Goal: Task Accomplishment & Management: Complete application form

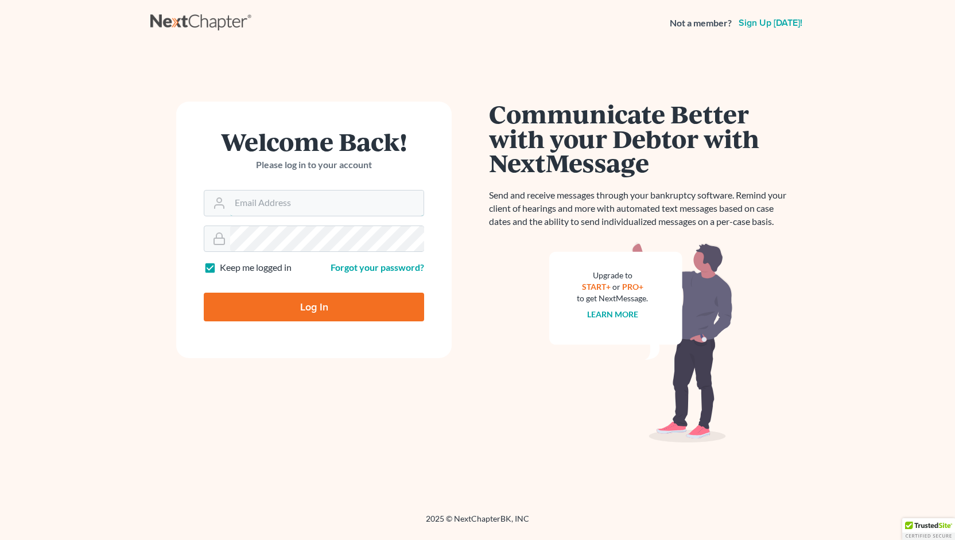
type input "[PERSON_NAME][EMAIL_ADDRESS][DOMAIN_NAME]"
click at [312, 312] on input "Log In" at bounding box center [314, 307] width 220 height 29
type input "Thinking..."
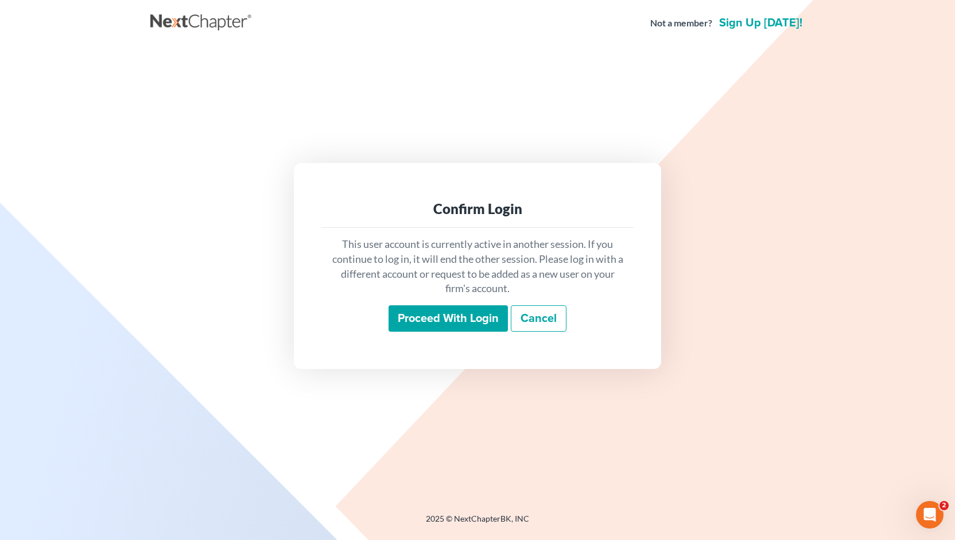
click at [445, 319] on input "Proceed with login" at bounding box center [448, 318] width 119 height 26
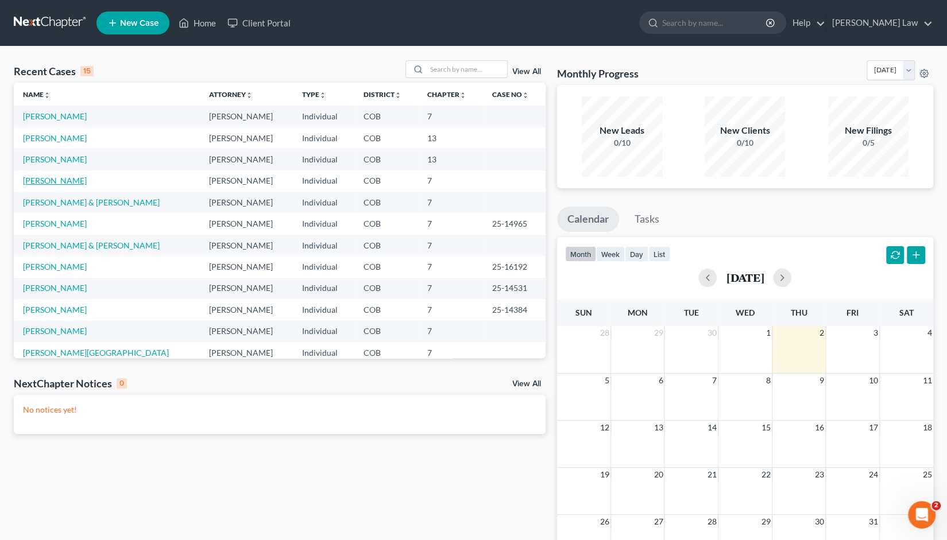
click at [33, 182] on link "[PERSON_NAME]" at bounding box center [55, 181] width 64 height 10
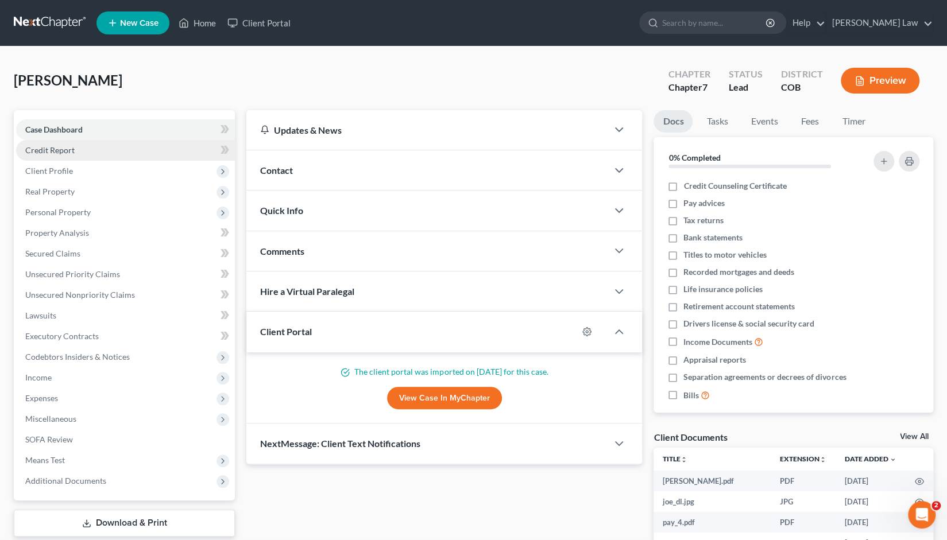
click at [50, 149] on span "Credit Report" at bounding box center [49, 150] width 49 height 10
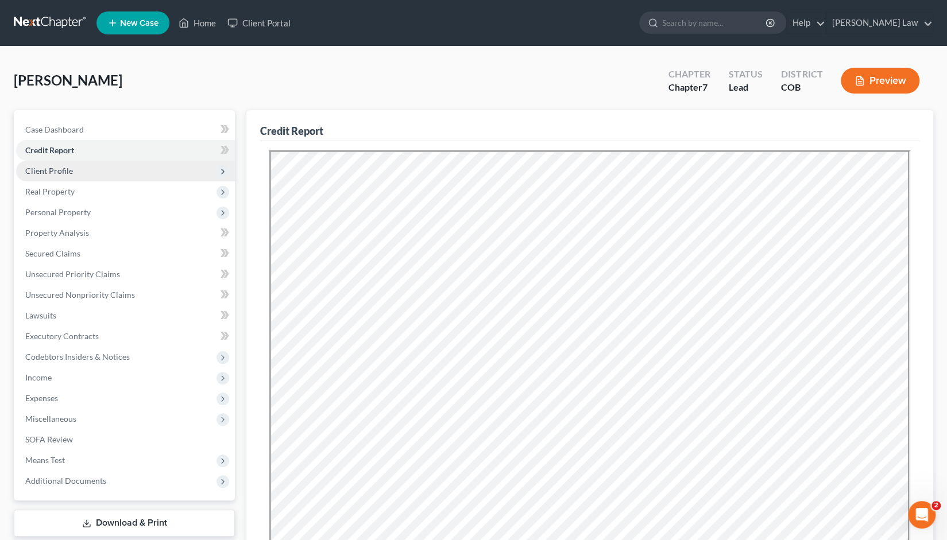
click at [55, 171] on span "Client Profile" at bounding box center [49, 171] width 48 height 10
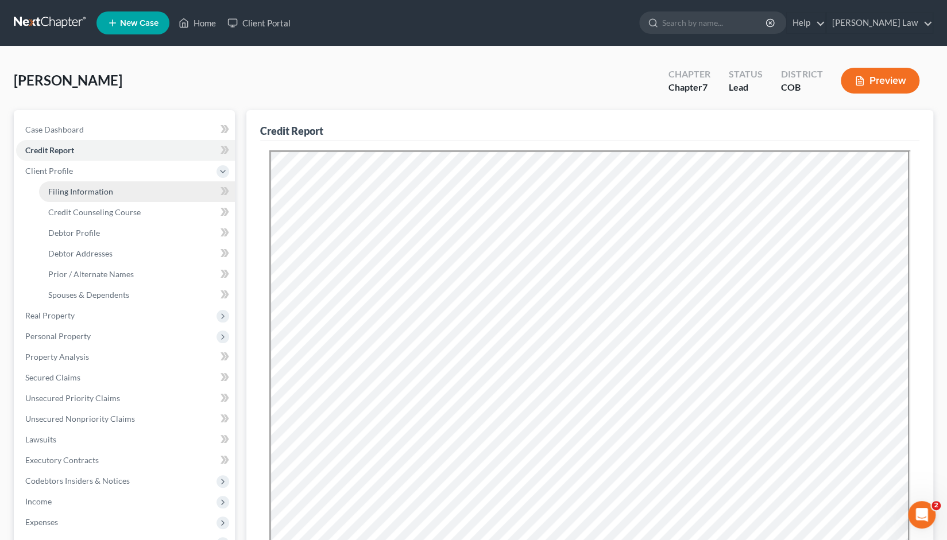
click at [72, 193] on span "Filing Information" at bounding box center [80, 192] width 65 height 10
select select "1"
select select "0"
select select "5"
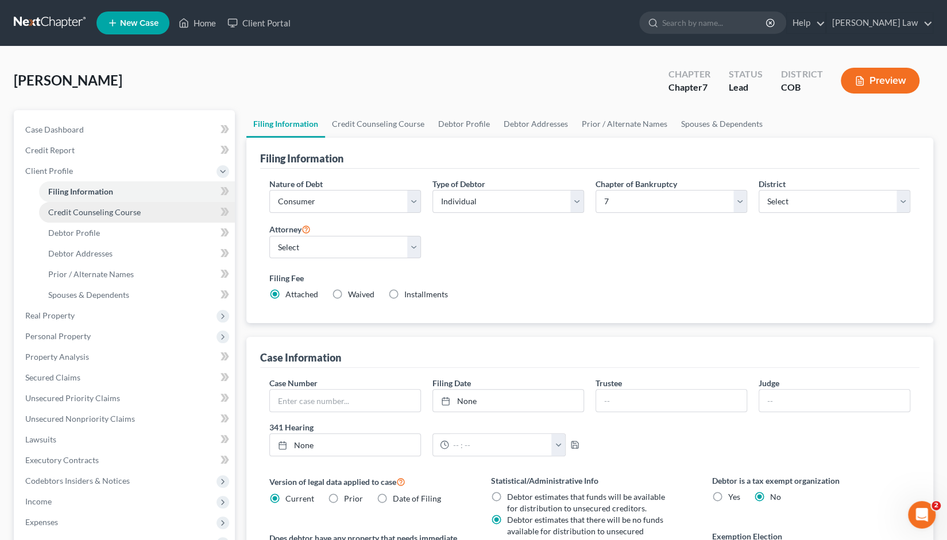
click at [75, 215] on span "Credit Counseling Course" at bounding box center [94, 212] width 92 height 10
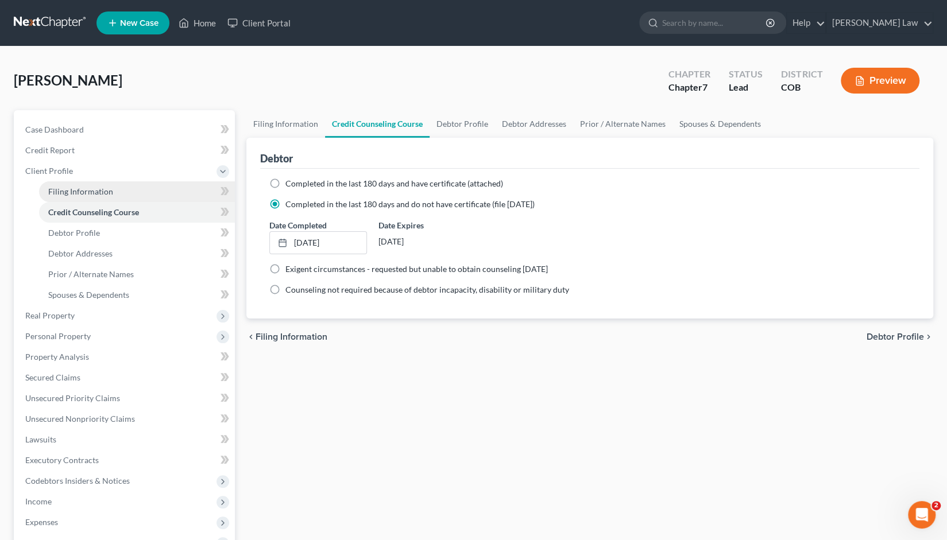
click at [80, 190] on span "Filing Information" at bounding box center [80, 192] width 65 height 10
select select "1"
select select "0"
select select "11"
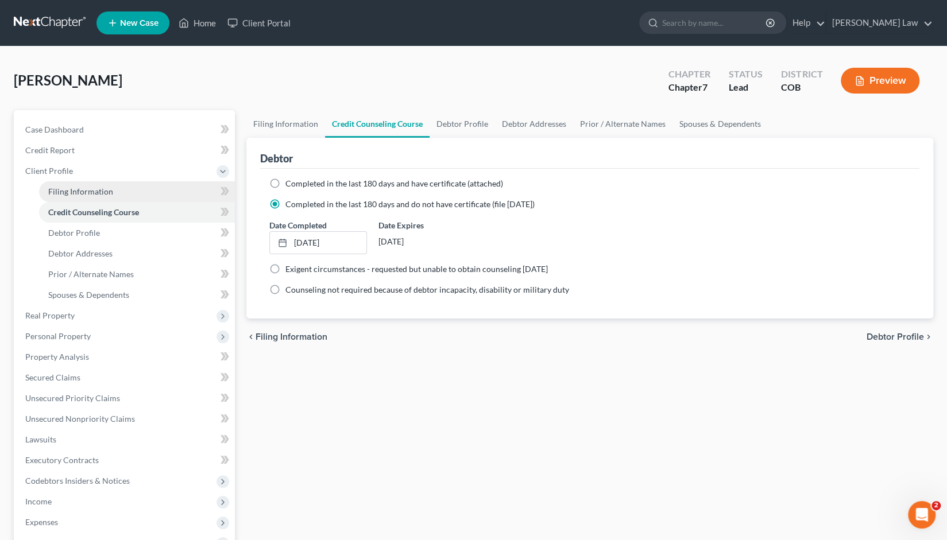
select select "0"
select select "5"
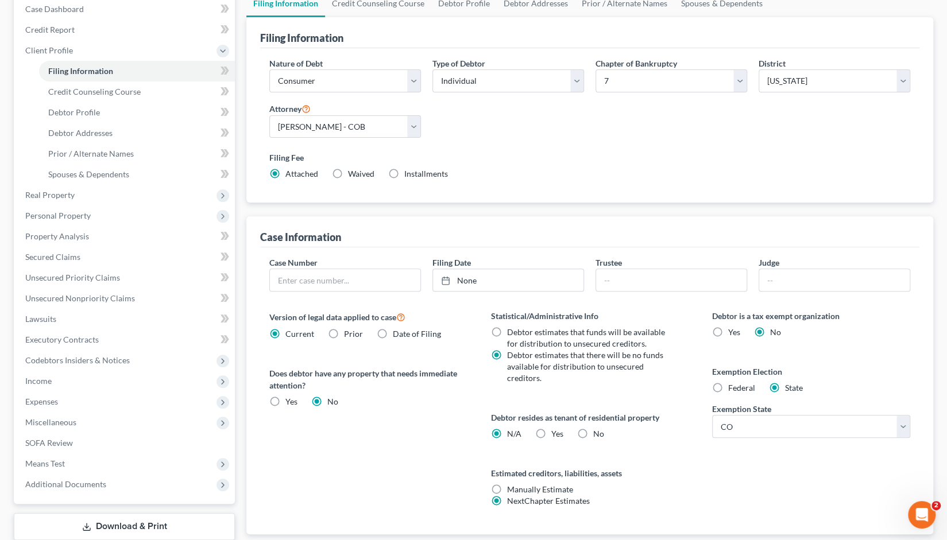
scroll to position [114, 0]
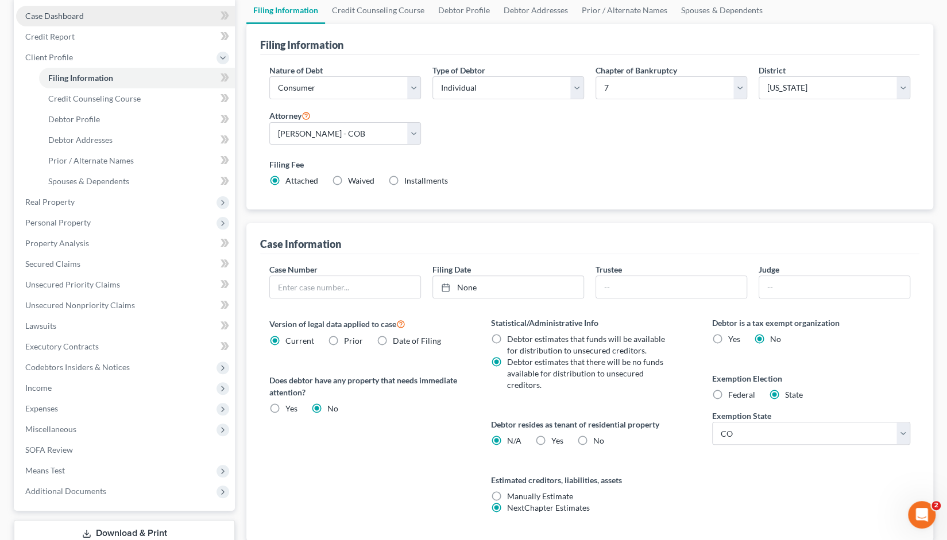
click at [57, 17] on span "Case Dashboard" at bounding box center [54, 16] width 59 height 10
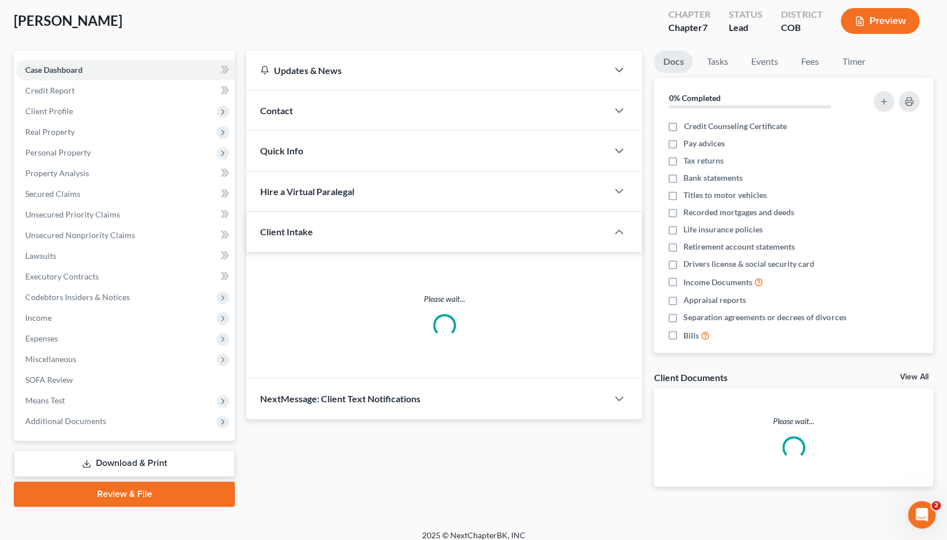
scroll to position [68, 0]
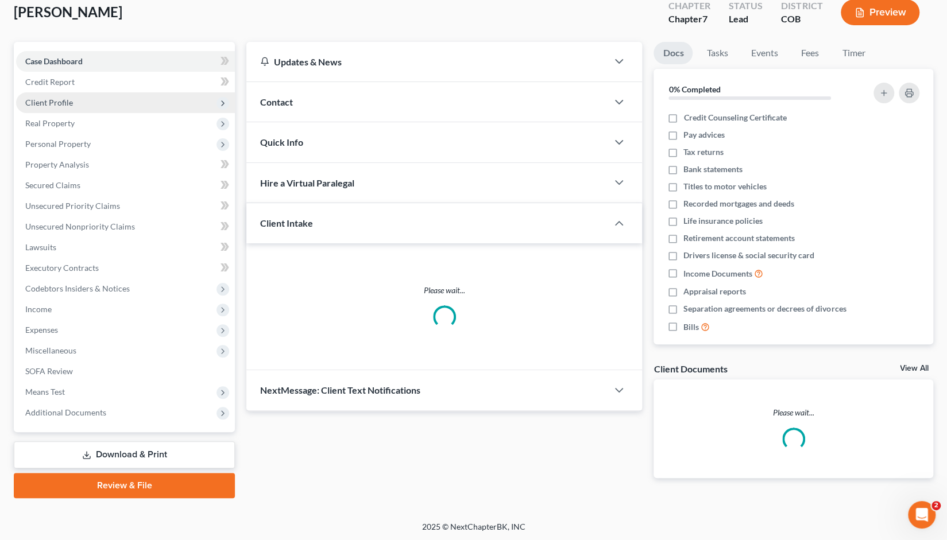
click at [51, 100] on span "Client Profile" at bounding box center [49, 103] width 48 height 10
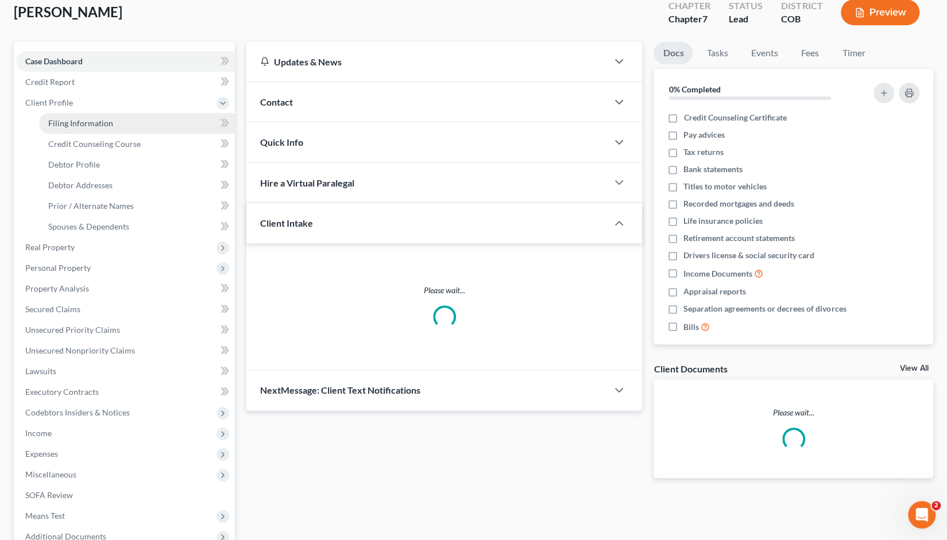
click at [78, 123] on span "Filing Information" at bounding box center [80, 123] width 65 height 10
select select "1"
select select "0"
select select "11"
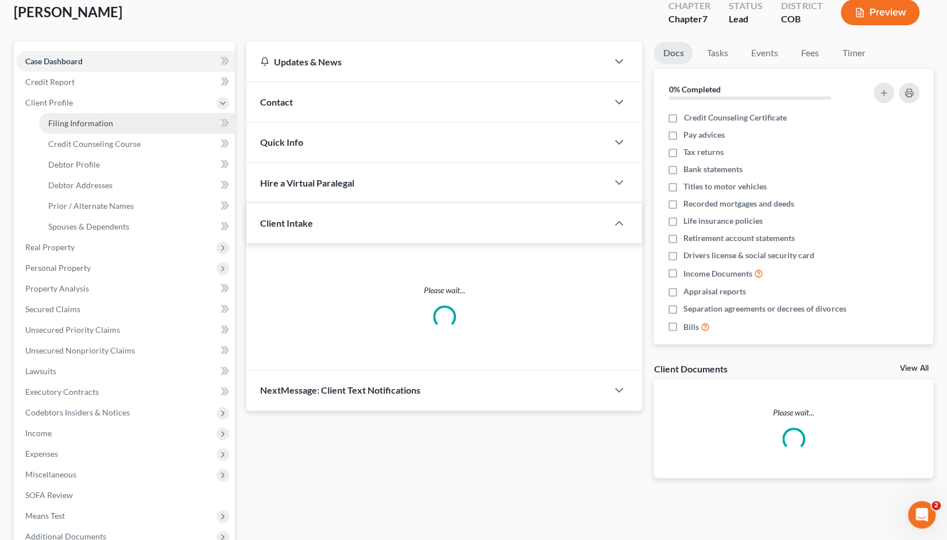
select select "0"
select select "5"
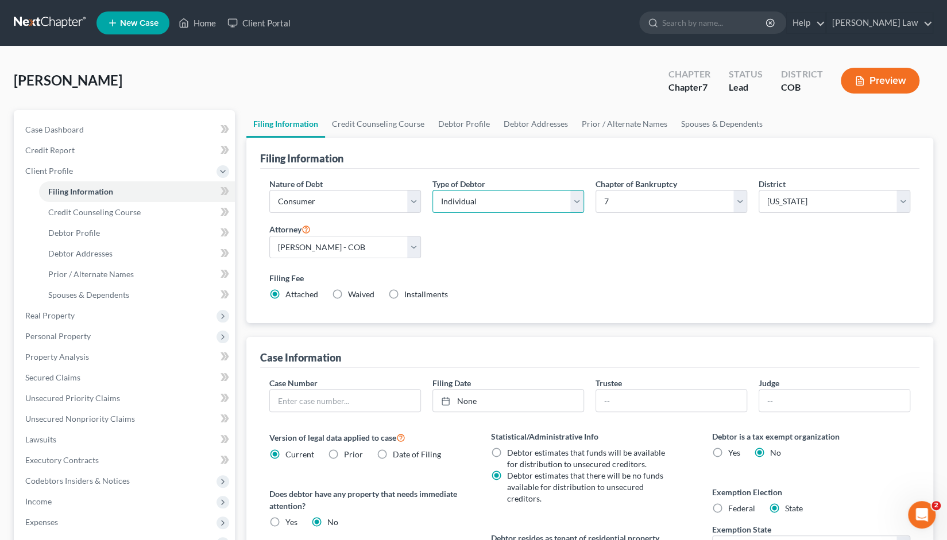
click at [578, 203] on select "Select Individual Joint" at bounding box center [508, 201] width 152 height 23
select select "1"
click at [432, 190] on select "Select Individual Joint" at bounding box center [508, 201] width 152 height 23
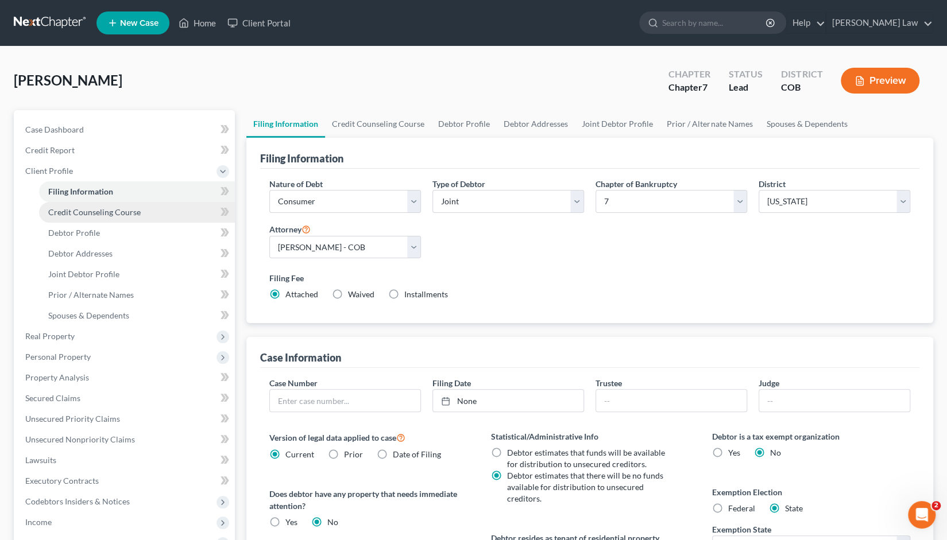
click at [93, 214] on span "Credit Counseling Course" at bounding box center [94, 212] width 92 height 10
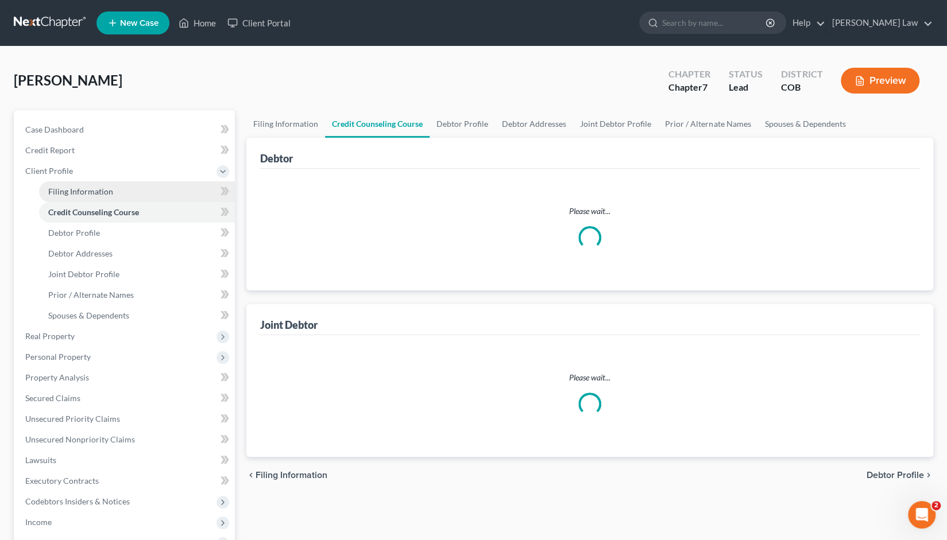
click at [93, 189] on span "Filing Information" at bounding box center [80, 192] width 65 height 10
select select "1"
select select "0"
select select "11"
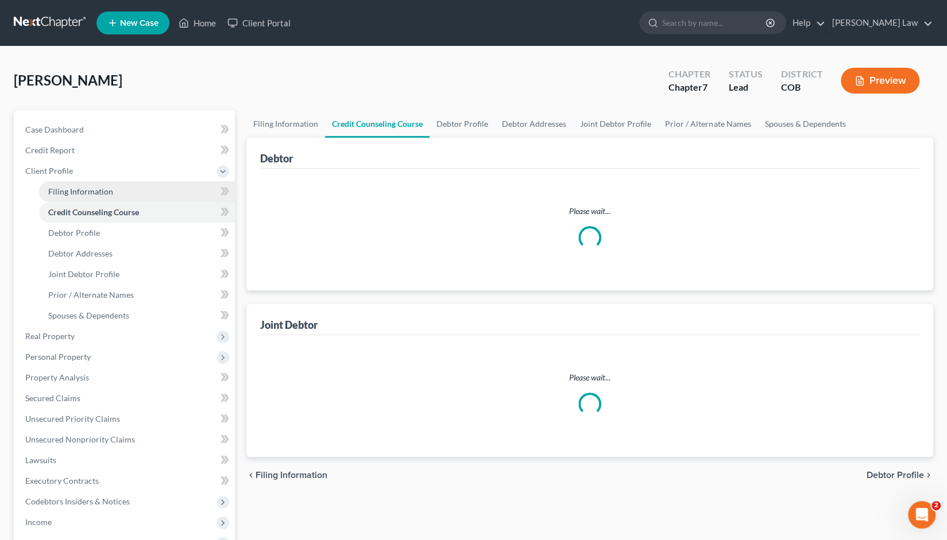
select select "0"
select select "5"
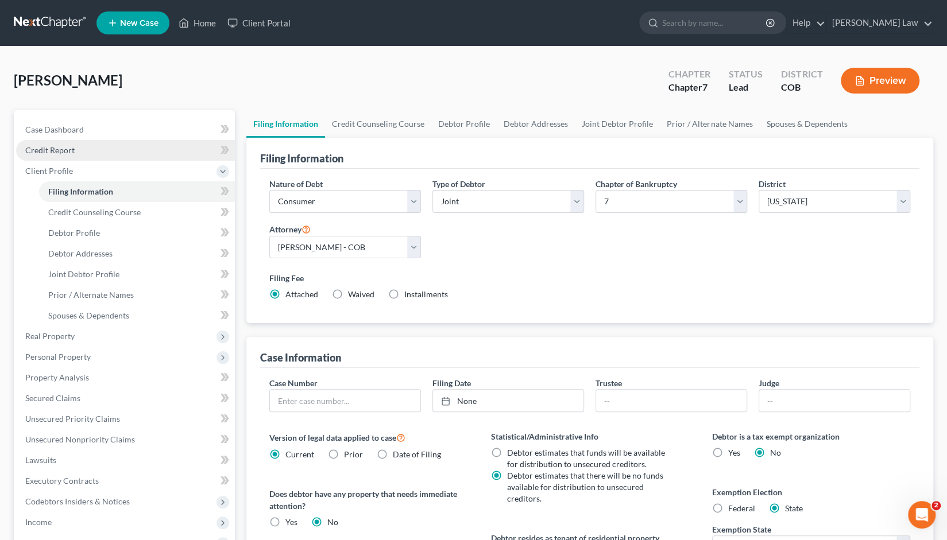
click at [57, 150] on span "Credit Report" at bounding box center [49, 150] width 49 height 10
click at [52, 150] on span "Credit Report" at bounding box center [49, 150] width 49 height 10
click at [85, 152] on link "Credit Report" at bounding box center [125, 150] width 219 height 21
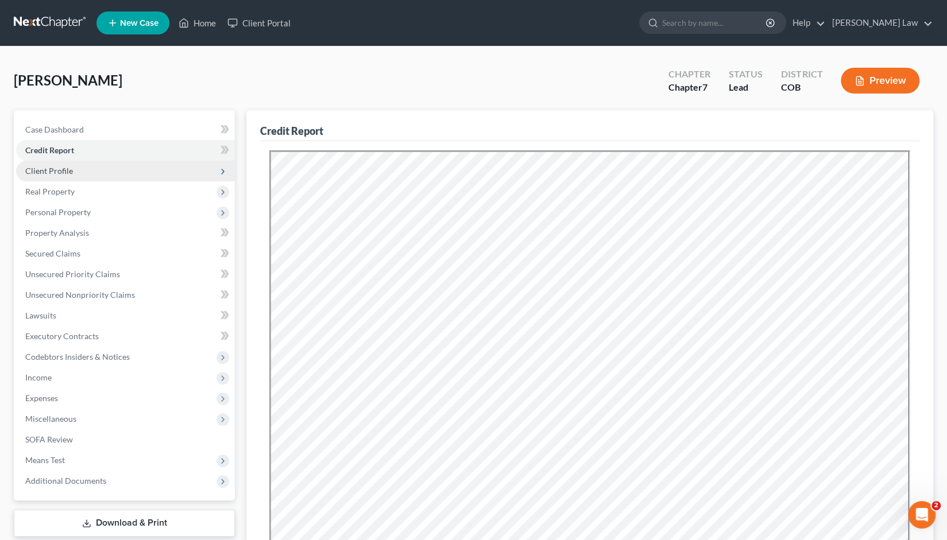
click at [56, 176] on span "Client Profile" at bounding box center [125, 171] width 219 height 21
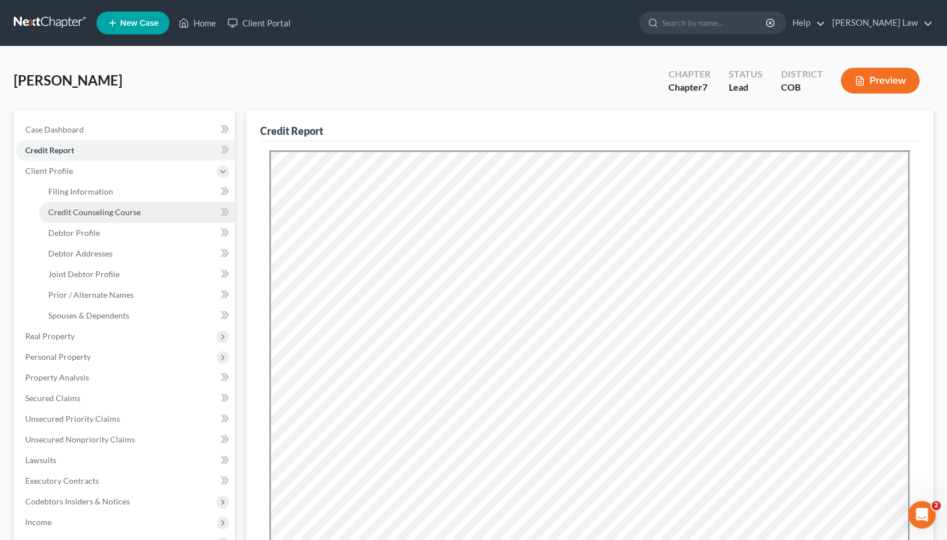
click at [94, 212] on span "Credit Counseling Course" at bounding box center [94, 212] width 92 height 10
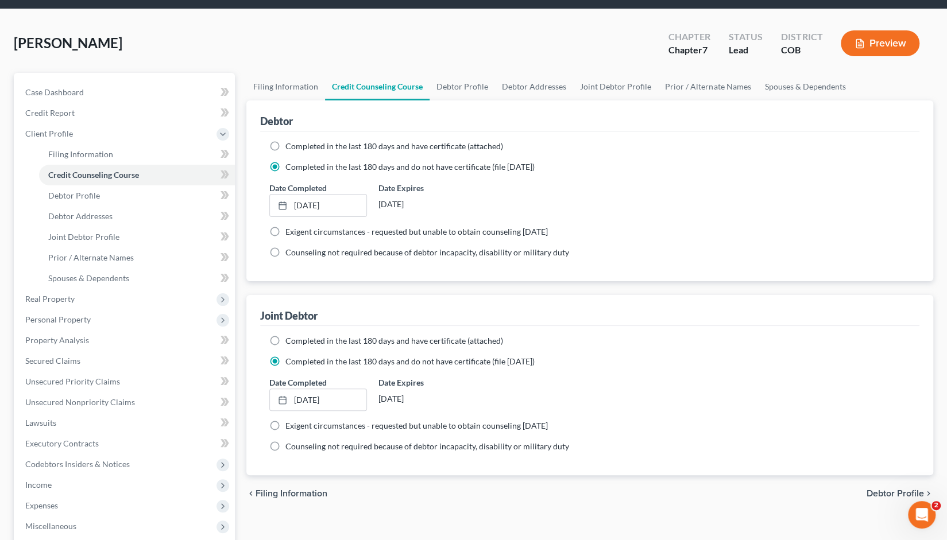
scroll to position [39, 0]
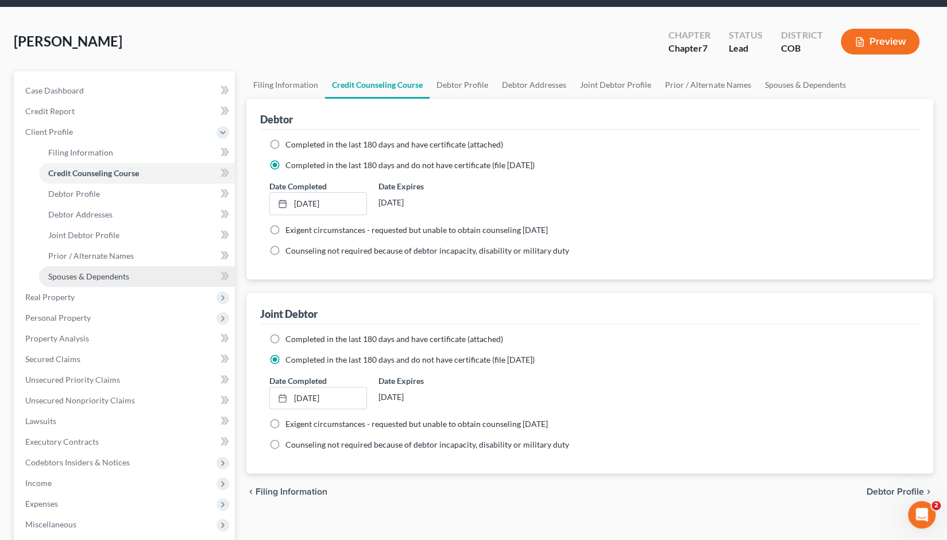
click at [81, 276] on span "Spouses & Dependents" at bounding box center [88, 277] width 81 height 10
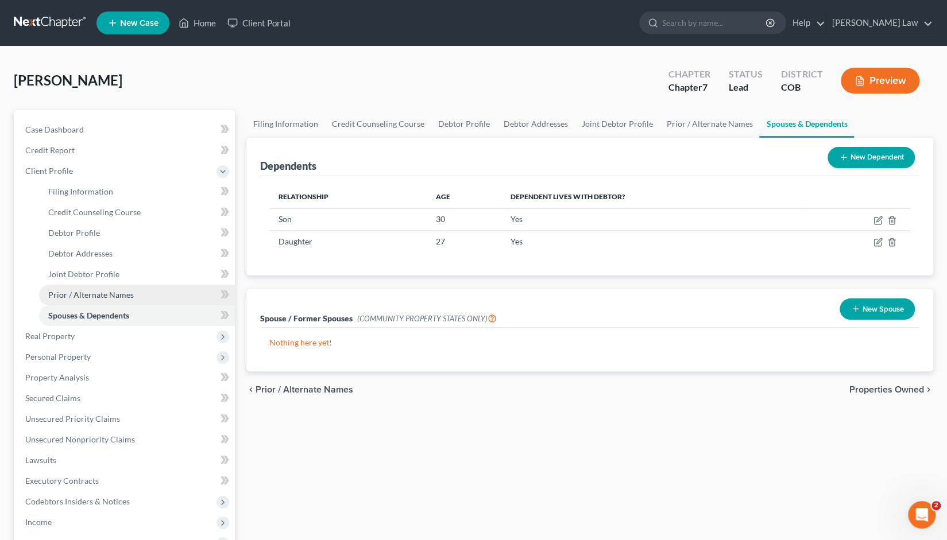
click at [70, 299] on span "Prior / Alternate Names" at bounding box center [91, 295] width 86 height 10
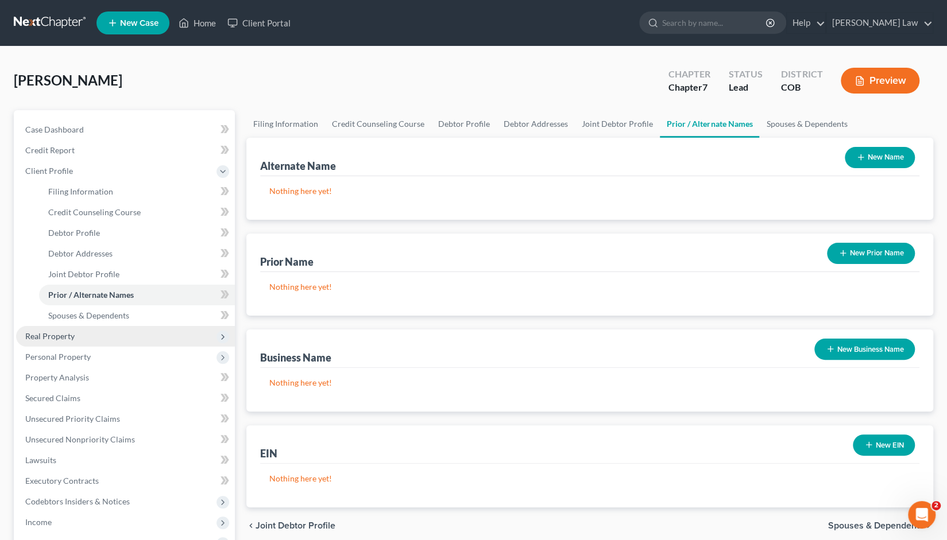
click at [51, 335] on span "Real Property" at bounding box center [49, 336] width 49 height 10
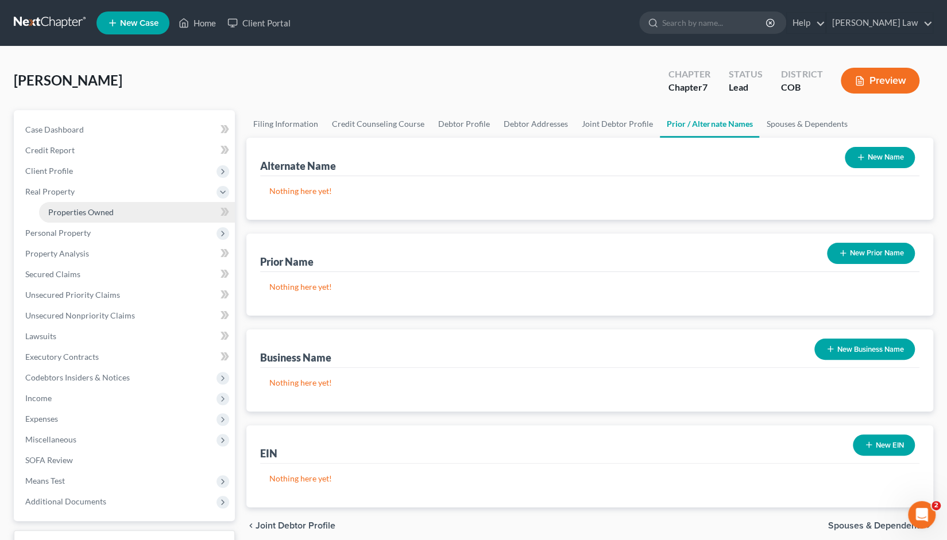
click at [67, 210] on span "Properties Owned" at bounding box center [80, 212] width 65 height 10
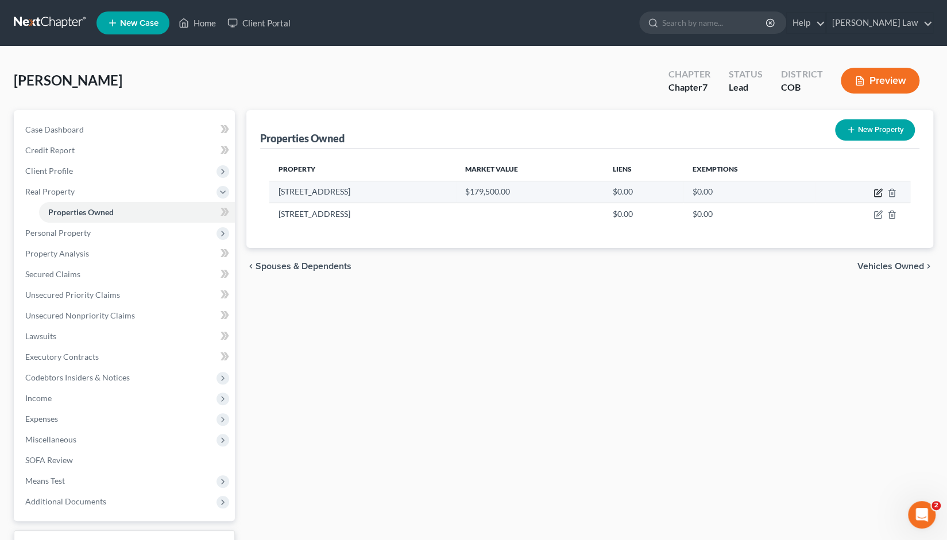
click at [878, 192] on icon "button" at bounding box center [877, 192] width 9 height 9
select select "5"
select select "1"
select select "0"
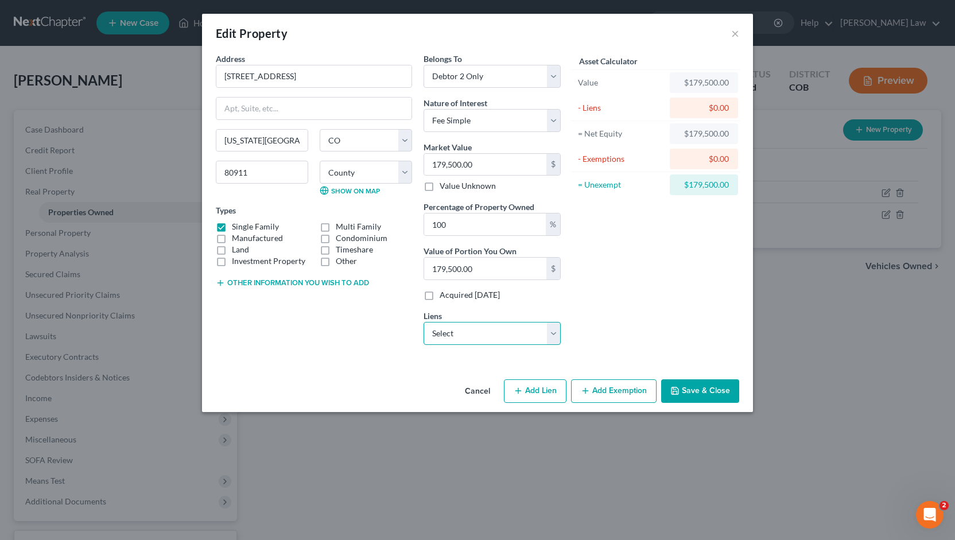
click at [556, 327] on select "Select Rocket Mortgage - $251,891.00 Ent Credit Union - $29,854.00 Capital One …" at bounding box center [492, 333] width 137 height 23
select select "0"
click at [424, 322] on select "Select Rocket Mortgage - $251,891.00 Ent Credit Union - $29,854.00 Capital One …" at bounding box center [492, 333] width 137 height 23
select select
select select "23"
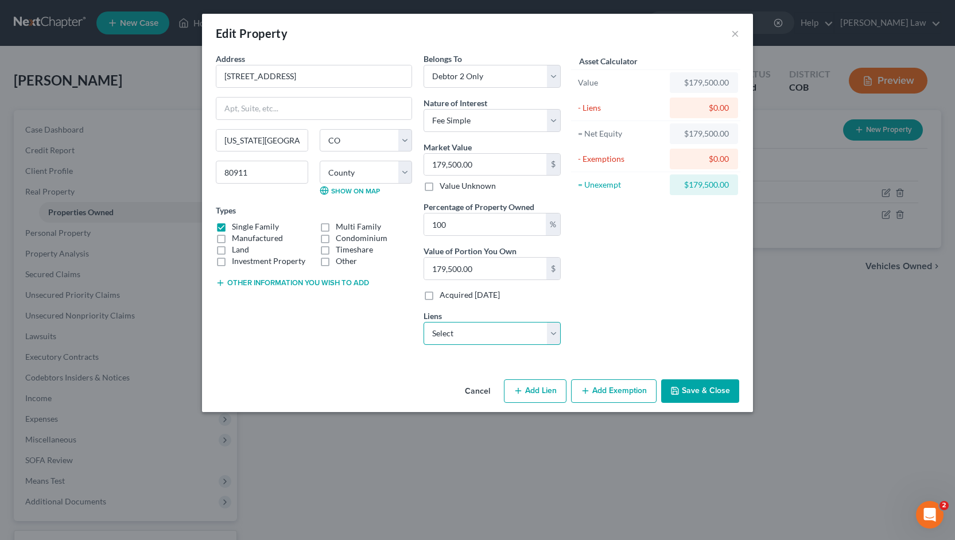
select select "2"
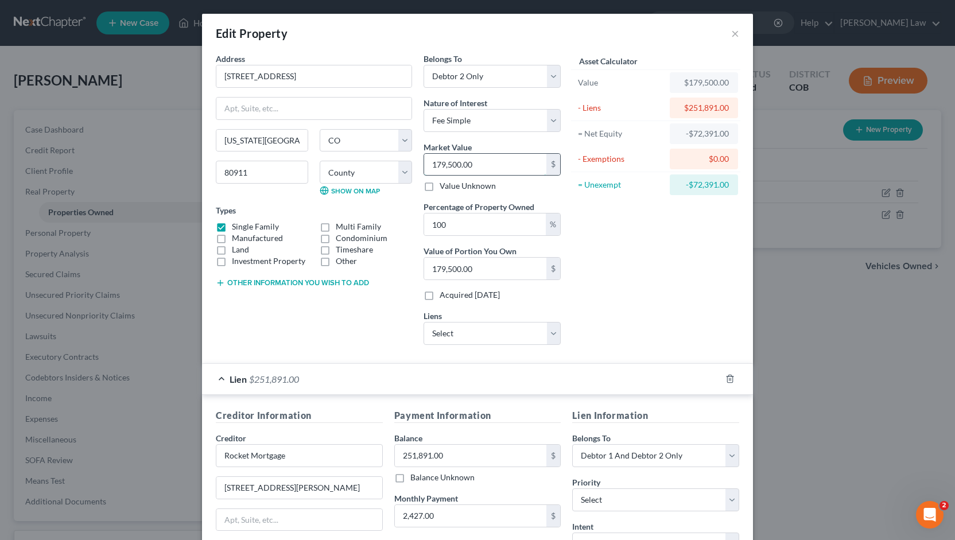
click at [475, 166] on input "179,500.00" at bounding box center [485, 165] width 122 height 22
type input "0"
type input "2"
type input "2.00"
type input "29"
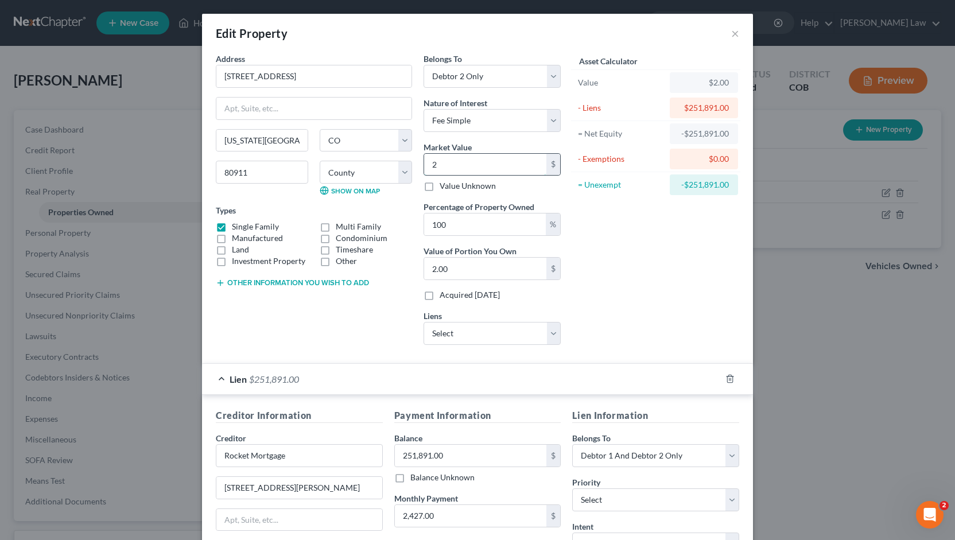
type input "29.00"
type input "298"
type input "298.00"
type input "2980"
type input "2,980.00"
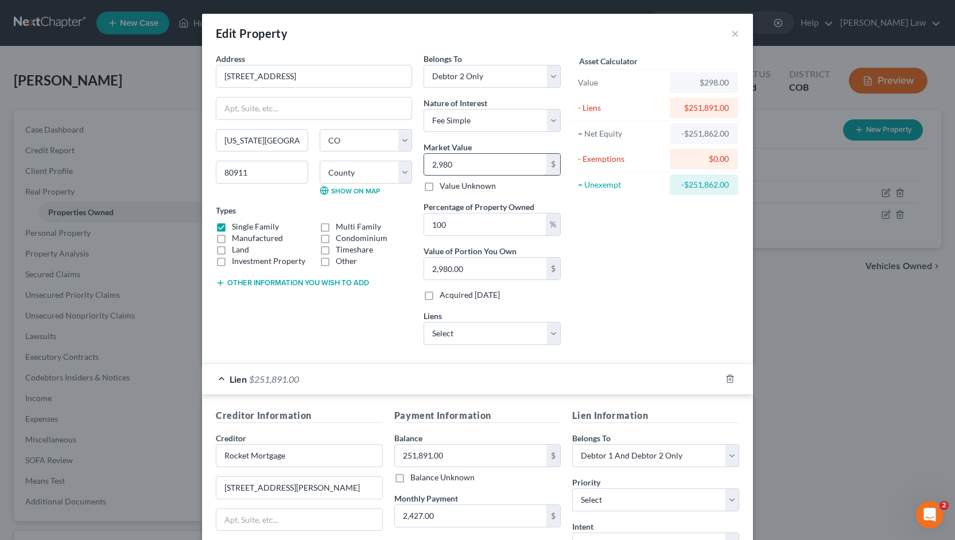
type input "2,9800"
type input "29,800.00"
type input "29,8000"
type input "298,000.00"
type input "298,000"
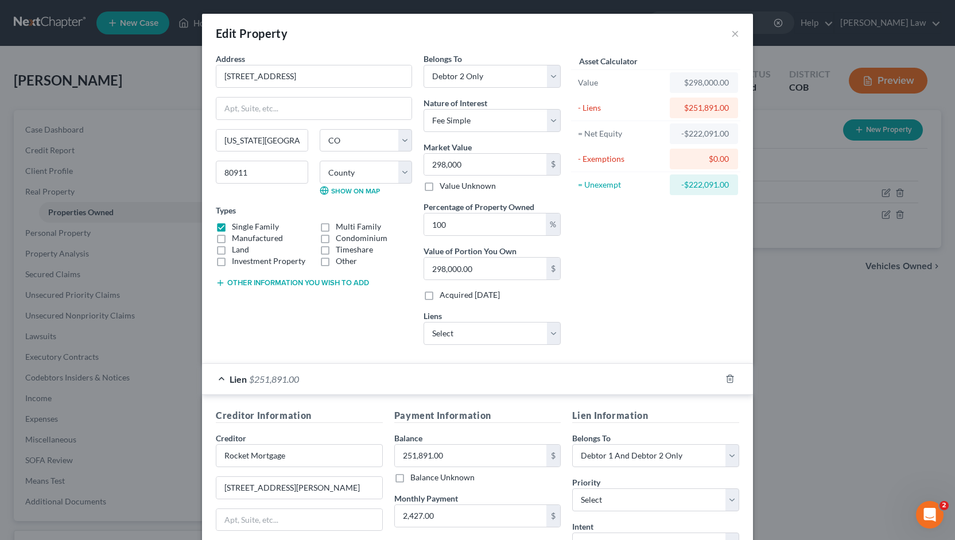
click at [635, 303] on div "Asset Calculator Value $298,000.00 - Liens $251,891.00 = Net Equity -$222,091.0…" at bounding box center [656, 203] width 179 height 301
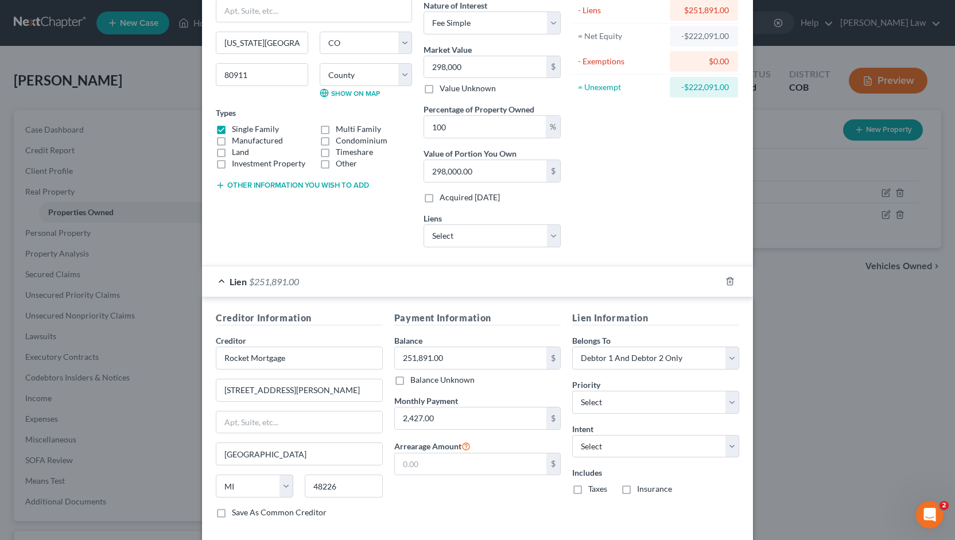
scroll to position [152, 0]
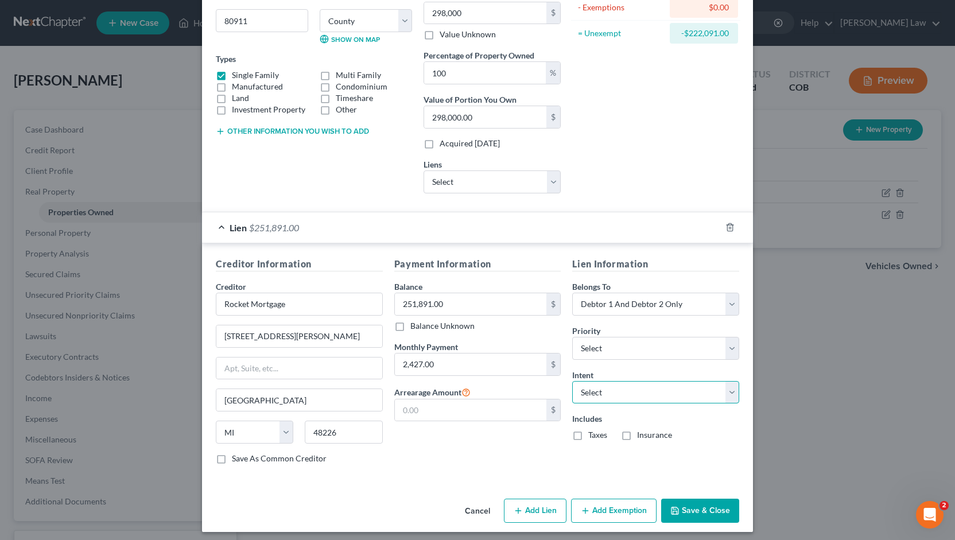
click at [728, 387] on select "Select Surrender Redeem Reaffirm Avoid Other" at bounding box center [655, 392] width 167 height 23
select select "2"
click at [572, 381] on select "Select Surrender Redeem Reaffirm Avoid Other" at bounding box center [655, 392] width 167 height 23
click at [598, 507] on button "Add Exemption" at bounding box center [614, 511] width 86 height 24
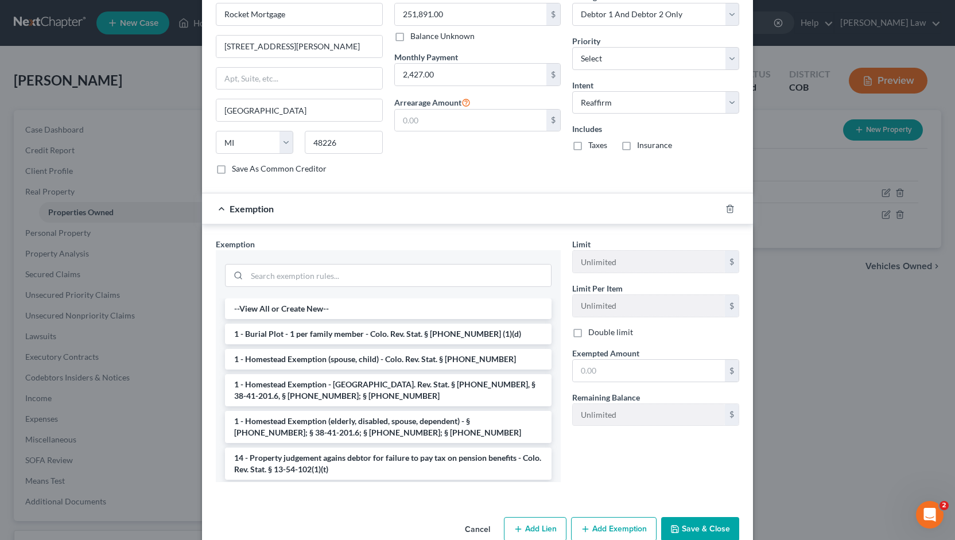
scroll to position [459, 0]
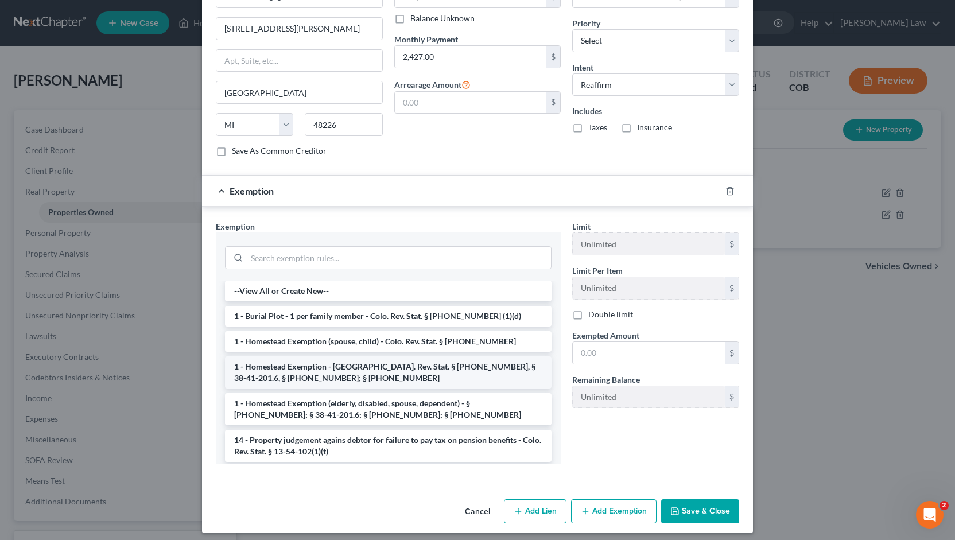
click at [303, 363] on li "1 - Homestead Exemption - [GEOGRAPHIC_DATA]. Rev. Stat. § [PHONE_NUMBER], § 38-…" at bounding box center [388, 373] width 327 height 32
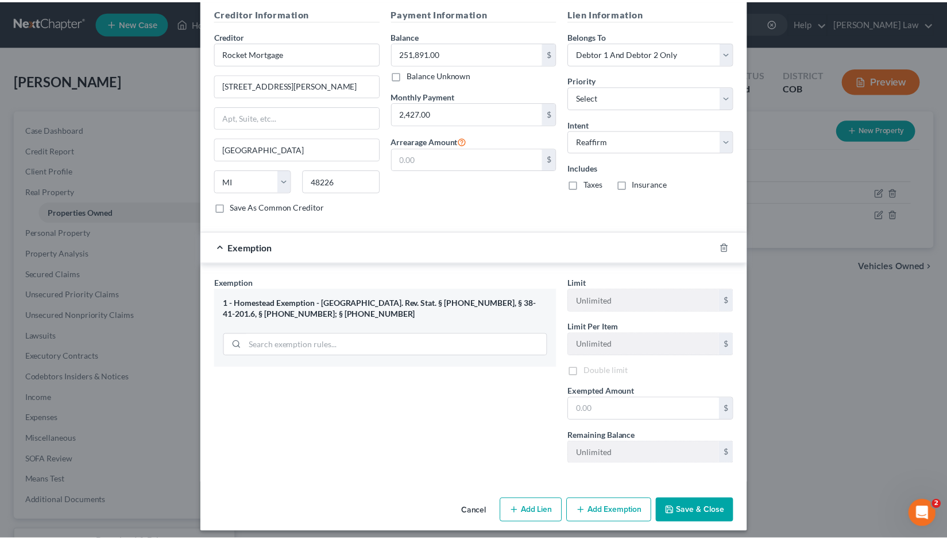
scroll to position [404, 0]
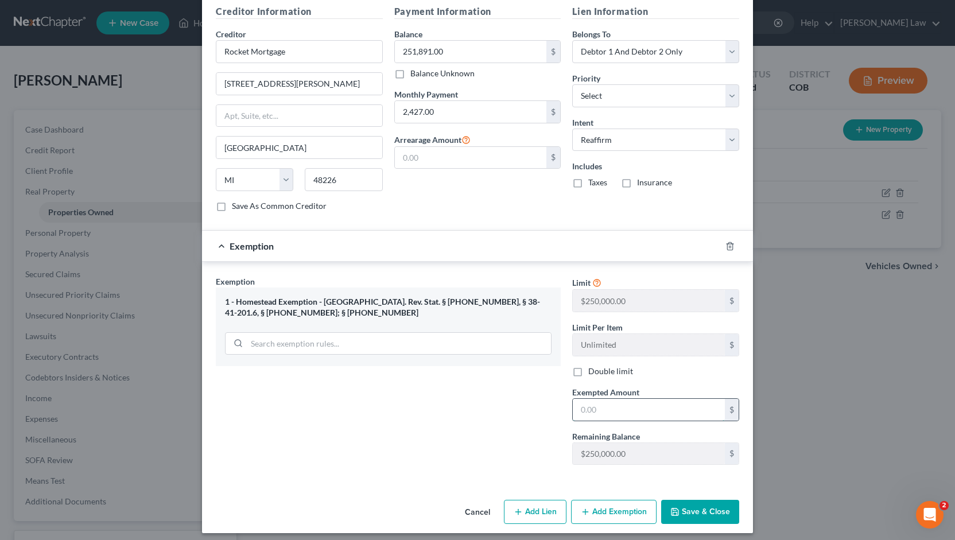
click at [582, 406] on input "text" at bounding box center [649, 410] width 152 height 22
type input "250,000"
click at [686, 501] on button "Save & Close" at bounding box center [700, 512] width 78 height 24
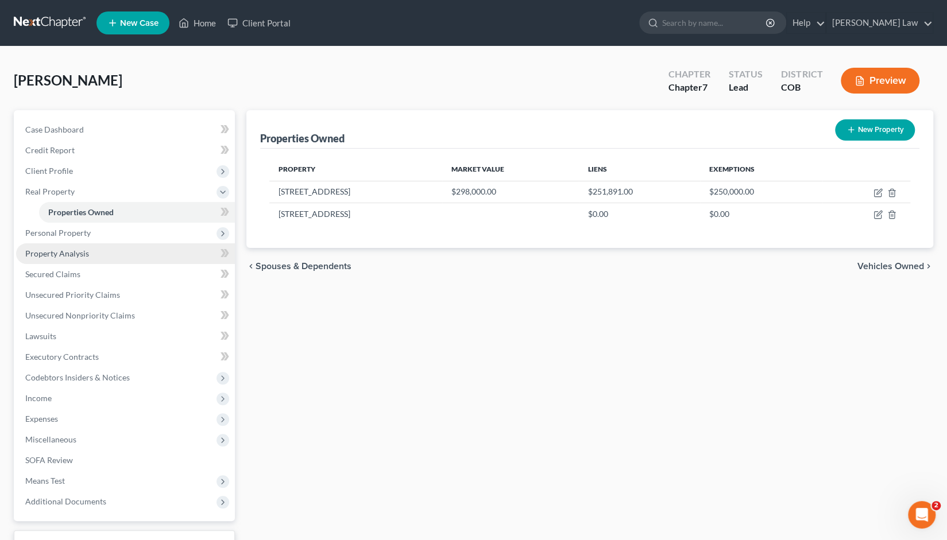
click at [65, 255] on span "Property Analysis" at bounding box center [57, 254] width 64 height 10
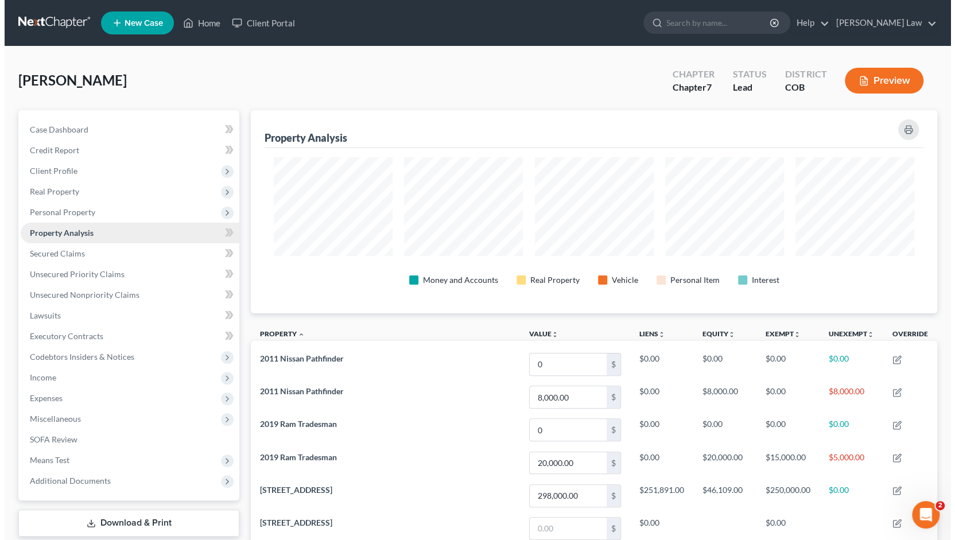
scroll to position [203, 687]
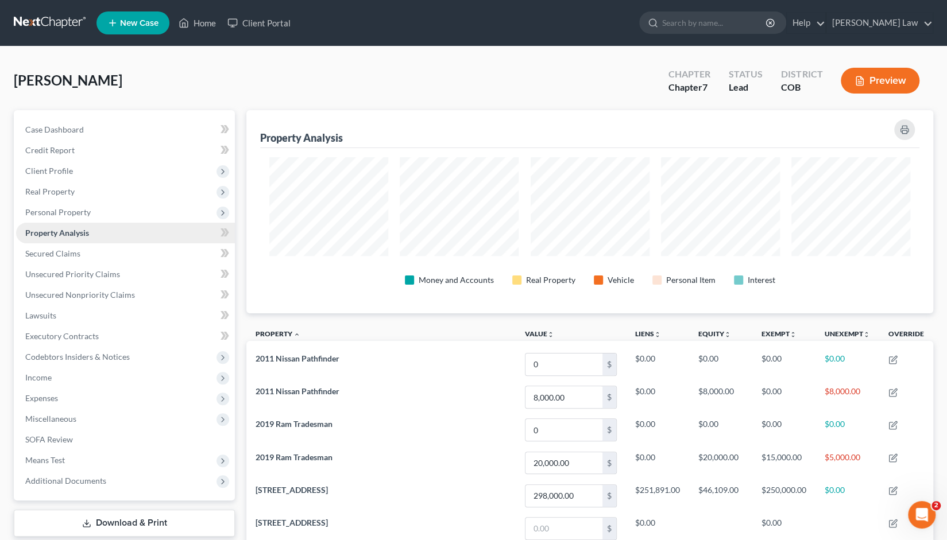
click at [60, 230] on span "Property Analysis" at bounding box center [57, 233] width 64 height 10
click at [75, 214] on span "Personal Property" at bounding box center [57, 212] width 65 height 10
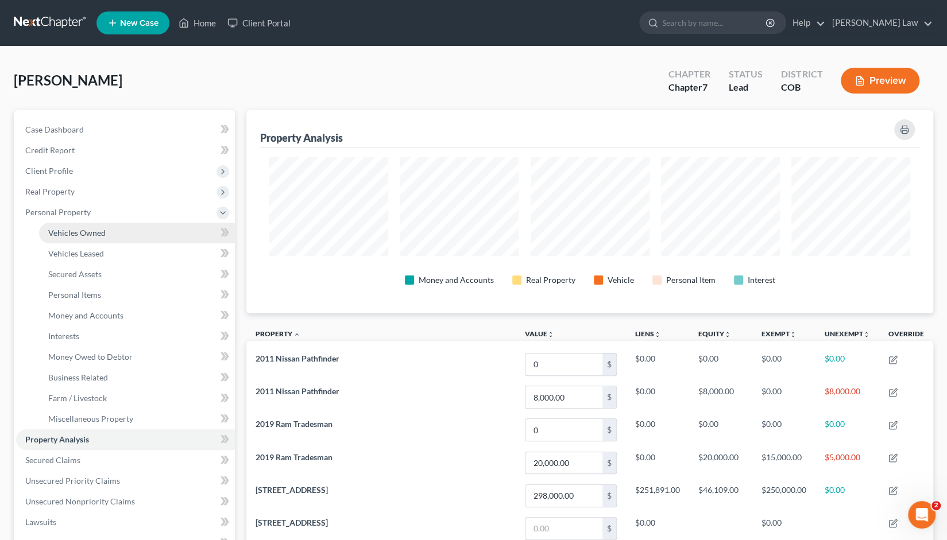
click at [78, 231] on span "Vehicles Owned" at bounding box center [76, 233] width 57 height 10
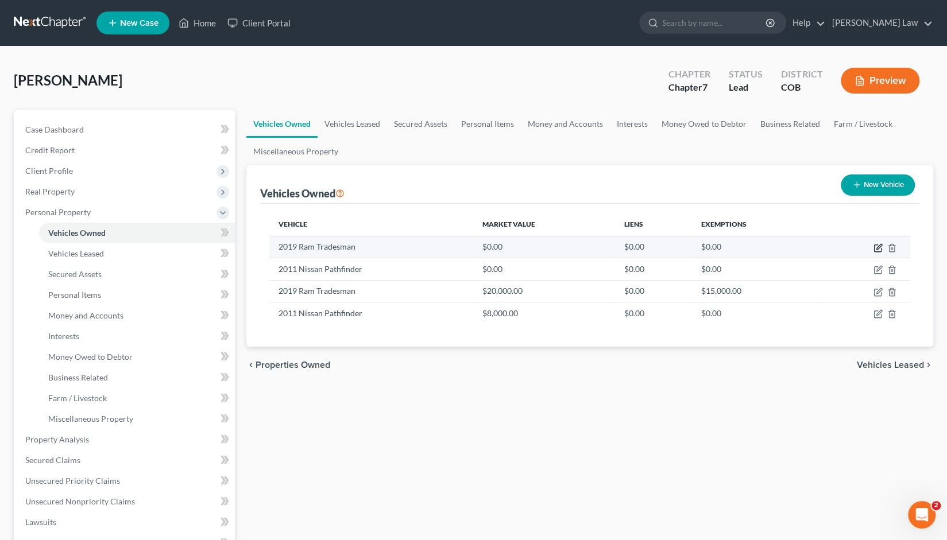
click at [876, 246] on icon "button" at bounding box center [877, 247] width 9 height 9
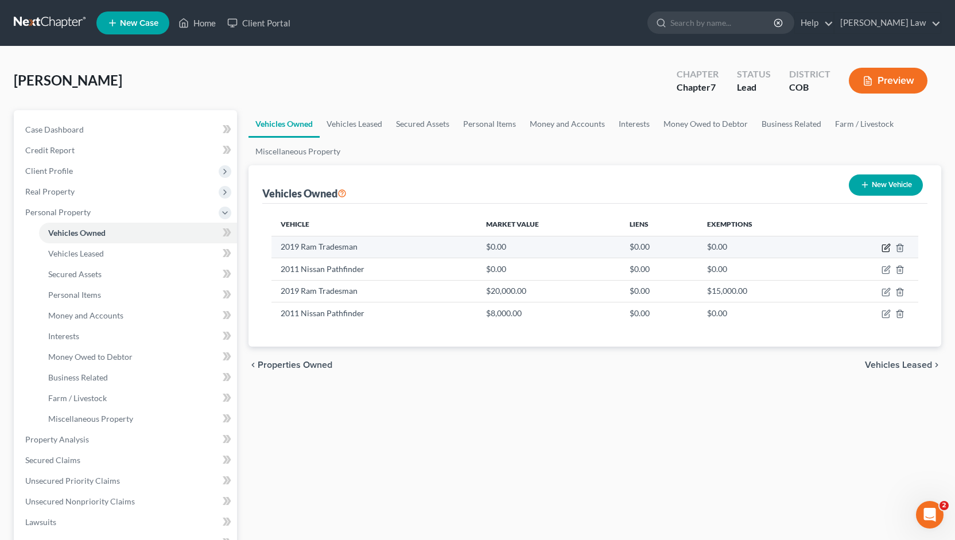
select select "0"
select select "7"
select select "1"
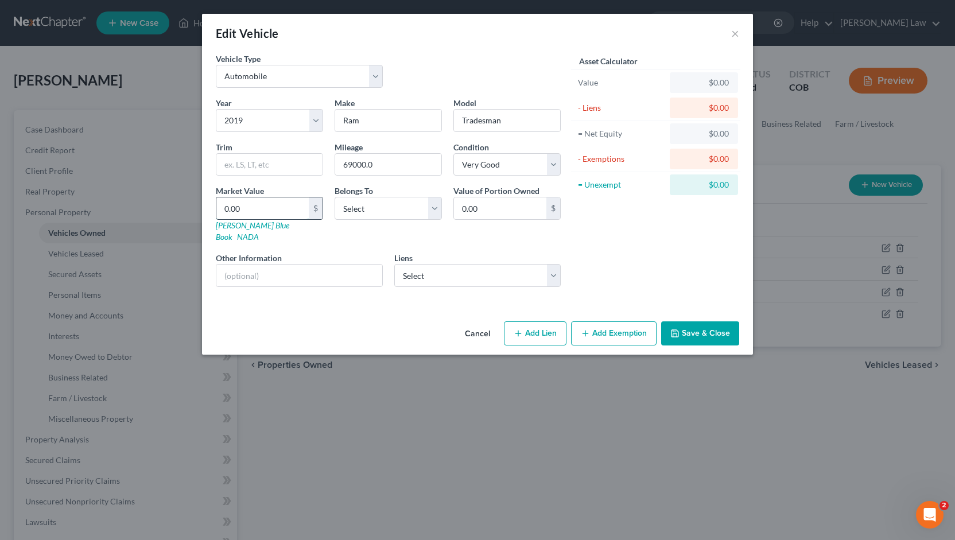
click at [246, 204] on input "0.00" at bounding box center [262, 208] width 92 height 22
type input "1"
type input "1.00"
type input "18"
type input "18.00"
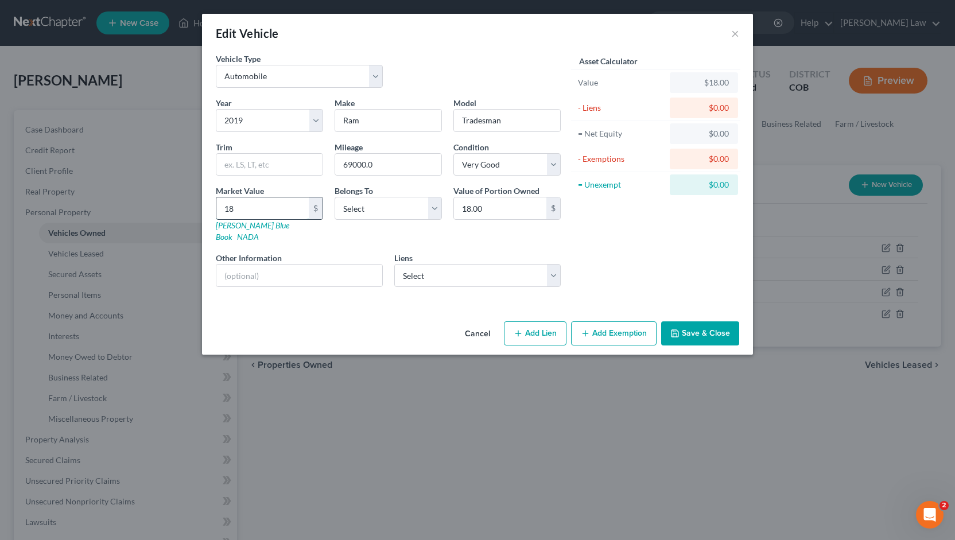
type input "180"
type input "180.00"
type input "1800"
type input "1,800.00"
type input "1,8000"
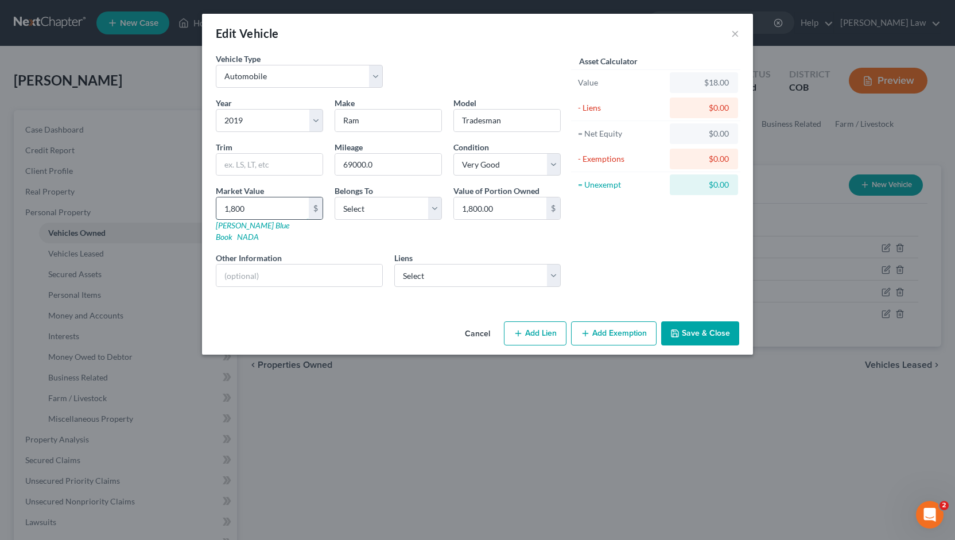
type input "18,000.00"
type input "18,000"
click at [609, 321] on button "Add Exemption" at bounding box center [614, 333] width 86 height 24
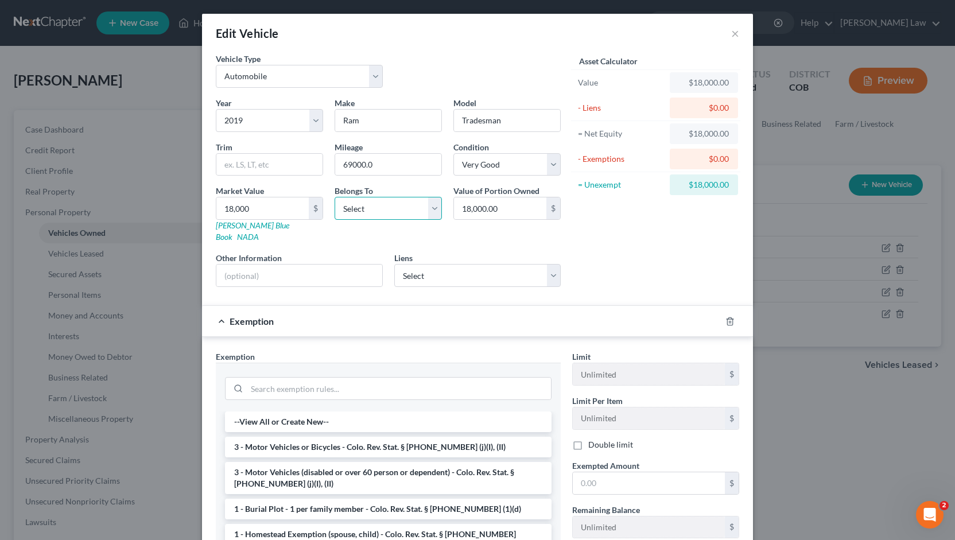
click at [431, 206] on select "Select Debtor 1 Only Debtor 2 Only Debtor 1 And Debtor 2 Only At Least One Of T…" at bounding box center [388, 208] width 107 height 23
select select "3"
click at [335, 197] on select "Select Debtor 1 Only Debtor 2 Only Debtor 1 And Debtor 2 Only At Least One Of T…" at bounding box center [388, 208] width 107 height 23
click at [499, 209] on input "18,000.00" at bounding box center [500, 208] width 92 height 22
type input "10,000"
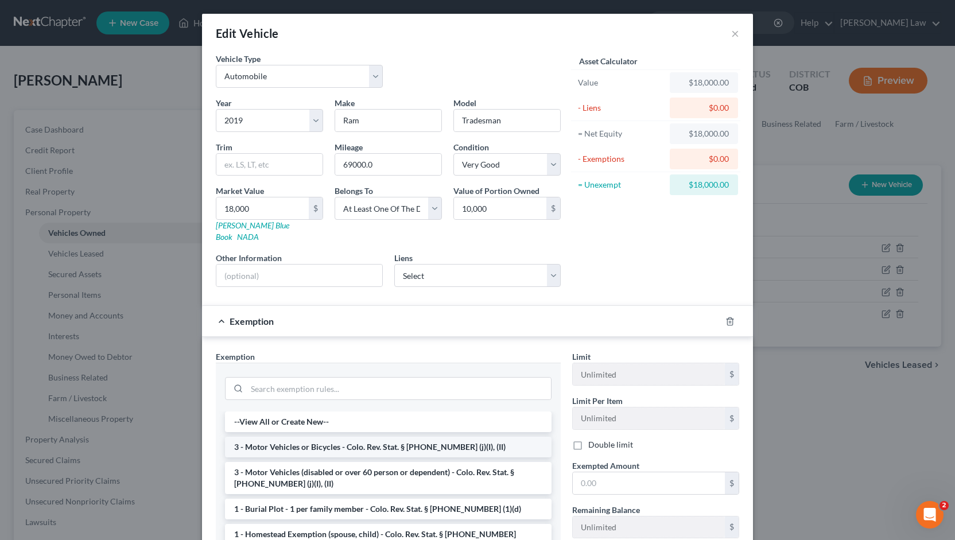
click at [306, 437] on li "3 - Motor Vehicles or Bicycles - Colo. Rev. Stat. § [PHONE_NUMBER] (j)(I), (II)" at bounding box center [388, 447] width 327 height 21
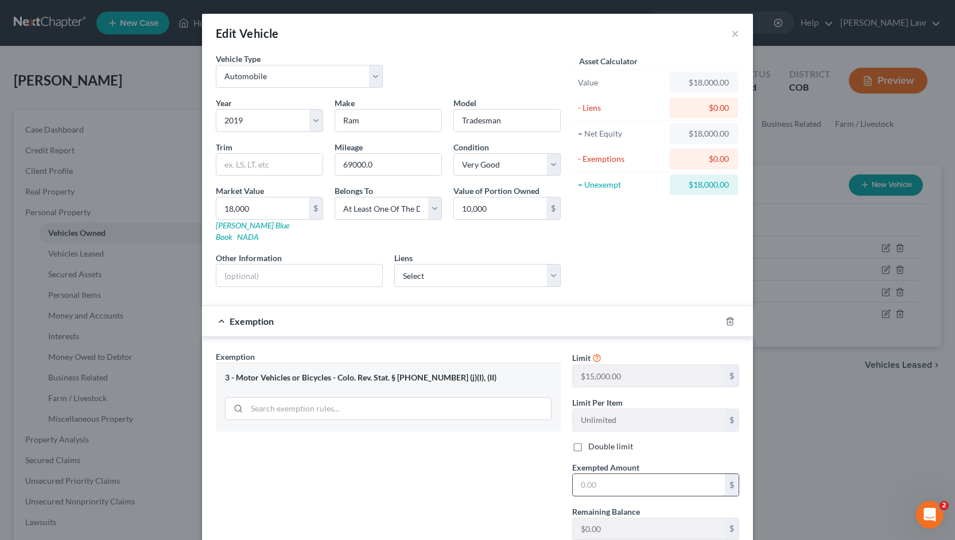
click at [586, 474] on input "text" at bounding box center [649, 485] width 152 height 22
type input "10,000"
click at [245, 208] on input "18,000" at bounding box center [262, 208] width 92 height 22
type input "2"
type input "2.00"
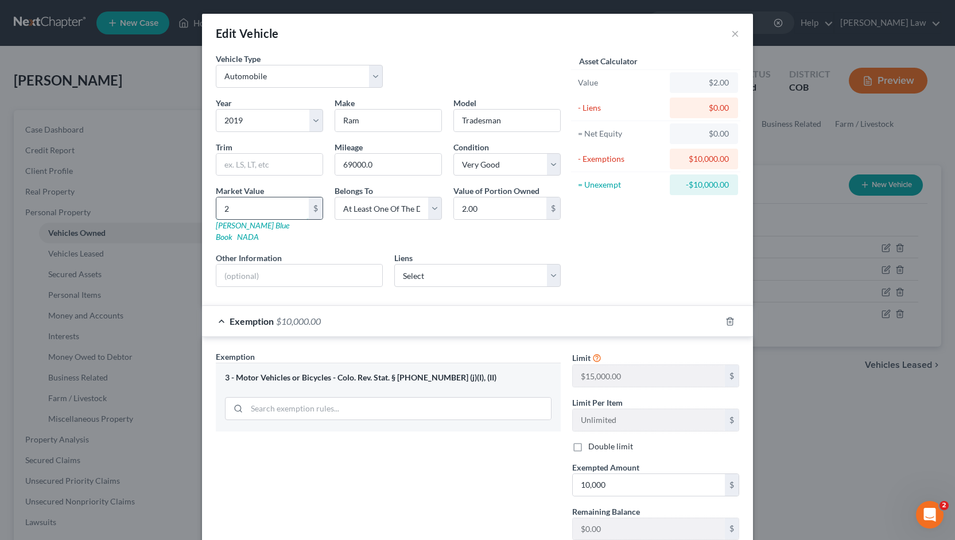
type input "20"
type input "20.00"
type input "200"
type input "200.00"
type input "2000"
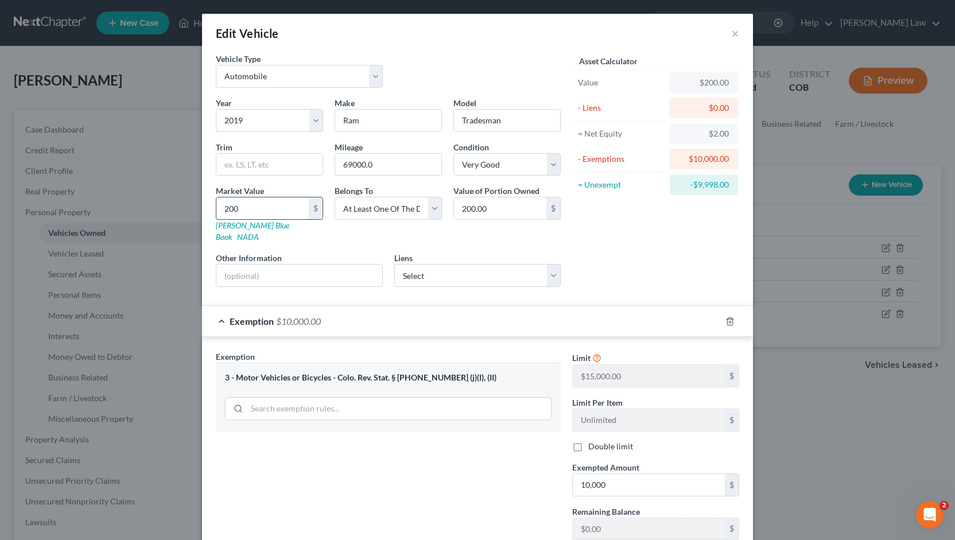
type input "2,000.00"
type input "2,0000"
type input "20,000.00"
type input "20,000"
click at [497, 206] on input "20,000.00" at bounding box center [500, 208] width 92 height 22
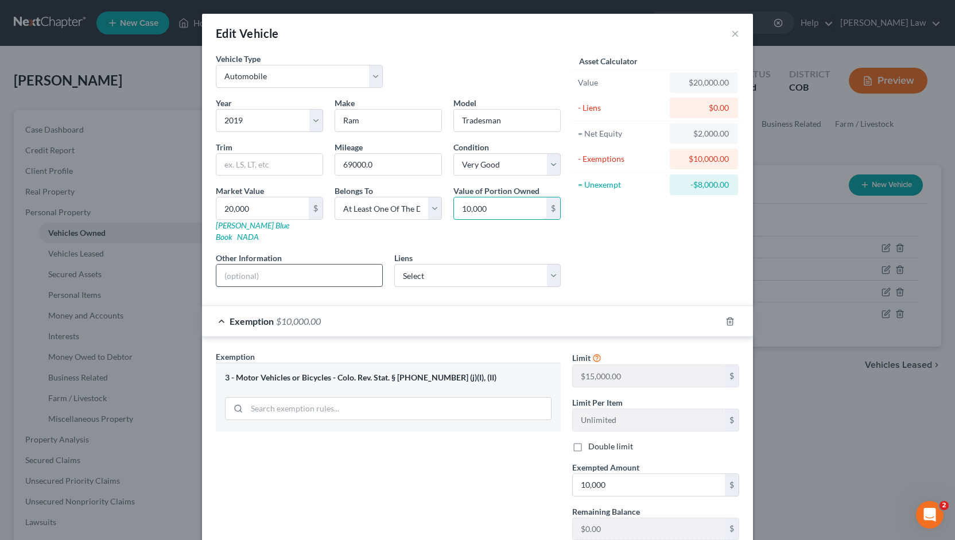
type input "10,000"
click at [226, 265] on input "text" at bounding box center [299, 276] width 166 height 22
click at [238, 265] on input "car is owned with Debtors father" at bounding box center [299, 276] width 166 height 22
type input "car is co- owned with Debtors father"
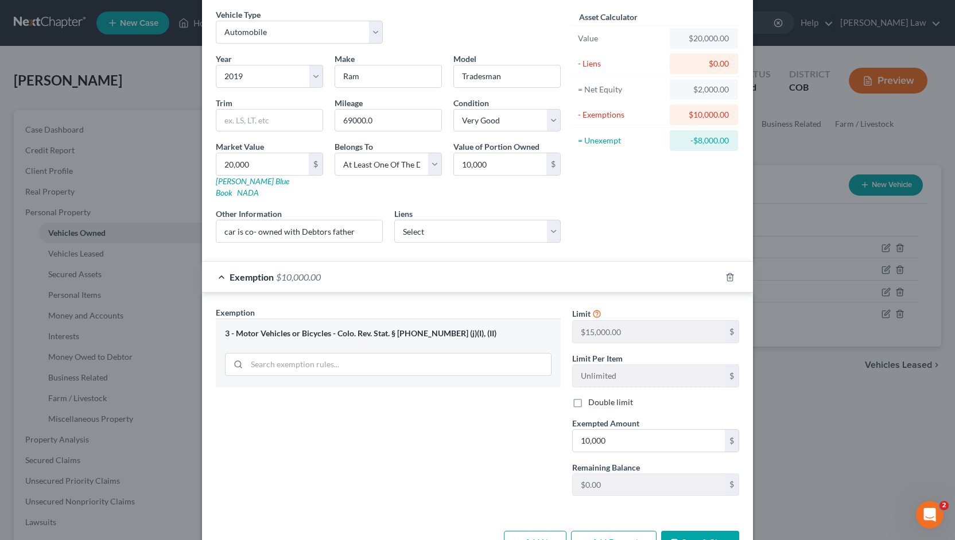
scroll to position [67, 0]
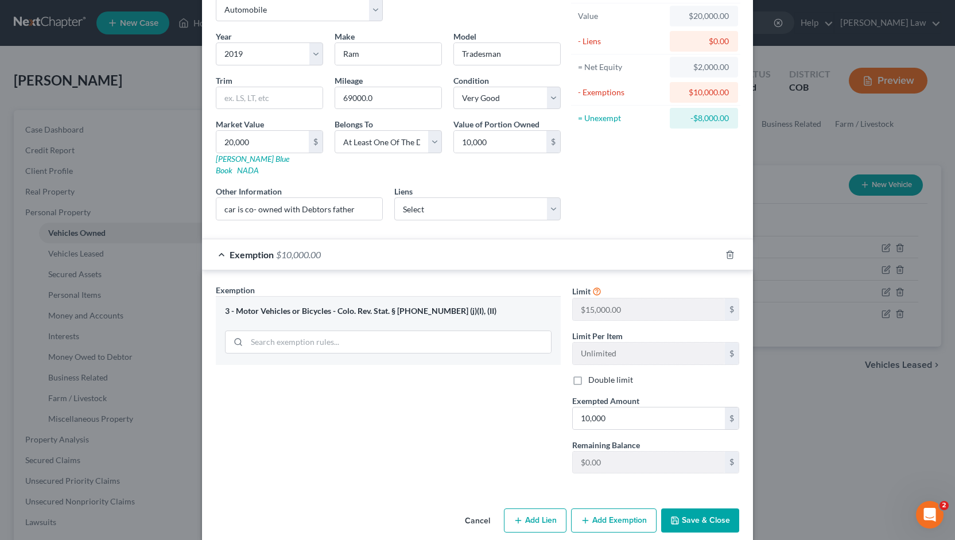
click at [685, 509] on button "Save & Close" at bounding box center [700, 521] width 78 height 24
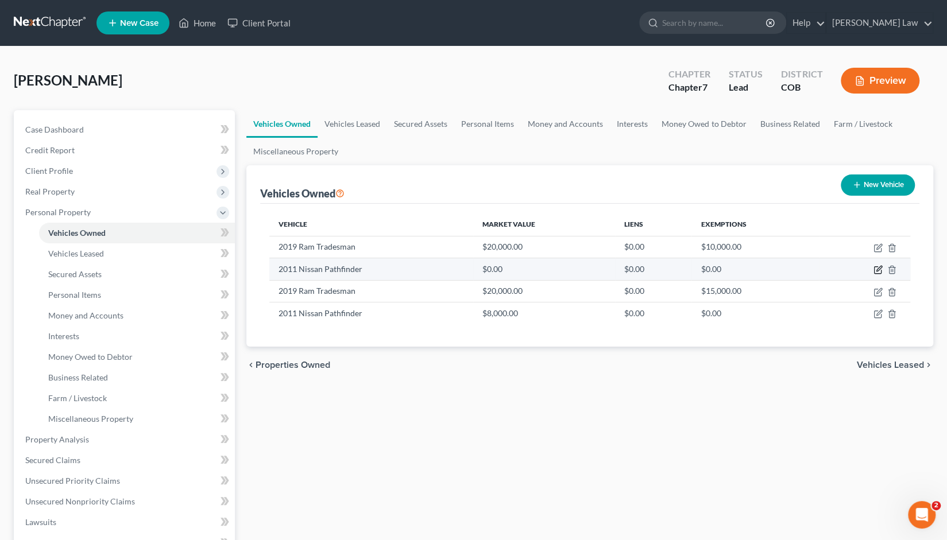
click at [878, 271] on icon "button" at bounding box center [877, 269] width 9 height 9
select select "0"
select select "15"
select select "1"
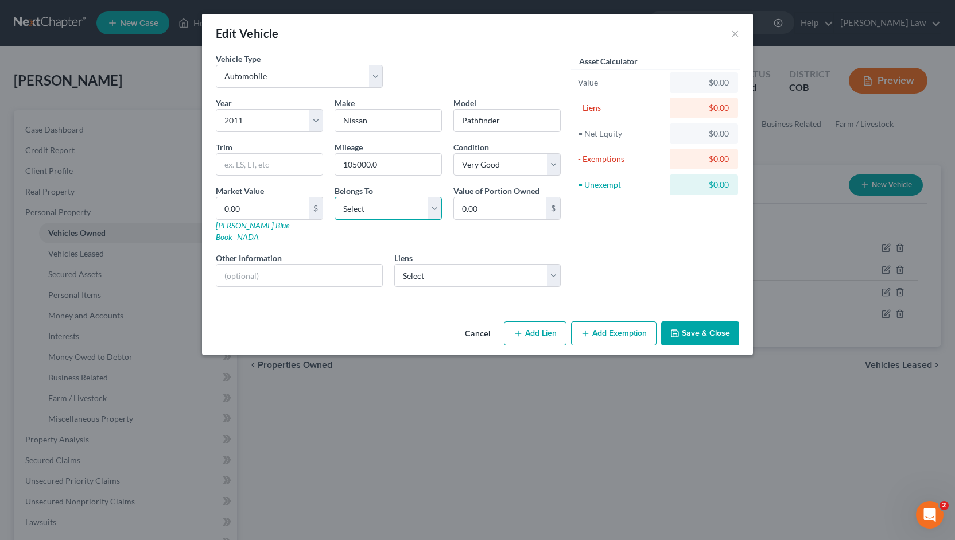
click at [436, 210] on select "Select Debtor 1 Only Debtor 2 Only Debtor 1 And Debtor 2 Only At Least One Of T…" at bounding box center [388, 208] width 107 height 23
select select "2"
click at [335, 197] on select "Select Debtor 1 Only Debtor 2 Only Debtor 1 And Debtor 2 Only At Least One Of T…" at bounding box center [388, 208] width 107 height 23
click at [226, 206] on input "0.00" at bounding box center [262, 208] width 92 height 22
type input "5"
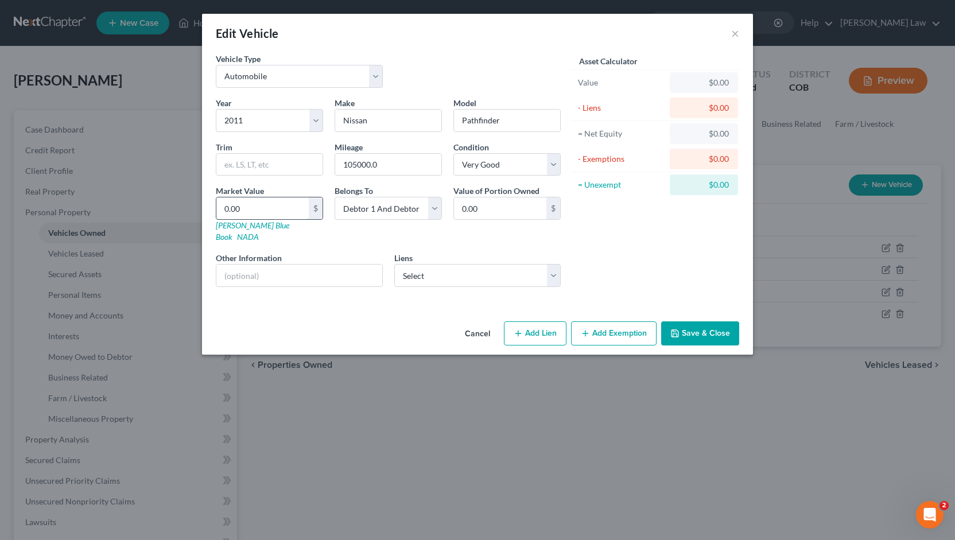
type input "5.00"
type input "50"
type input "50.00"
type input "500"
type input "500.00"
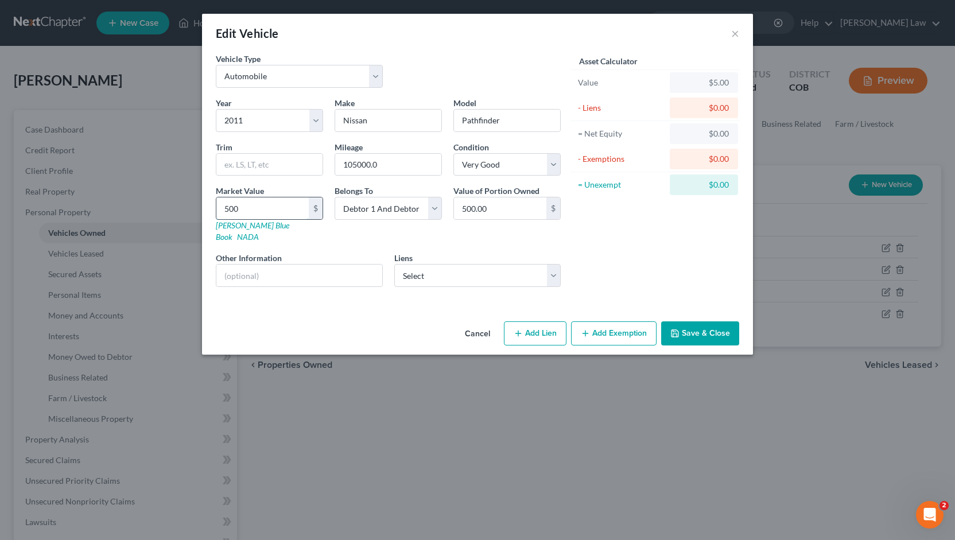
type input "5000"
type input "5,000.00"
type input "5,000"
click at [611, 321] on button "Add Exemption" at bounding box center [614, 333] width 86 height 24
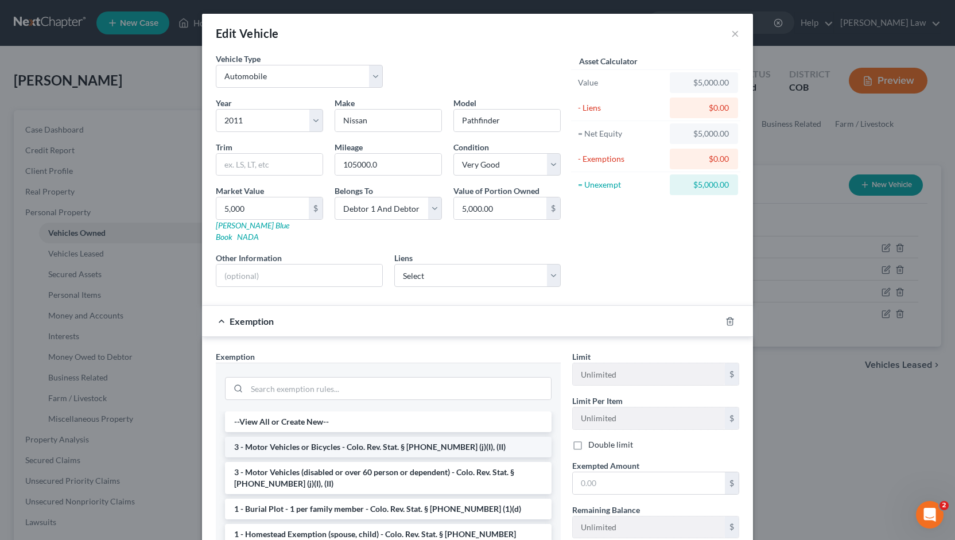
click at [336, 437] on li "3 - Motor Vehicles or Bicycles - Colo. Rev. Stat. § [PHONE_NUMBER] (j)(I), (II)" at bounding box center [388, 447] width 327 height 21
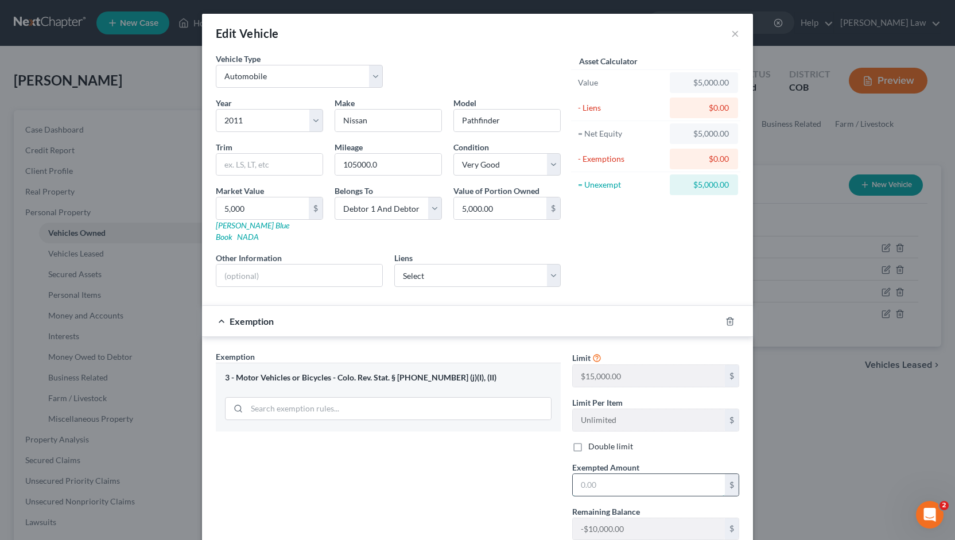
click at [583, 474] on input "text" at bounding box center [649, 485] width 152 height 22
type input "5,000"
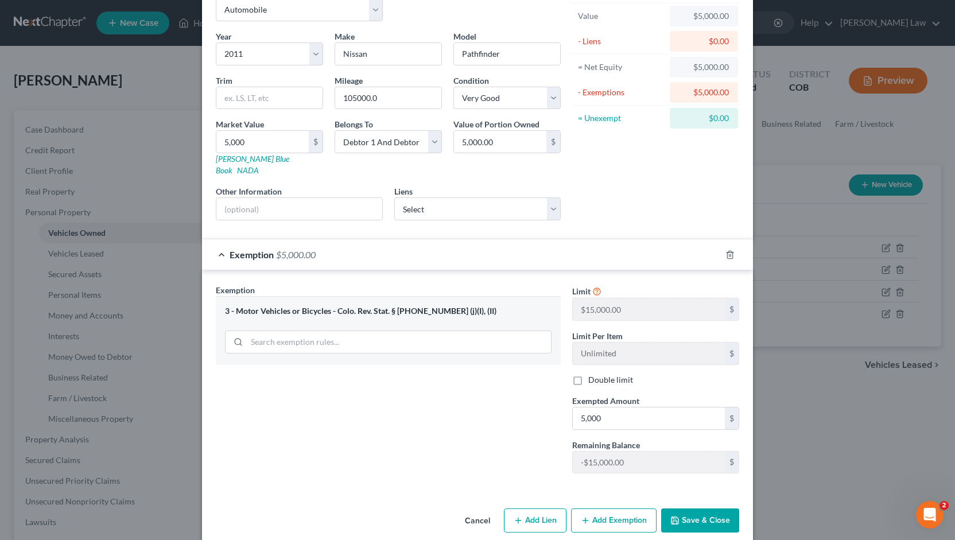
click at [693, 509] on button "Save & Close" at bounding box center [700, 521] width 78 height 24
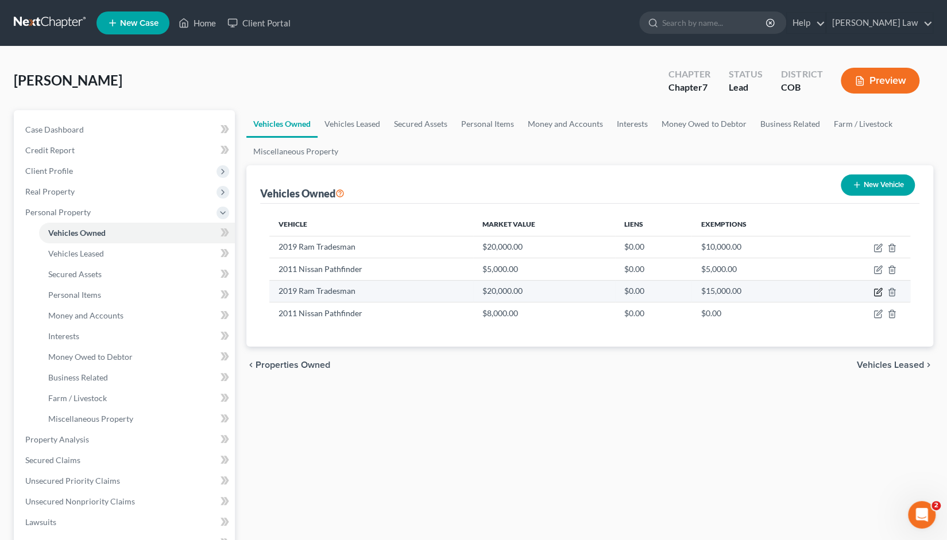
click at [876, 292] on icon "button" at bounding box center [878, 290] width 5 height 5
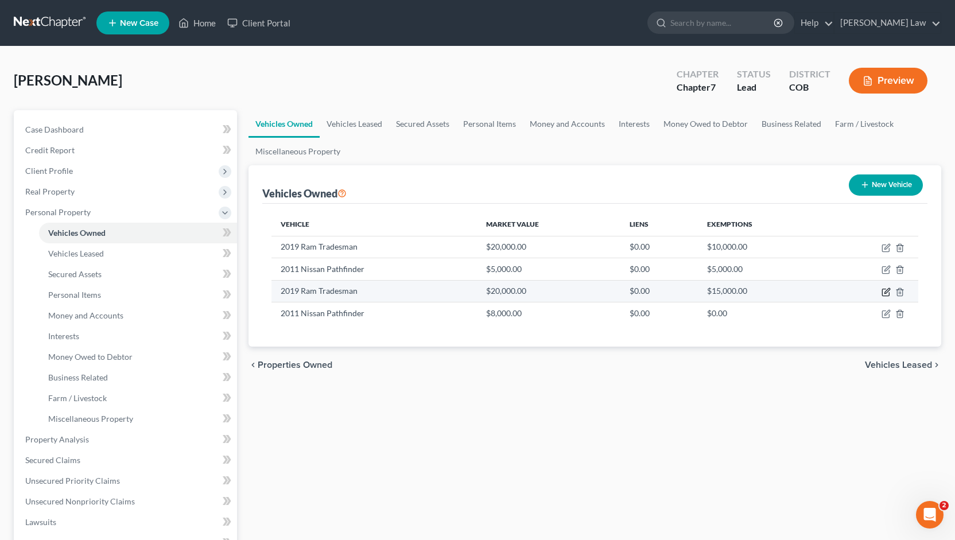
select select "0"
select select "7"
select select "2"
select select "1"
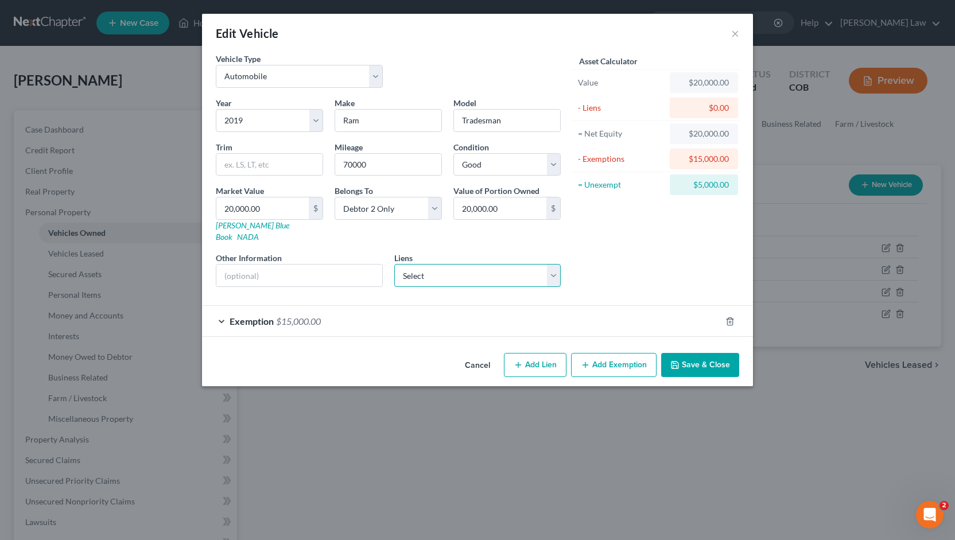
click at [555, 264] on select "Select Ent Credit Union - $29,854.00 Capital One Auto [PERSON_NAME] - $0.00 Chr…" at bounding box center [477, 275] width 167 height 23
click at [623, 234] on div "Asset Calculator Value $20,000.00 - Liens $0.00 = Net Equity $20,000.00 - Exemp…" at bounding box center [656, 174] width 179 height 243
click at [733, 36] on button "×" at bounding box center [735, 33] width 8 height 14
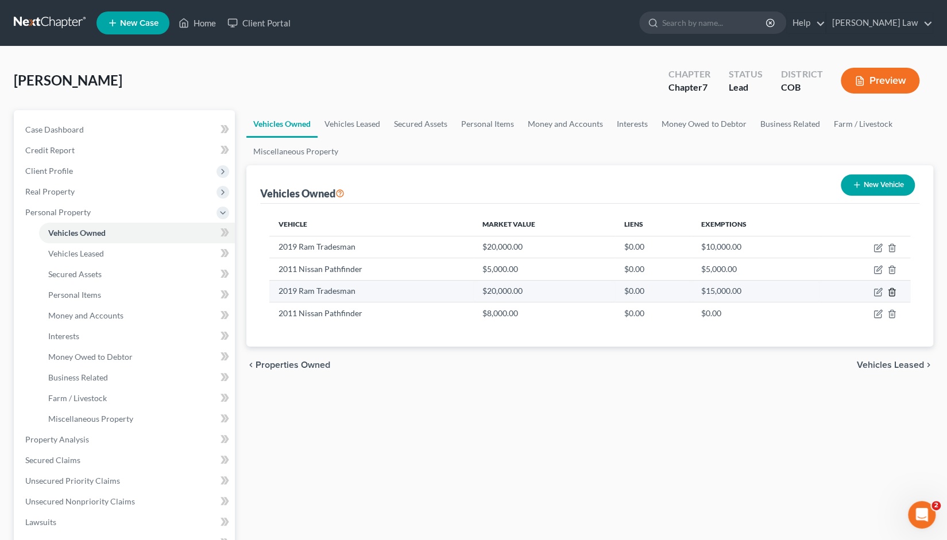
click at [892, 292] on line "button" at bounding box center [892, 293] width 0 height 2
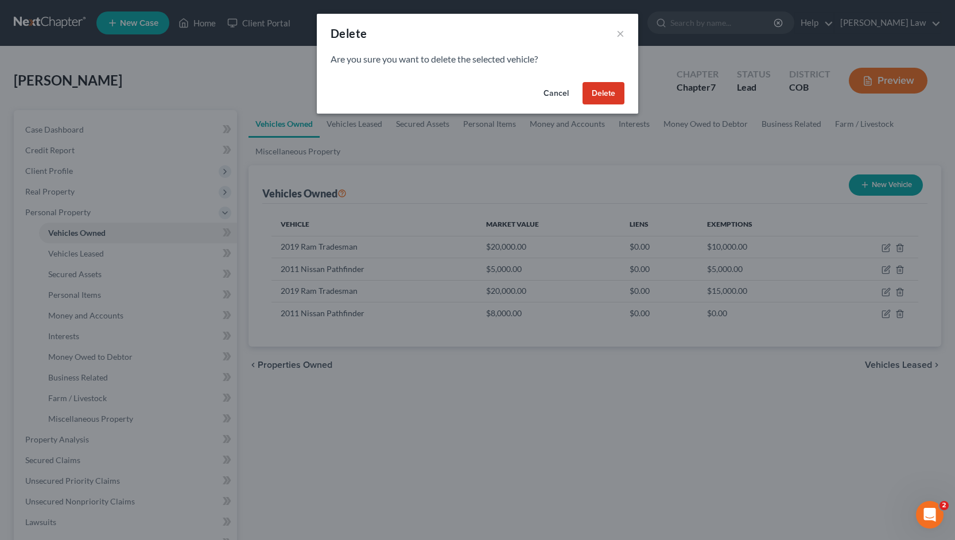
click at [605, 92] on button "Delete" at bounding box center [604, 93] width 42 height 23
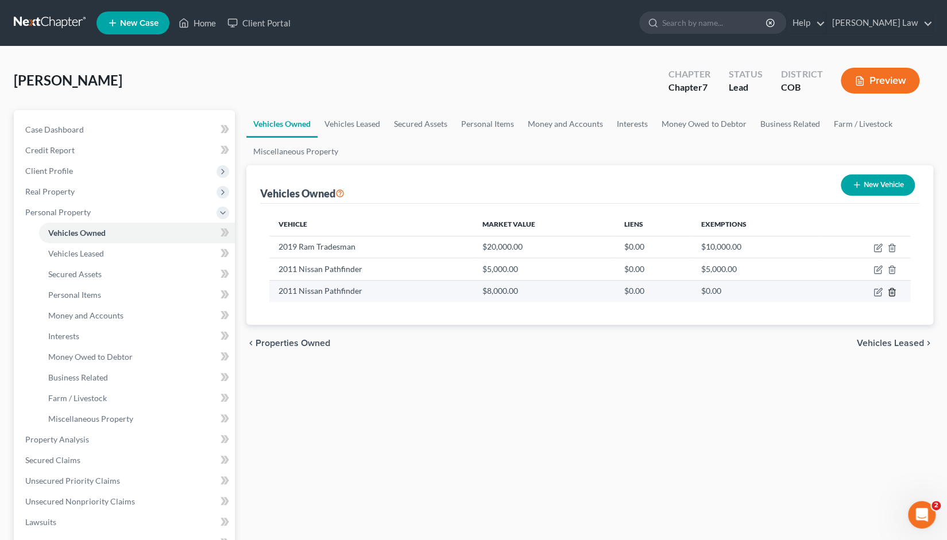
click at [891, 291] on icon "button" at bounding box center [891, 292] width 9 height 9
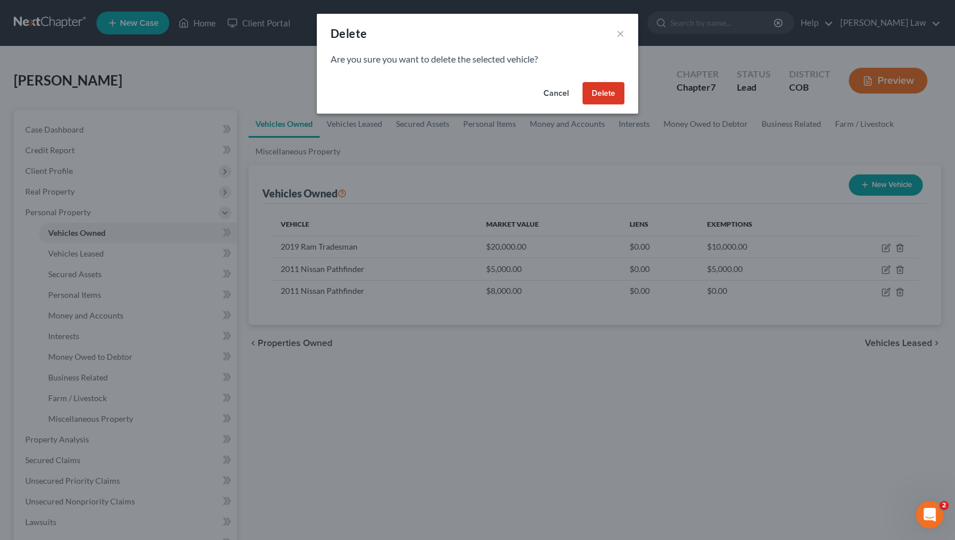
click at [602, 91] on button "Delete" at bounding box center [604, 93] width 42 height 23
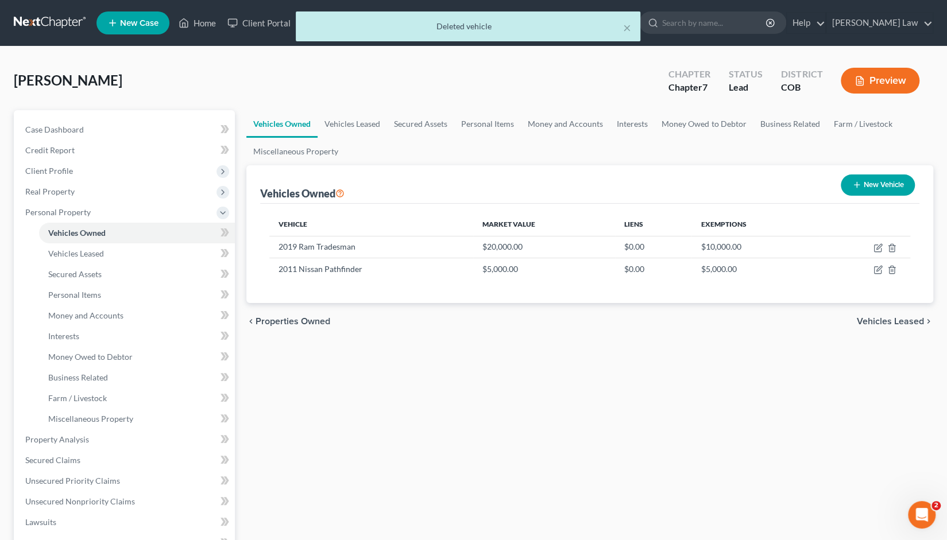
click at [870, 181] on button "New Vehicle" at bounding box center [877, 185] width 74 height 21
select select "0"
select select "2"
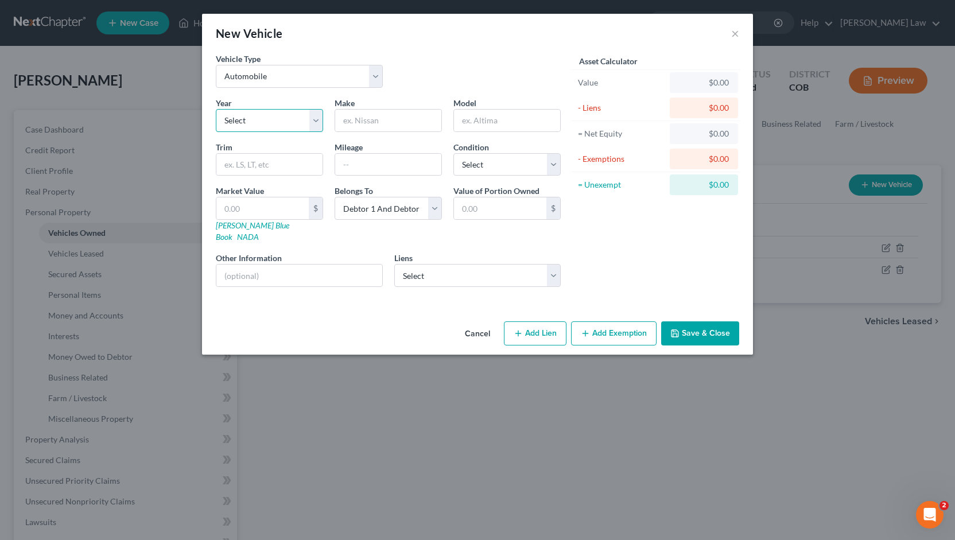
click at [313, 123] on select "Select 2026 2025 2024 2023 2022 2021 2020 2019 2018 2017 2016 2015 2014 2013 20…" at bounding box center [269, 120] width 107 height 23
select select "6"
click at [216, 109] on select "Select 2026 2025 2024 2023 2022 2021 2020 2019 2018 2017 2016 2015 2014 2013 20…" at bounding box center [269, 120] width 107 height 23
click at [357, 125] on input "text" at bounding box center [388, 121] width 106 height 22
type input "Chevy"
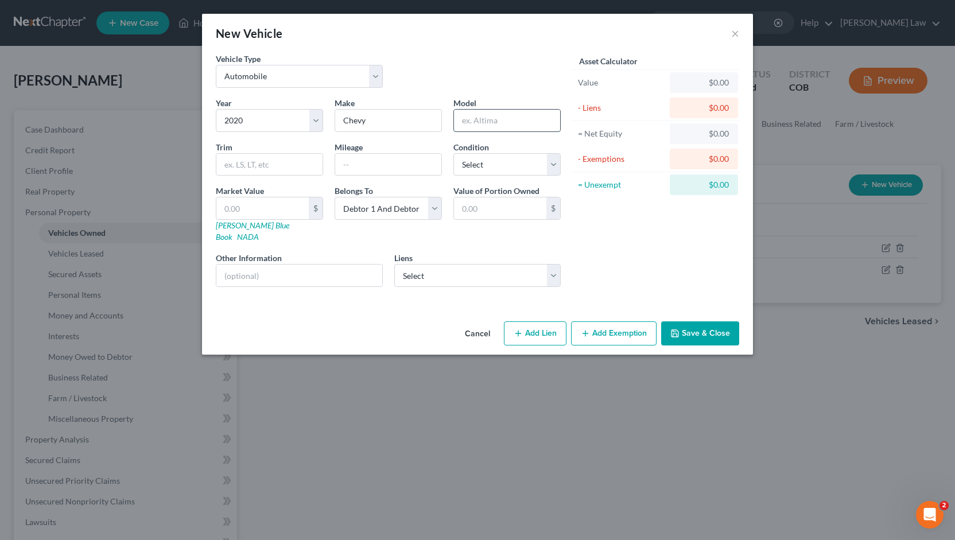
click at [475, 121] on input "text" at bounding box center [507, 121] width 106 height 22
type input "Siverado"
click at [356, 167] on input "text" at bounding box center [388, 165] width 106 height 22
type input "110000"
click at [553, 161] on select "Select Excellent Very Good Good Fair Poor" at bounding box center [507, 164] width 107 height 23
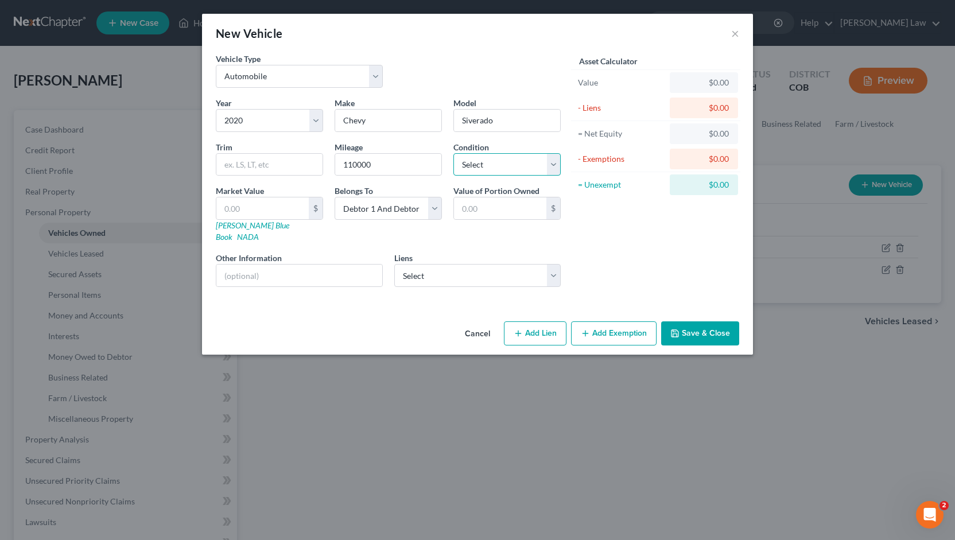
select select "2"
click at [454, 153] on select "Select Excellent Very Good Good Fair Poor" at bounding box center [507, 164] width 107 height 23
click at [247, 210] on input "text" at bounding box center [262, 208] width 92 height 22
click at [262, 208] on input "text" at bounding box center [262, 208] width 92 height 22
type input "2"
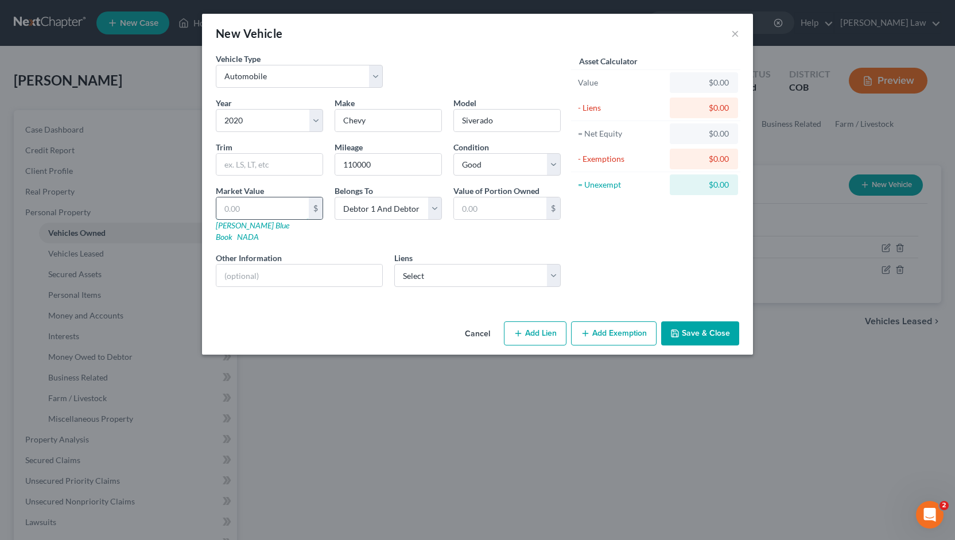
type input "2.00"
type input "24"
type input "24.00"
type input "240"
type input "240.00"
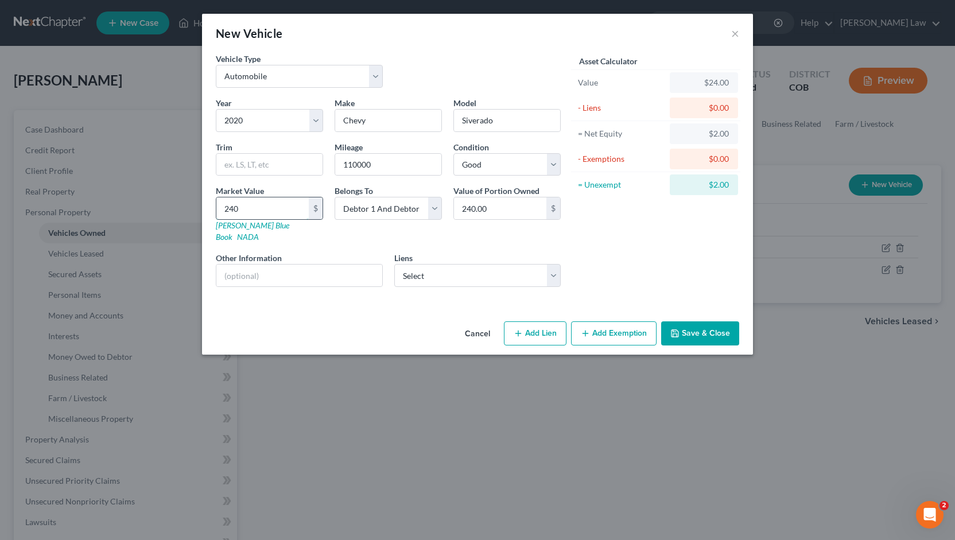
type input "2400"
type input "2,400.00"
type input "2,4000"
type input "24,000.00"
type input "24,000"
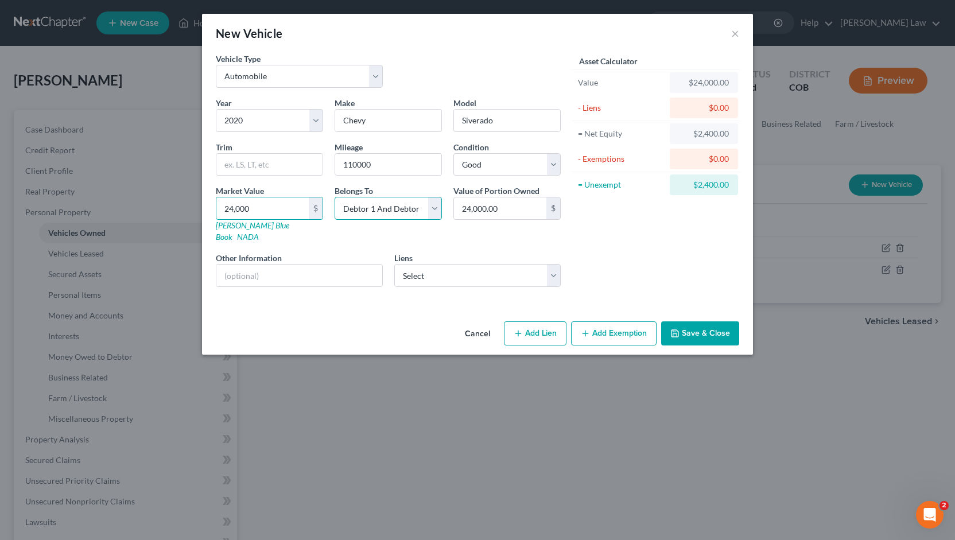
click at [435, 203] on select "Select Debtor 1 Only Debtor 2 Only Debtor 1 And Debtor 2 Only At Least One Of T…" at bounding box center [388, 208] width 107 height 23
select select "3"
click at [335, 197] on select "Select Debtor 1 Only Debtor 2 Only Debtor 1 And Debtor 2 Only At Least One Of T…" at bounding box center [388, 208] width 107 height 23
click at [253, 265] on input "text" at bounding box center [299, 276] width 166 height 22
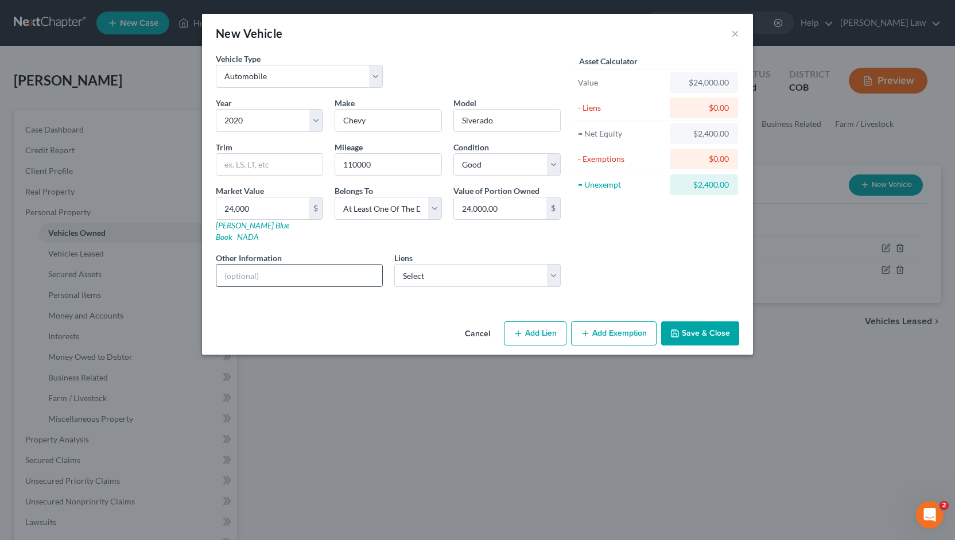
click at [253, 265] on input "text" at bounding box center [299, 276] width 166 height 22
type input "Mother co-owns with daughter"
click at [553, 264] on select "Select Ent Credit Union - $29,854.00 Capital One Auto [PERSON_NAME] - $0.00 Chr…" at bounding box center [477, 275] width 167 height 23
select select "0"
click at [394, 264] on select "Select Ent Credit Union - $29,854.00 Capital One Auto [PERSON_NAME] - $0.00 Chr…" at bounding box center [477, 275] width 167 height 23
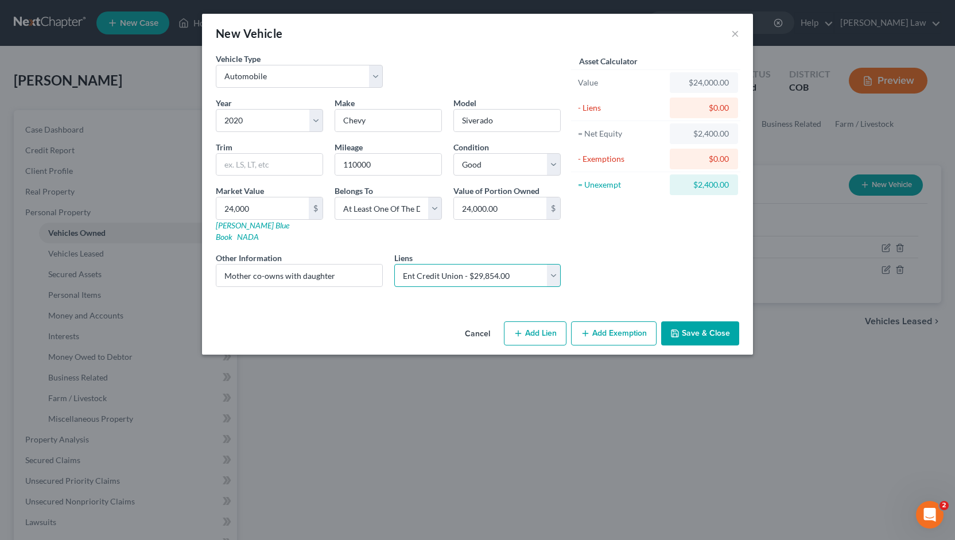
select select
select select "5"
select select "0"
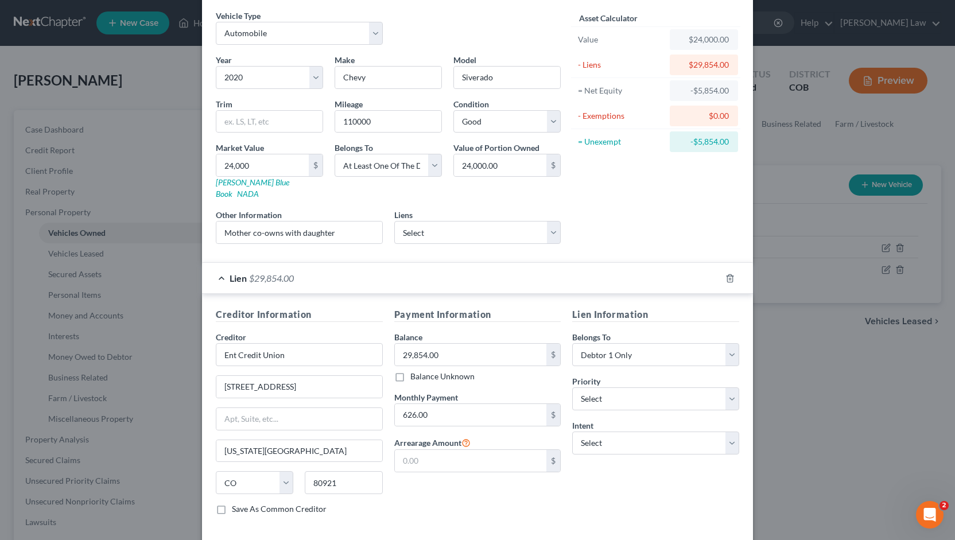
scroll to position [83, 0]
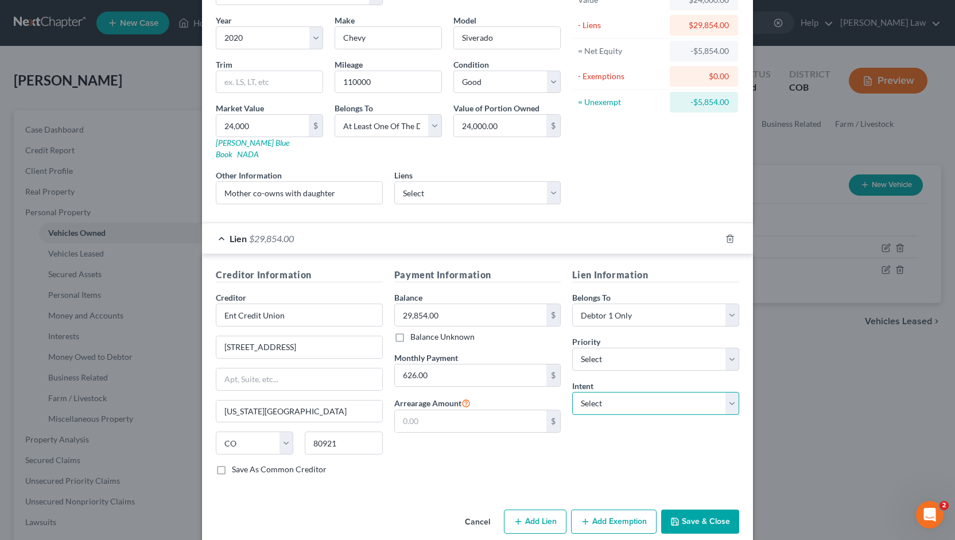
click at [726, 392] on select "Select Surrender Redeem Reaffirm Avoid Other" at bounding box center [655, 403] width 167 height 23
select select "2"
click at [572, 392] on select "Select Surrender Redeem Reaffirm Avoid Other" at bounding box center [655, 403] width 167 height 23
click at [692, 510] on button "Save & Close" at bounding box center [700, 522] width 78 height 24
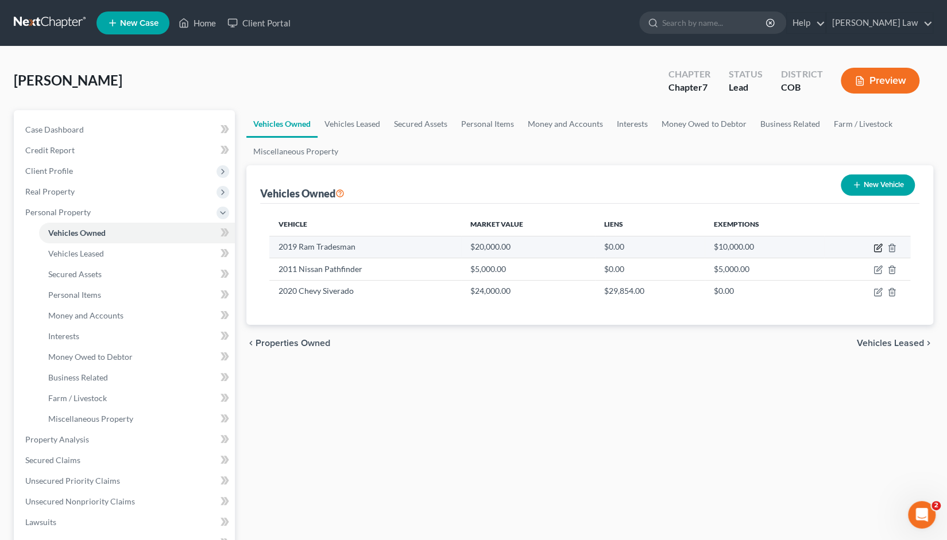
click at [877, 246] on icon "button" at bounding box center [878, 246] width 5 height 5
select select "0"
select select "7"
select select "1"
select select "3"
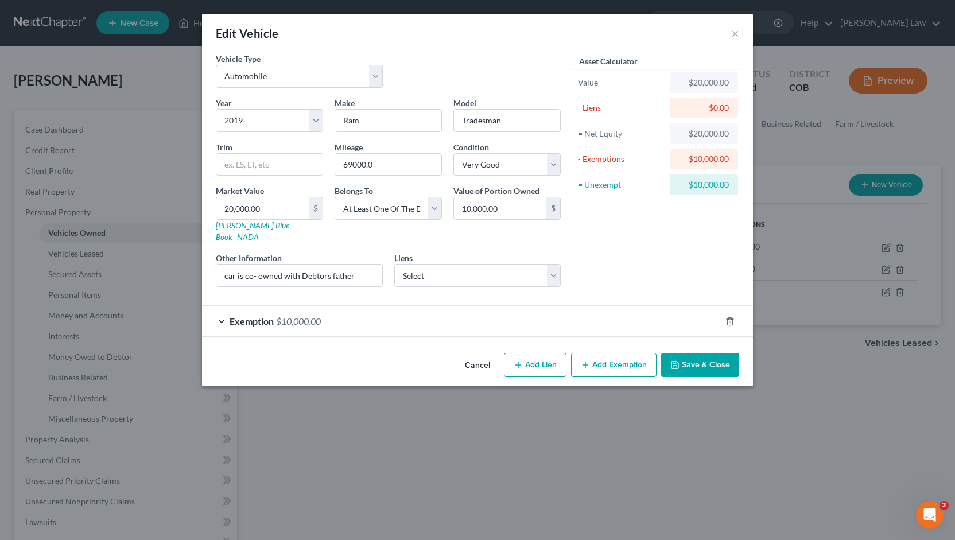
click at [243, 316] on span "Exemption" at bounding box center [252, 321] width 44 height 11
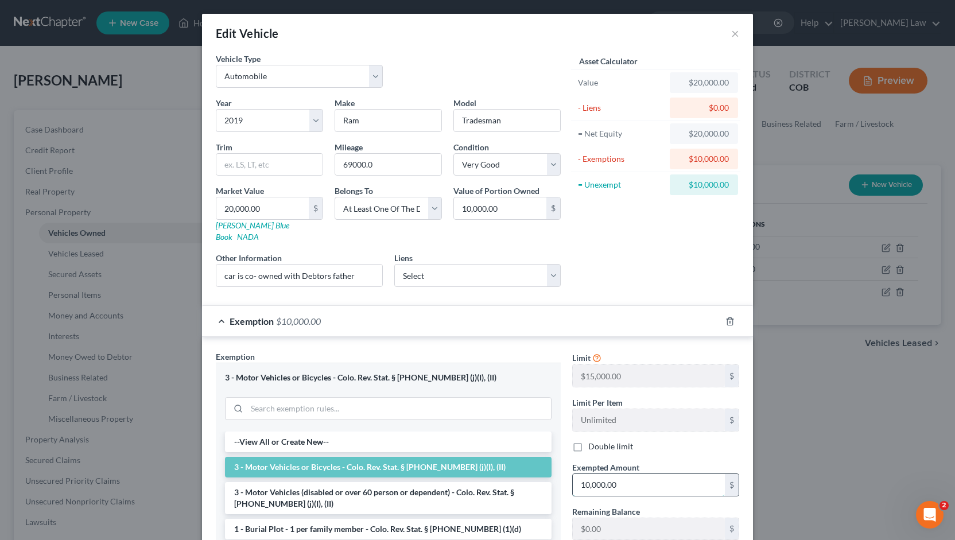
click at [619, 474] on input "10,000.00" at bounding box center [649, 485] width 152 height 22
type input "15,000"
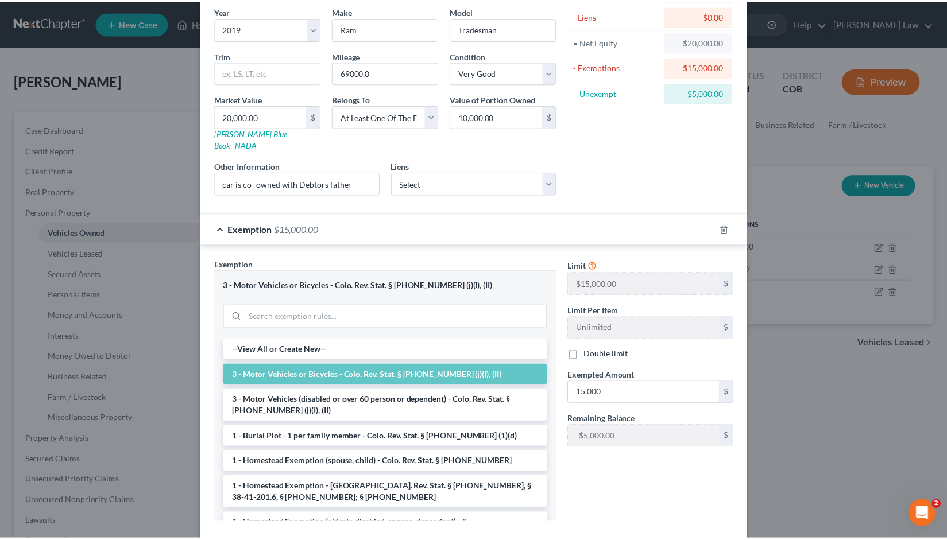
scroll to position [142, 0]
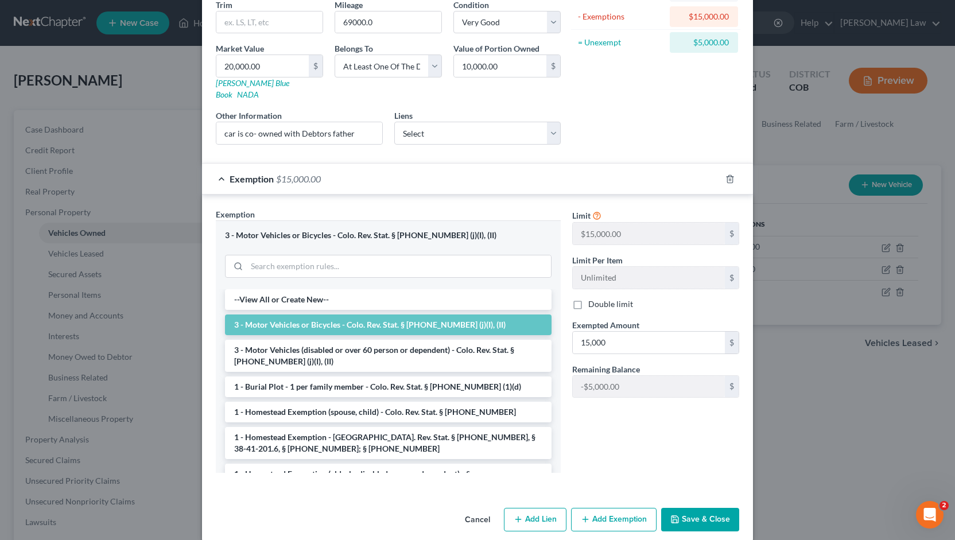
click at [693, 508] on button "Save & Close" at bounding box center [700, 520] width 78 height 24
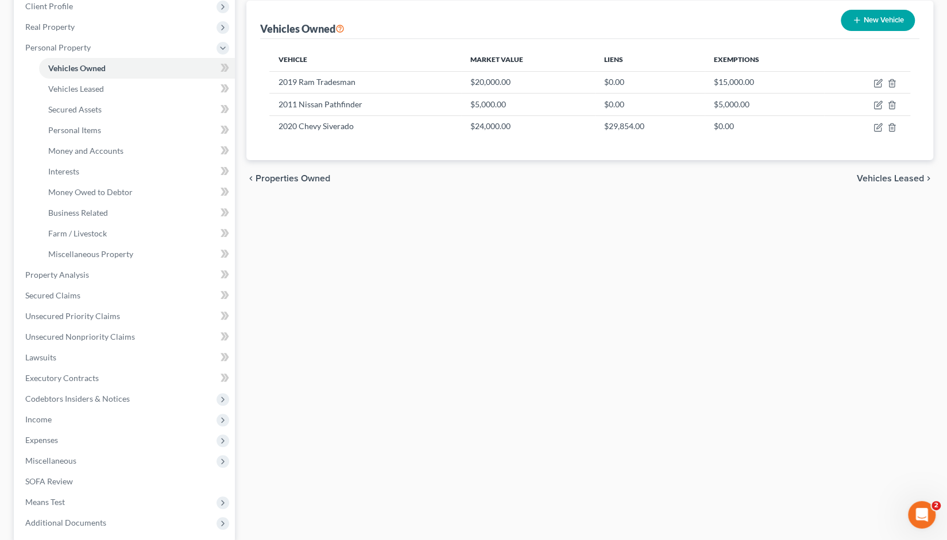
scroll to position [165, 0]
click at [64, 274] on span "Property Analysis" at bounding box center [57, 274] width 64 height 10
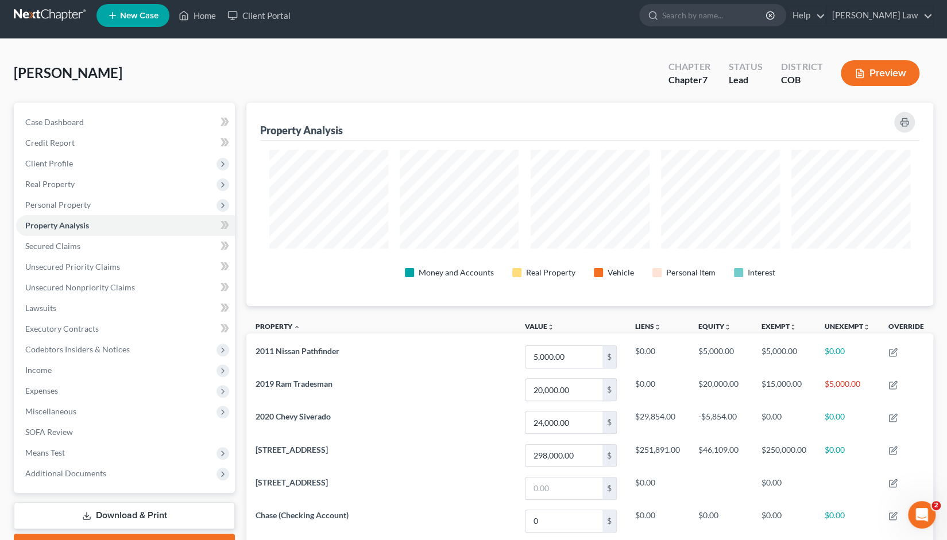
scroll to position [7, 0]
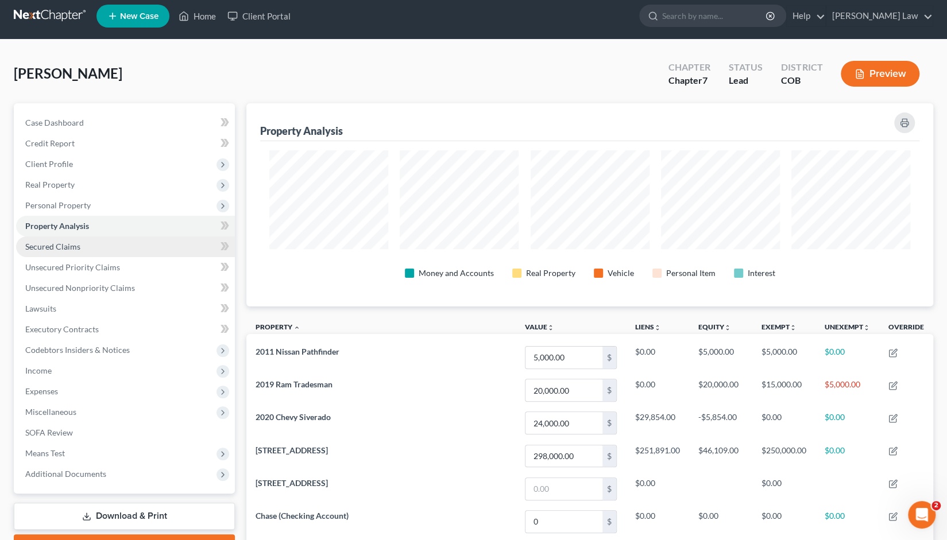
click at [68, 248] on span "Secured Claims" at bounding box center [52, 247] width 55 height 10
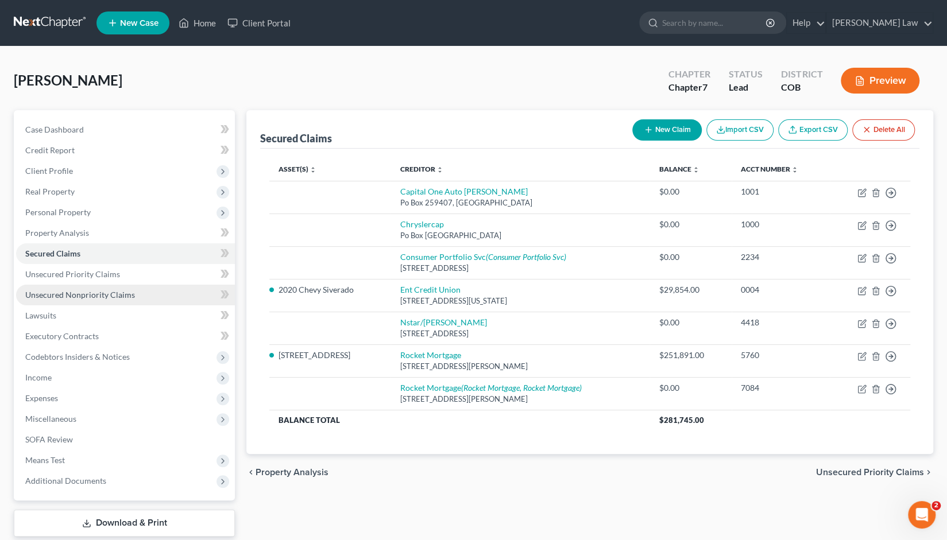
click at [47, 297] on span "Unsecured Nonpriority Claims" at bounding box center [80, 295] width 110 height 10
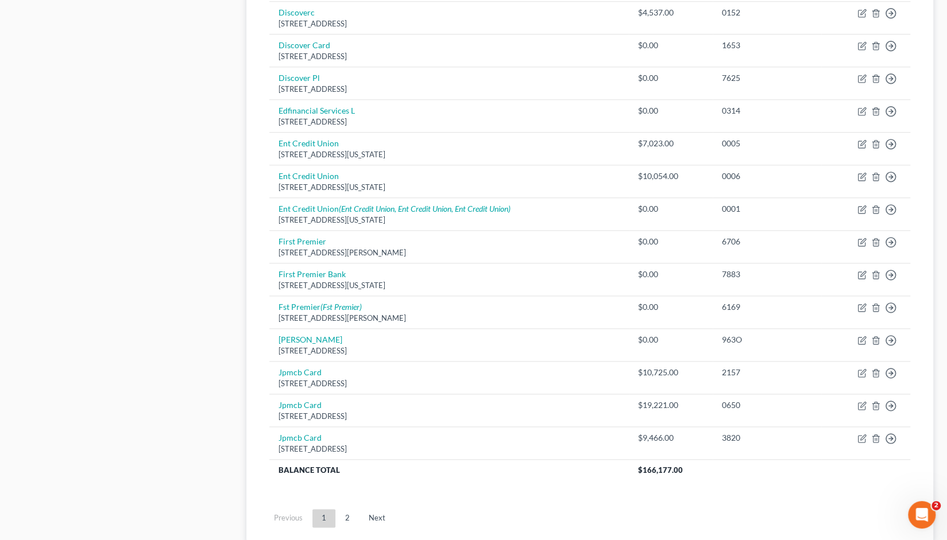
scroll to position [707, 0]
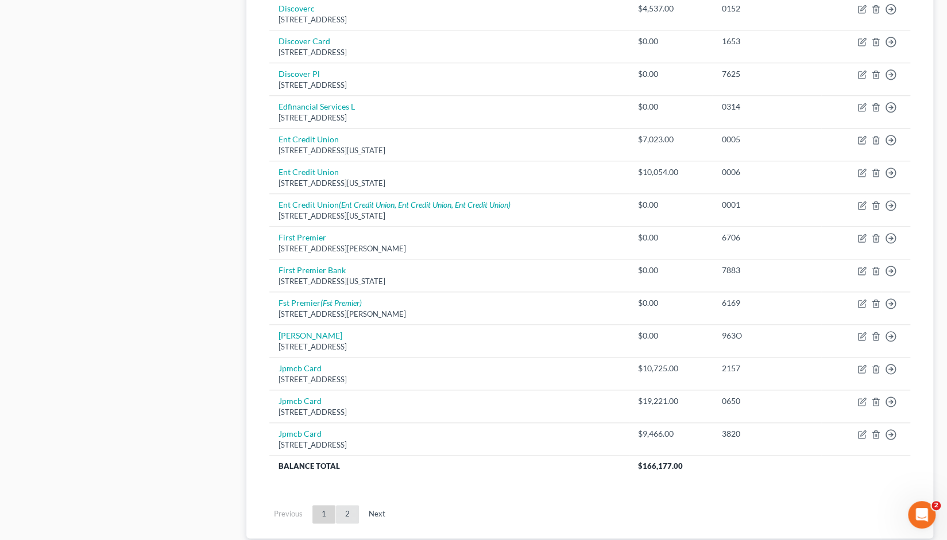
click at [347, 508] on link "2" at bounding box center [347, 514] width 23 height 18
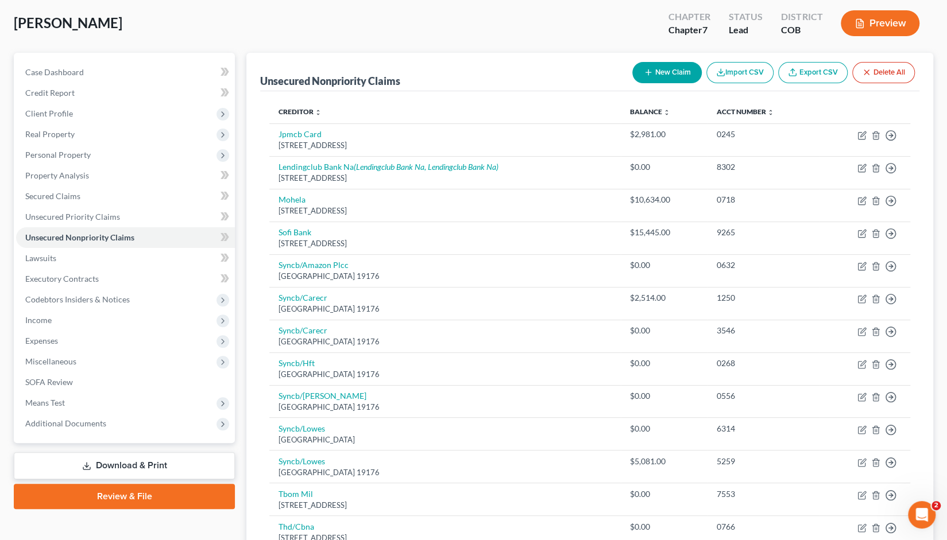
scroll to position [59, 0]
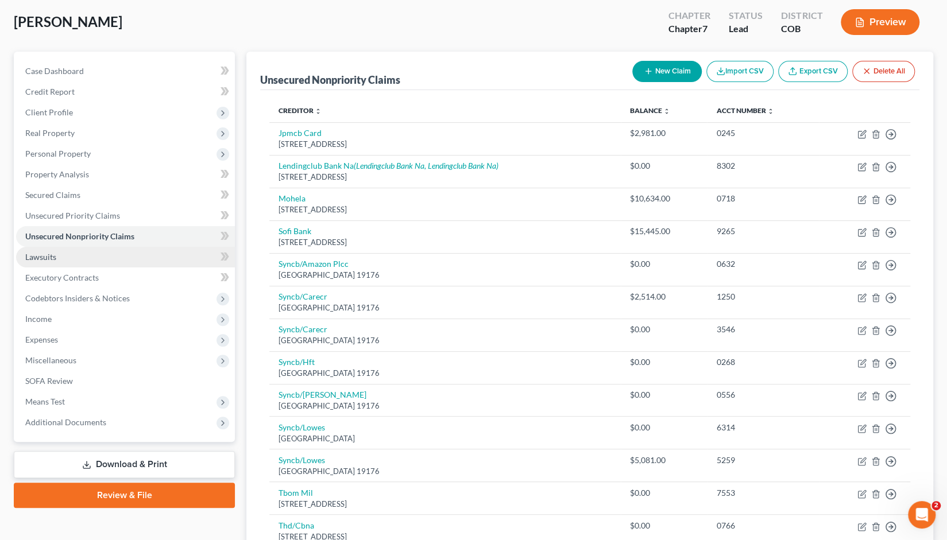
click at [48, 257] on span "Lawsuits" at bounding box center [40, 257] width 31 height 10
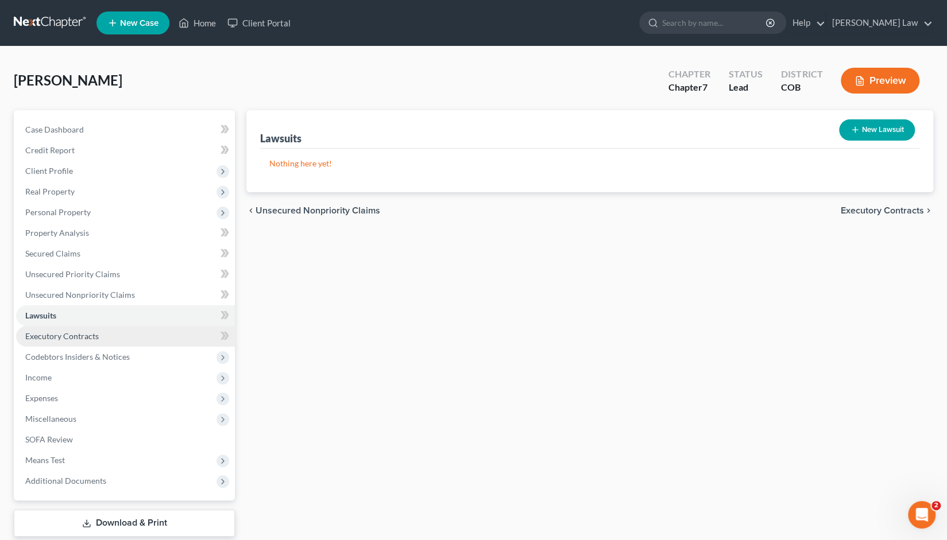
click at [68, 335] on span "Executory Contracts" at bounding box center [61, 336] width 73 height 10
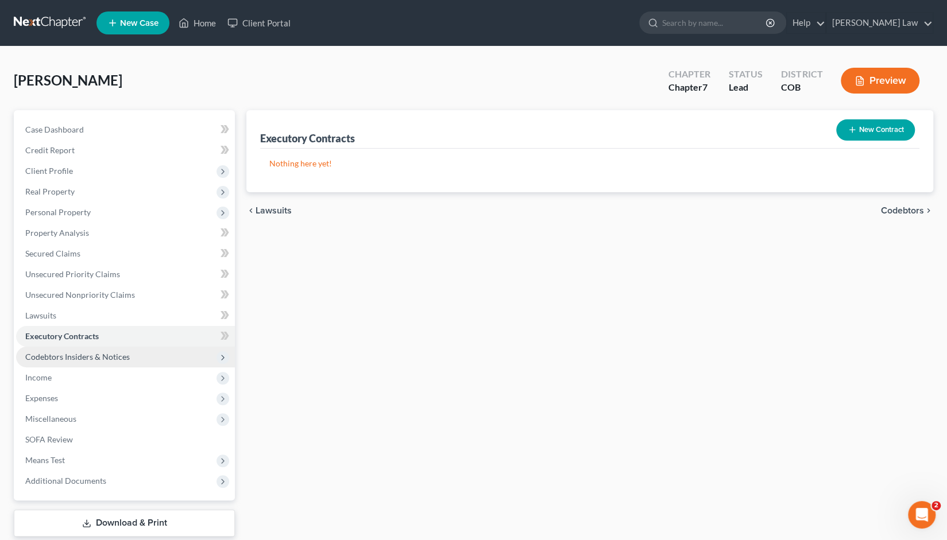
click at [71, 357] on span "Codebtors Insiders & Notices" at bounding box center [77, 357] width 104 height 10
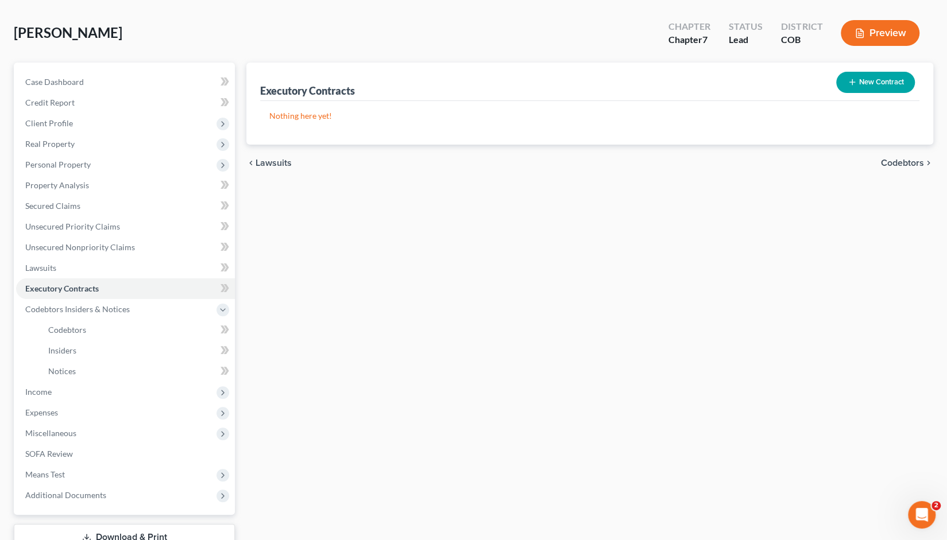
scroll to position [48, 0]
click at [49, 394] on span "Income" at bounding box center [38, 391] width 26 height 10
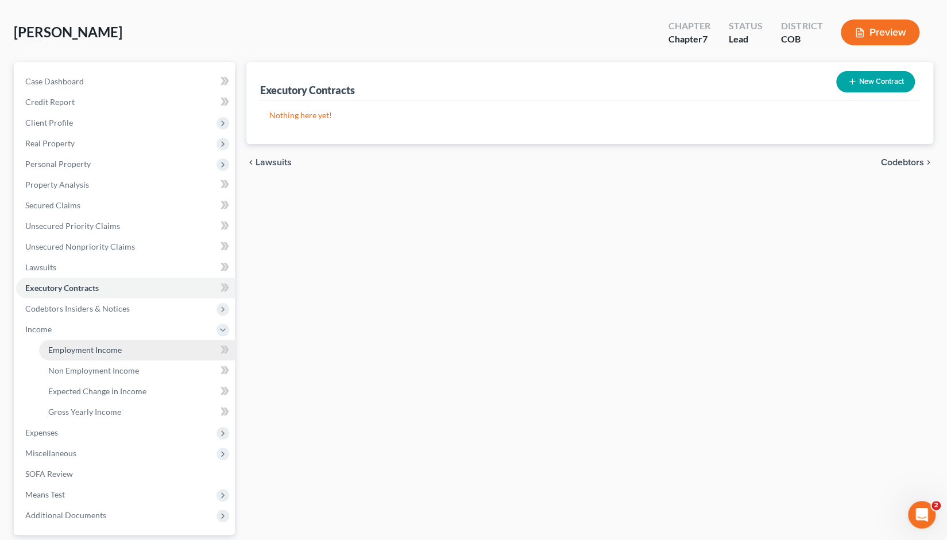
click at [81, 355] on link "Employment Income" at bounding box center [137, 350] width 196 height 21
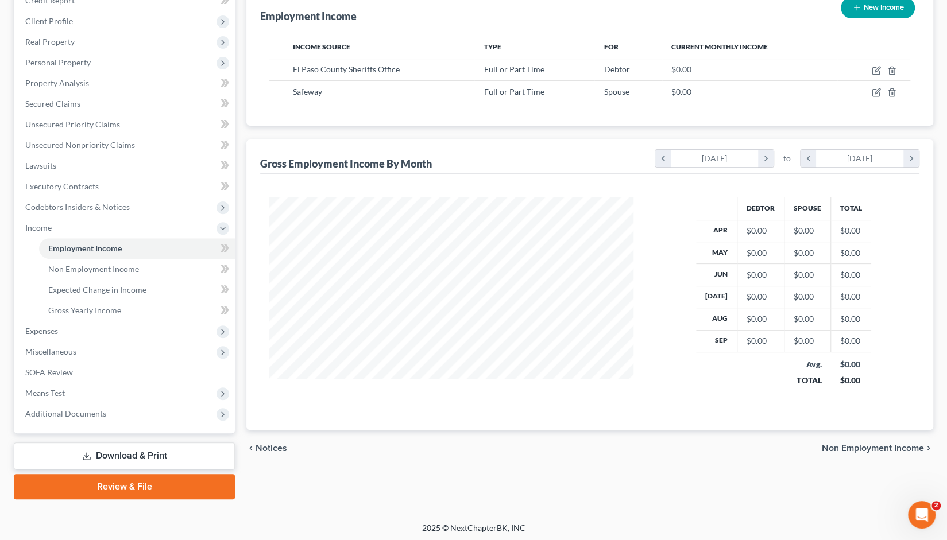
scroll to position [151, 0]
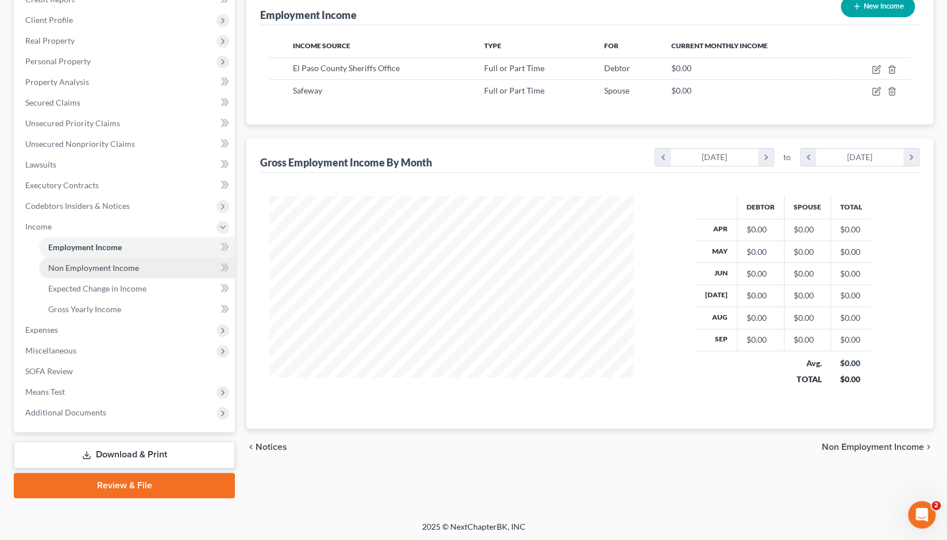
click at [76, 273] on link "Non Employment Income" at bounding box center [137, 268] width 196 height 21
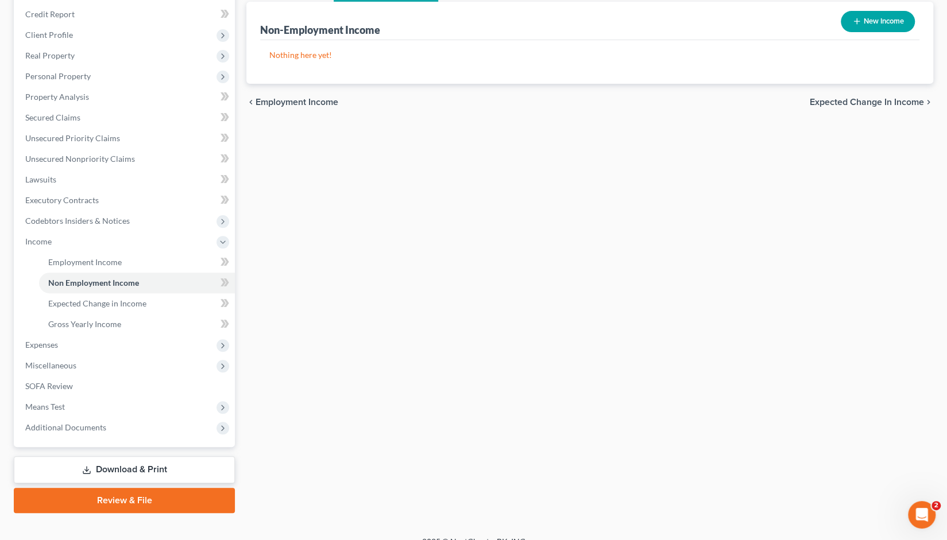
scroll to position [151, 0]
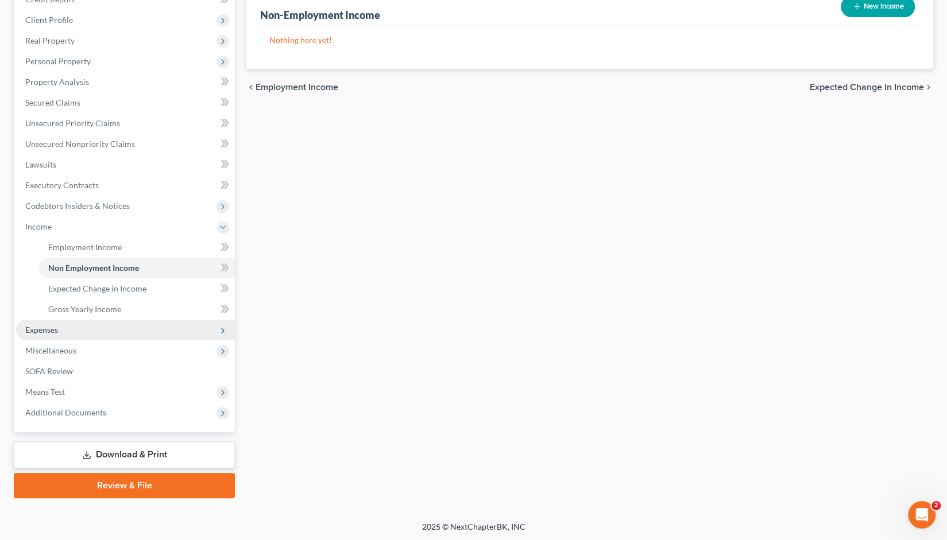
click at [45, 330] on span "Expenses" at bounding box center [41, 330] width 33 height 10
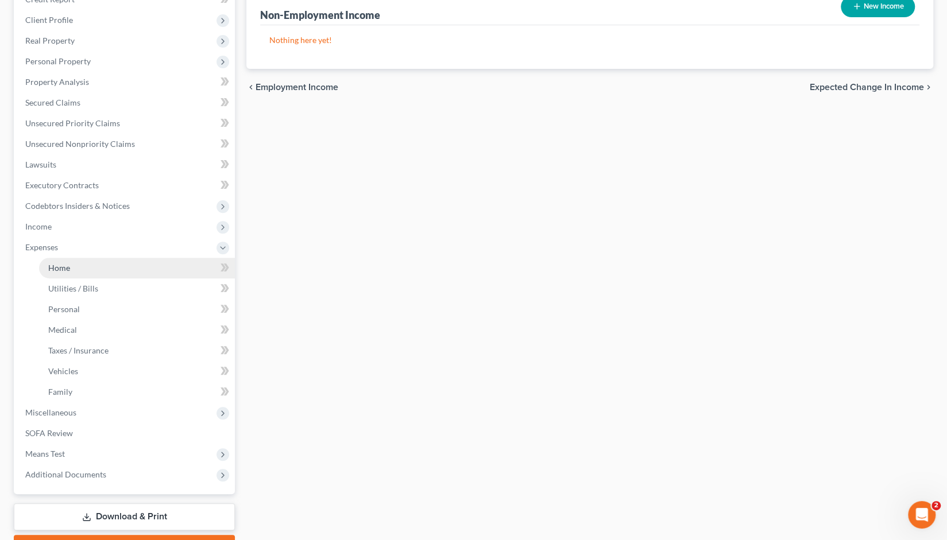
click at [60, 266] on span "Home" at bounding box center [59, 268] width 22 height 10
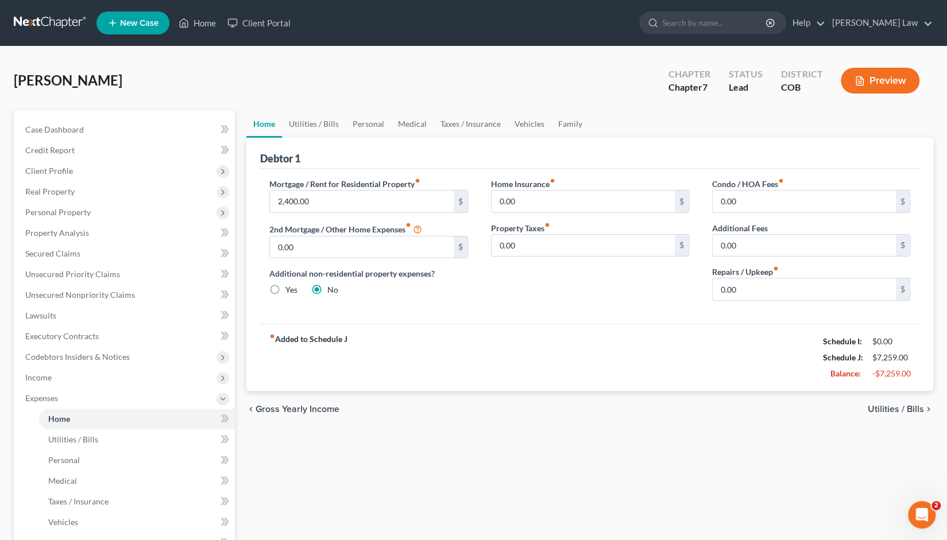
click at [912, 408] on span "Utilities / Bills" at bounding box center [895, 409] width 56 height 9
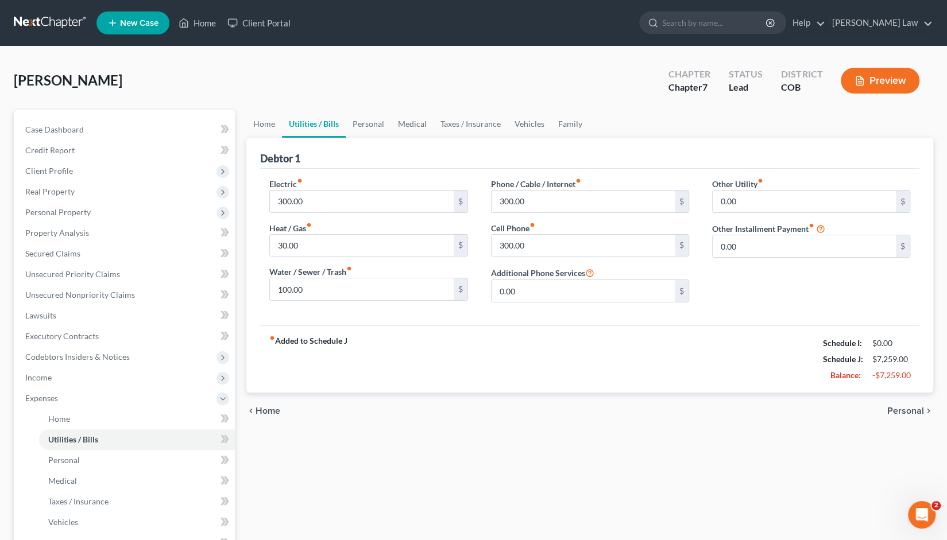
click at [909, 412] on span "Personal" at bounding box center [905, 410] width 37 height 9
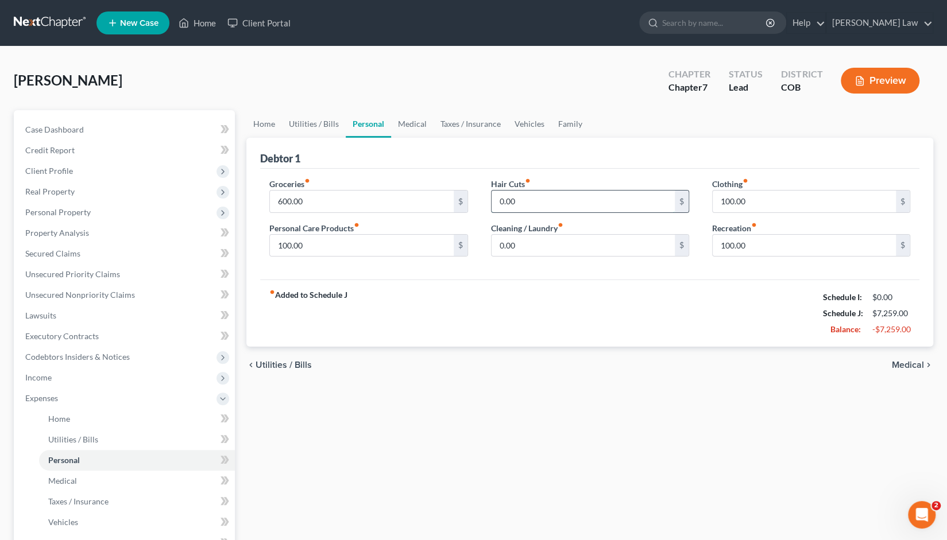
click at [517, 200] on input "0.00" at bounding box center [582, 202] width 183 height 22
click at [587, 383] on div "Home Utilities / Bills Personal Medical Taxes / Insurance Vehicles Family Debto…" at bounding box center [590, 410] width 698 height 601
click at [909, 363] on span "Medical" at bounding box center [908, 365] width 32 height 9
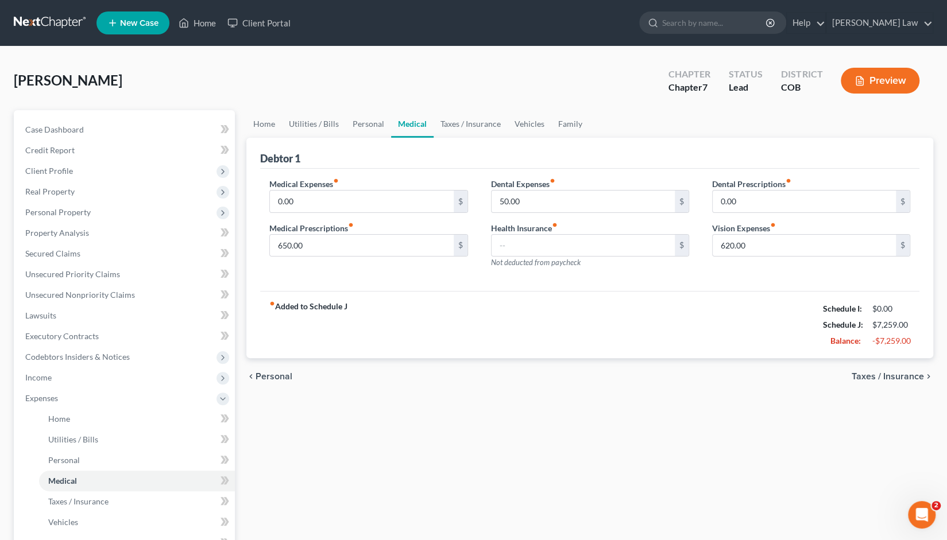
click at [905, 378] on span "Taxes / Insurance" at bounding box center [887, 376] width 72 height 9
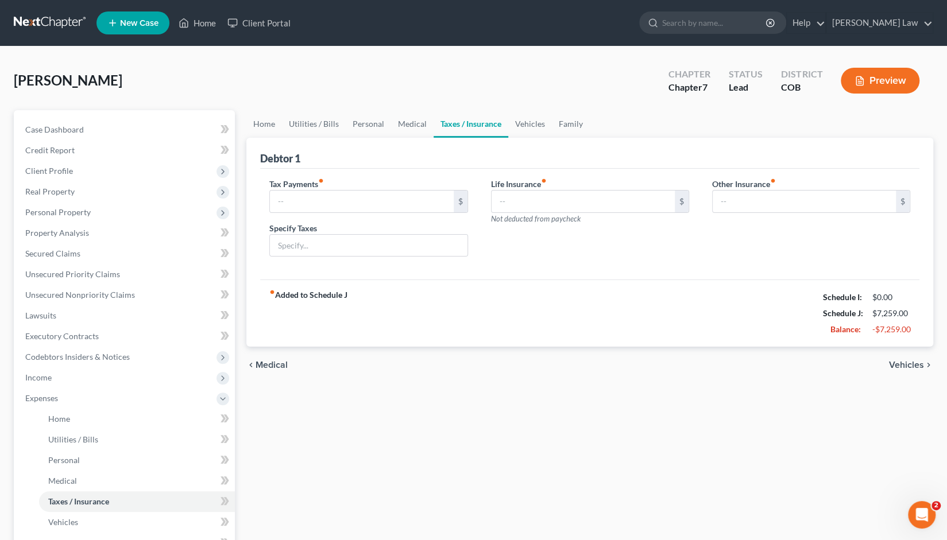
click at [902, 365] on span "Vehicles" at bounding box center [906, 365] width 35 height 9
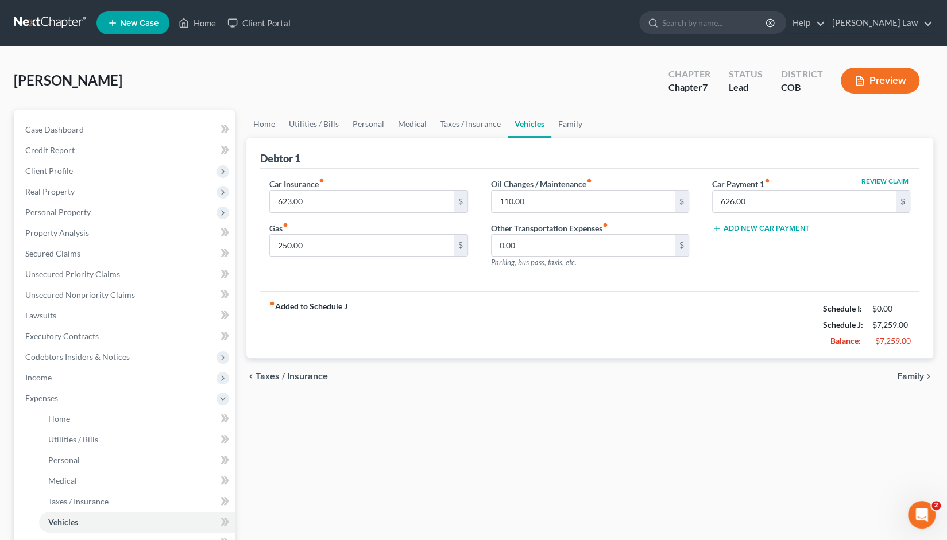
click at [910, 377] on span "Family" at bounding box center [910, 376] width 27 height 9
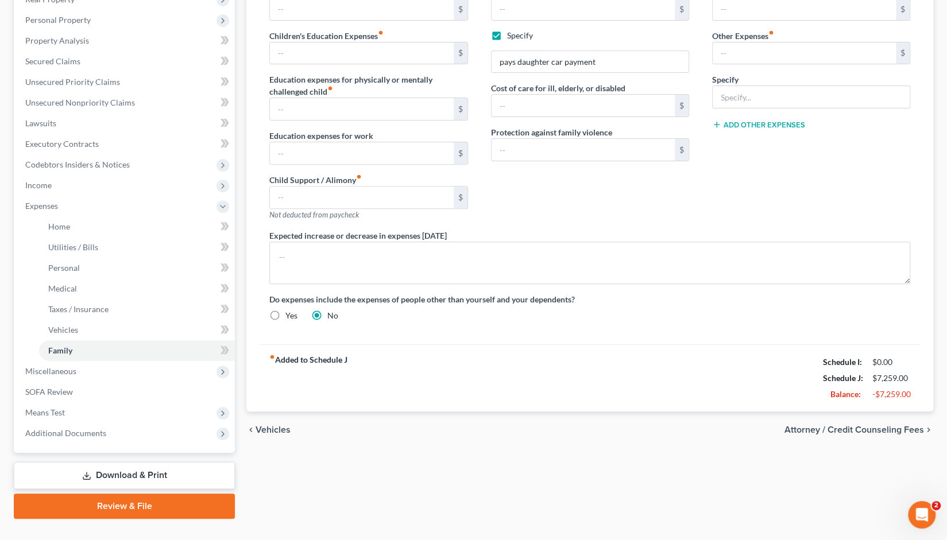
scroll to position [193, 0]
click at [866, 425] on span "Attorney / Credit Counseling Fees" at bounding box center [854, 429] width 140 height 9
select select "0"
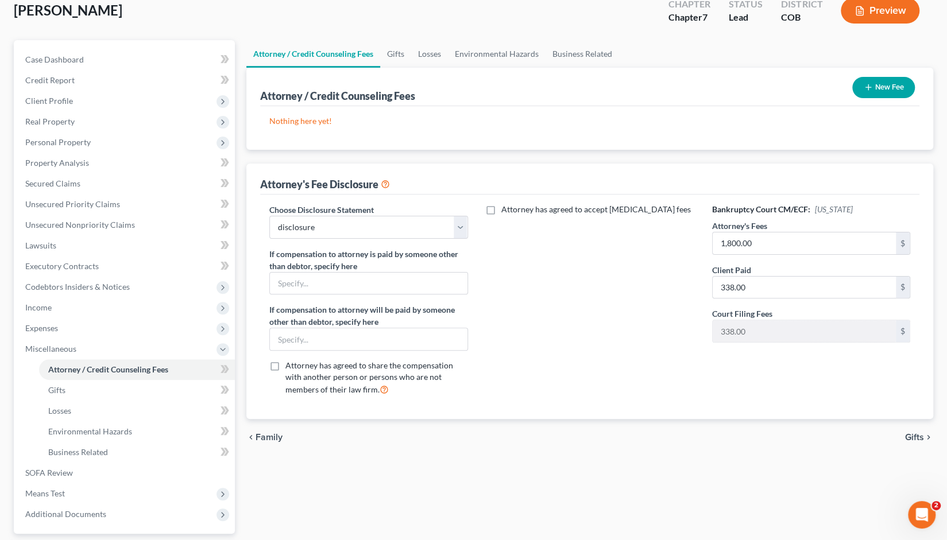
scroll to position [95, 0]
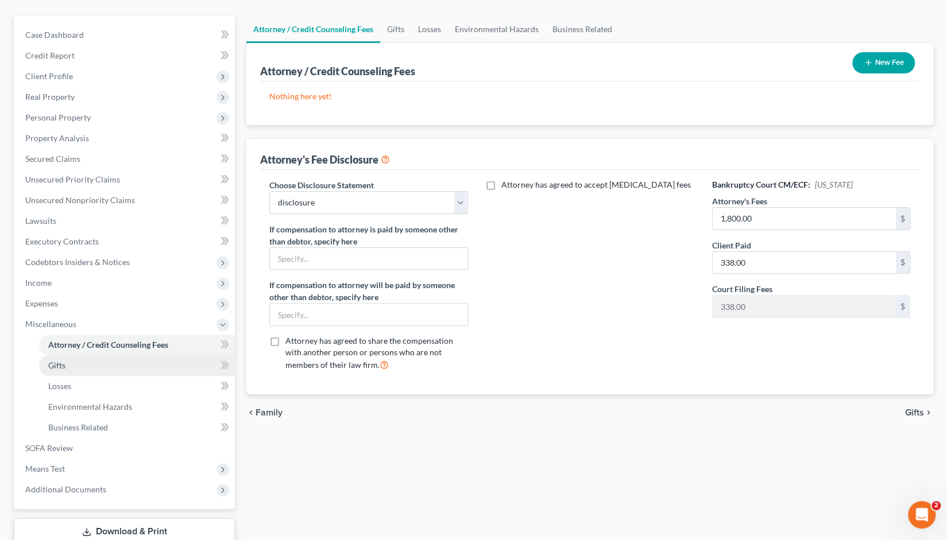
click at [75, 365] on link "Gifts" at bounding box center [137, 365] width 196 height 21
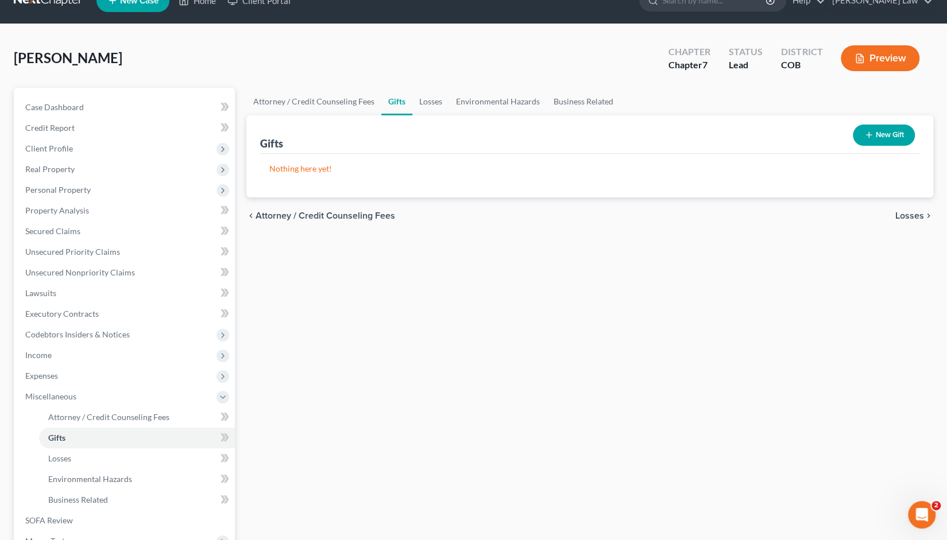
scroll to position [20, 0]
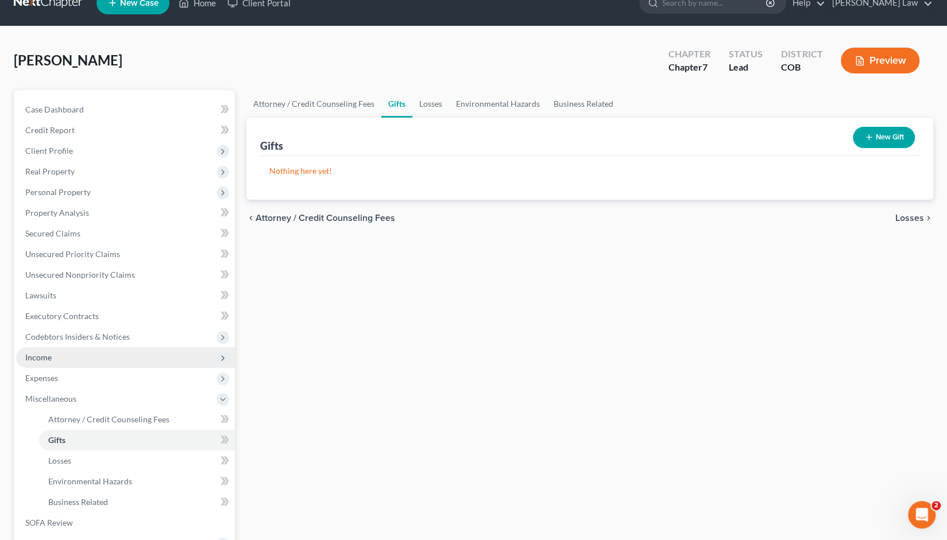
click at [39, 361] on span "Income" at bounding box center [38, 357] width 26 height 10
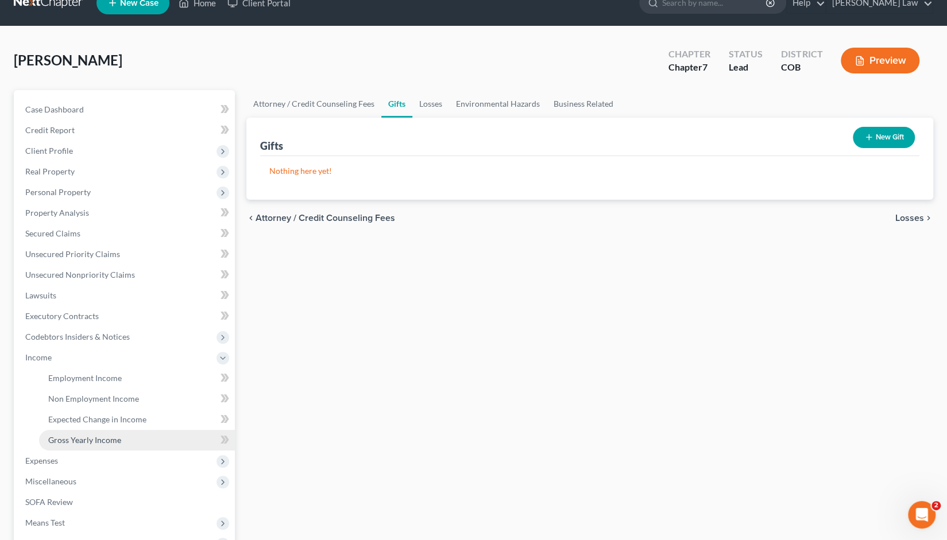
click at [87, 441] on span "Gross Yearly Income" at bounding box center [84, 440] width 73 height 10
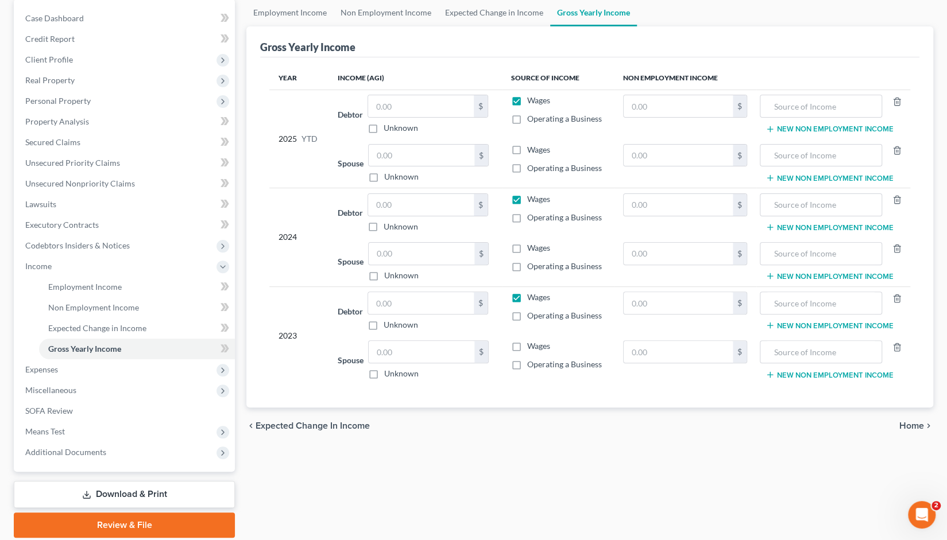
scroll to position [151, 0]
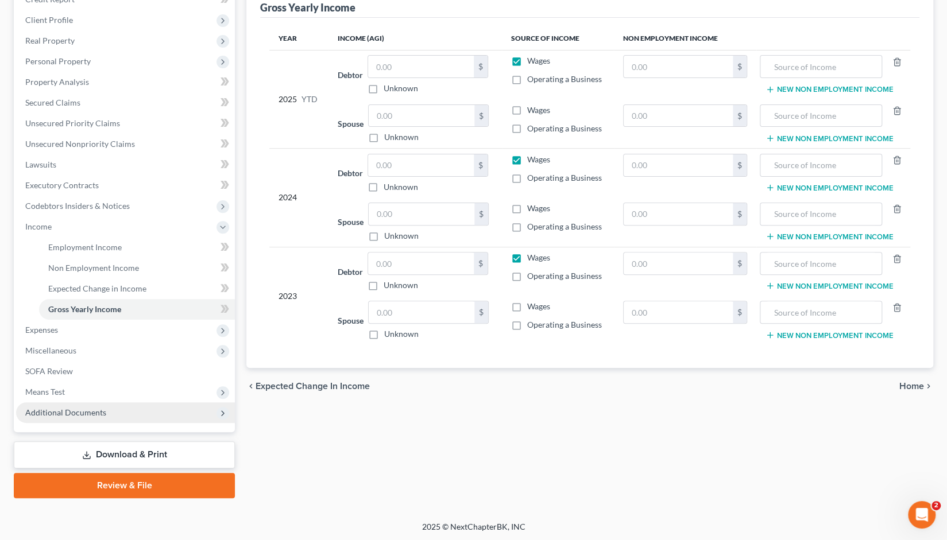
click at [63, 409] on span "Additional Documents" at bounding box center [65, 413] width 81 height 10
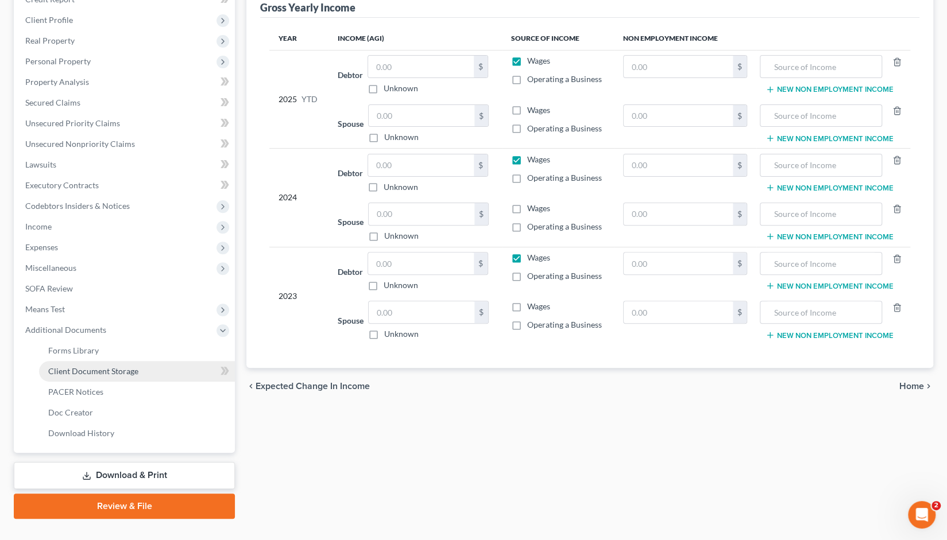
click at [101, 369] on span "Client Document Storage" at bounding box center [93, 371] width 90 height 10
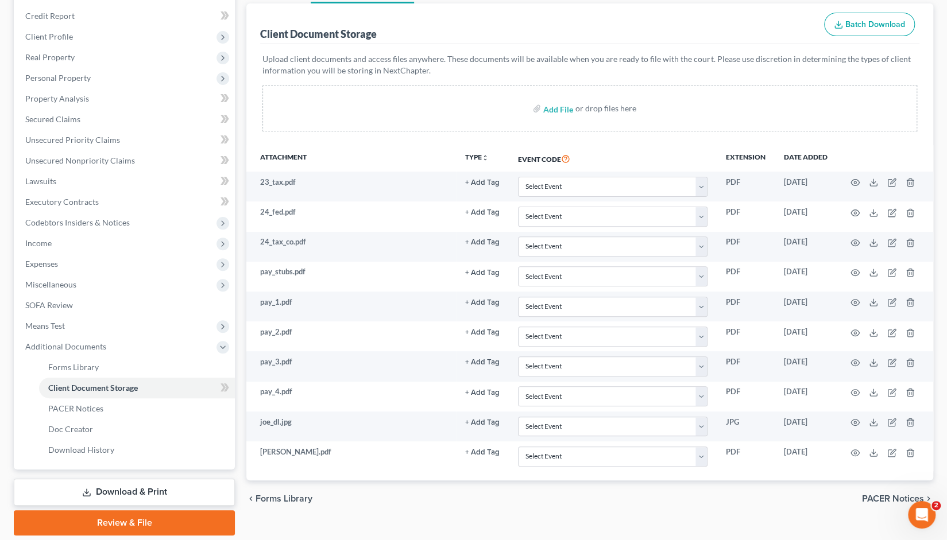
scroll to position [140, 0]
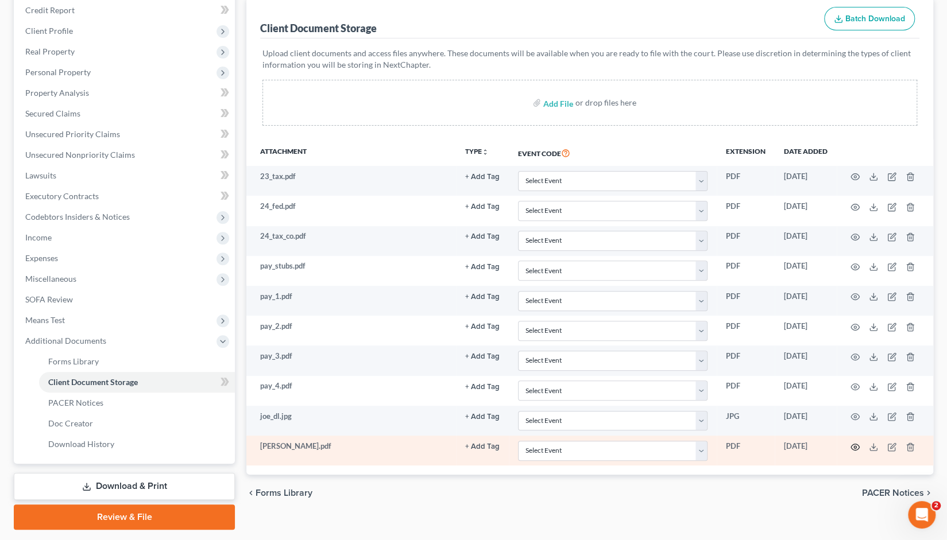
click at [855, 444] on icon "button" at bounding box center [854, 447] width 9 height 9
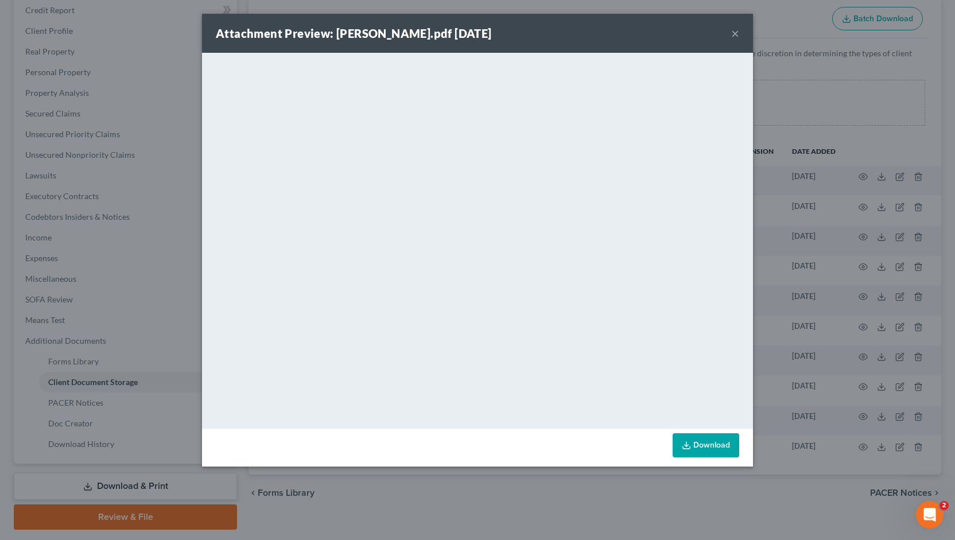
click at [734, 40] on button "×" at bounding box center [735, 33] width 8 height 14
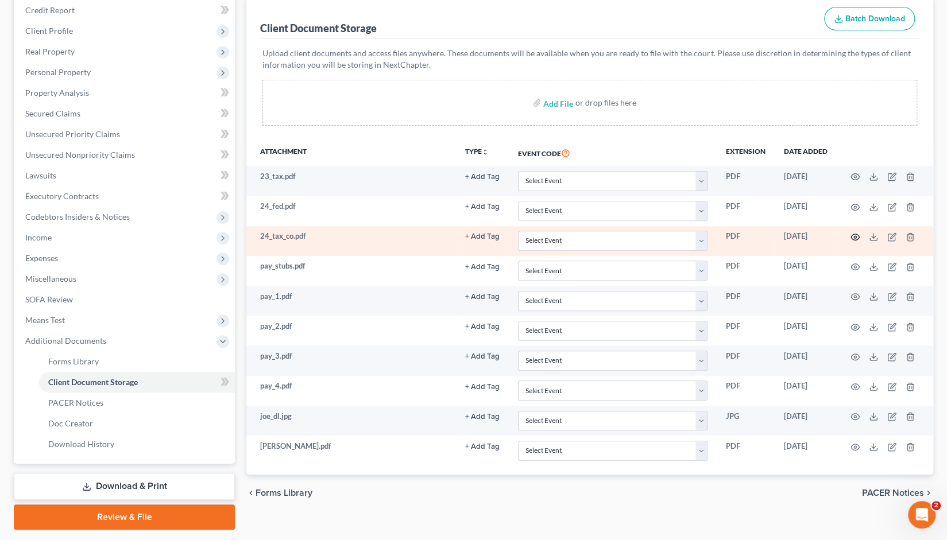
click at [854, 236] on circle "button" at bounding box center [855, 237] width 2 height 2
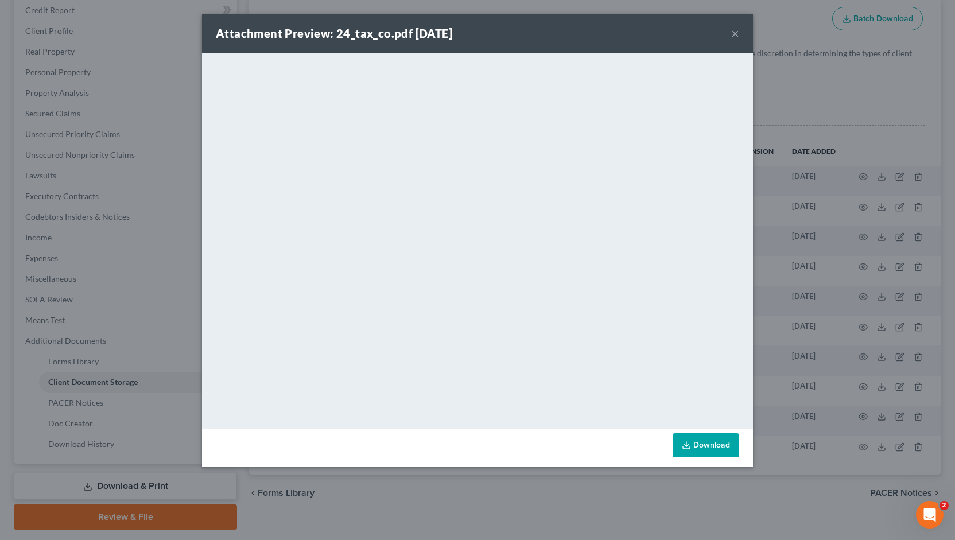
click at [735, 37] on button "×" at bounding box center [735, 33] width 8 height 14
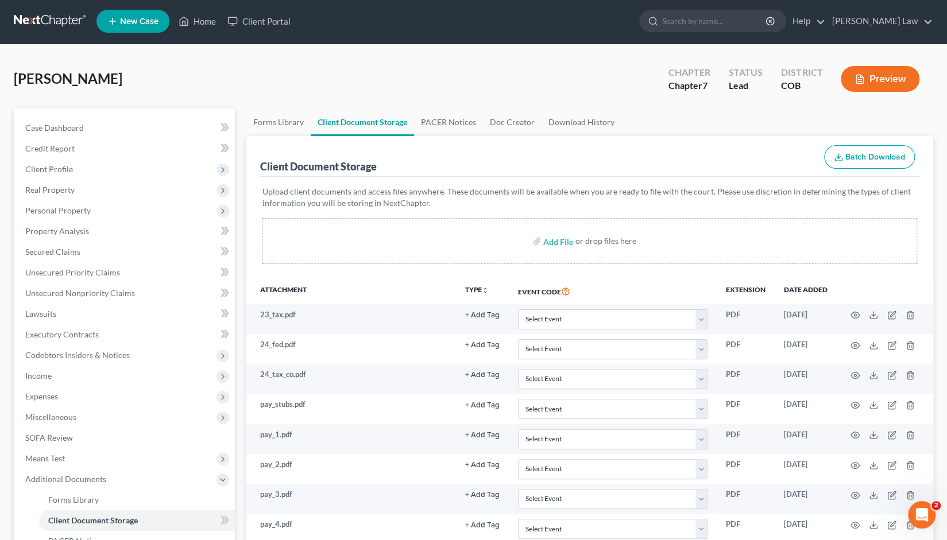
scroll to position [0, 0]
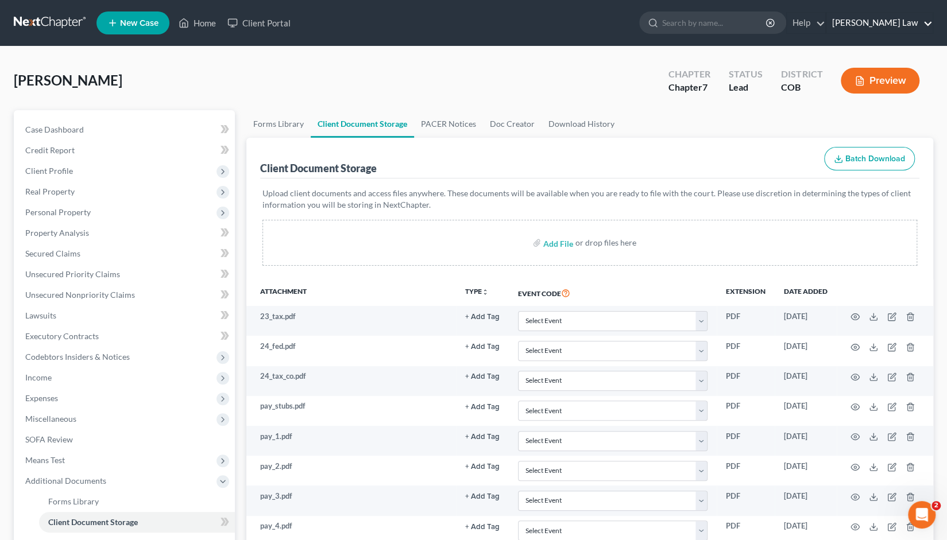
click at [891, 22] on link "[PERSON_NAME] Law" at bounding box center [879, 23] width 106 height 21
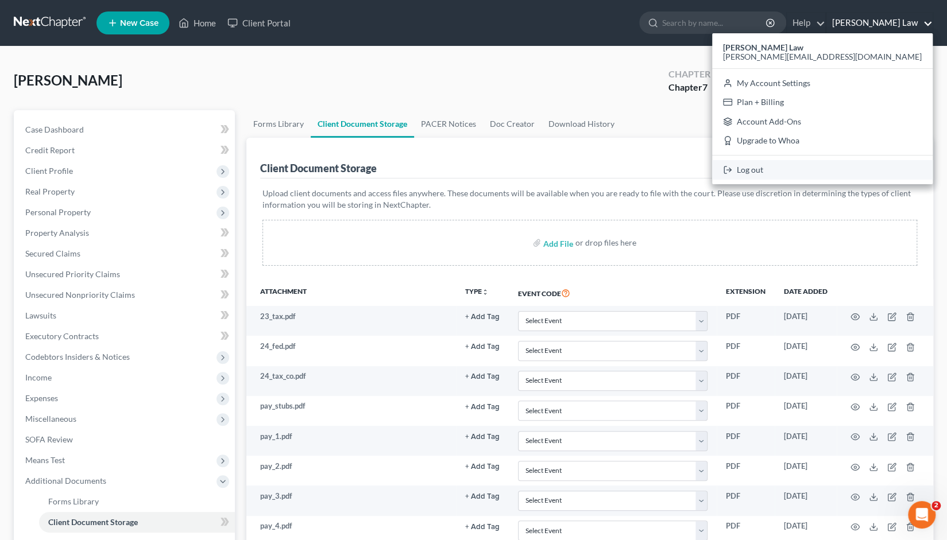
click at [857, 173] on link "Log out" at bounding box center [822, 170] width 220 height 20
